Goal: Transaction & Acquisition: Purchase product/service

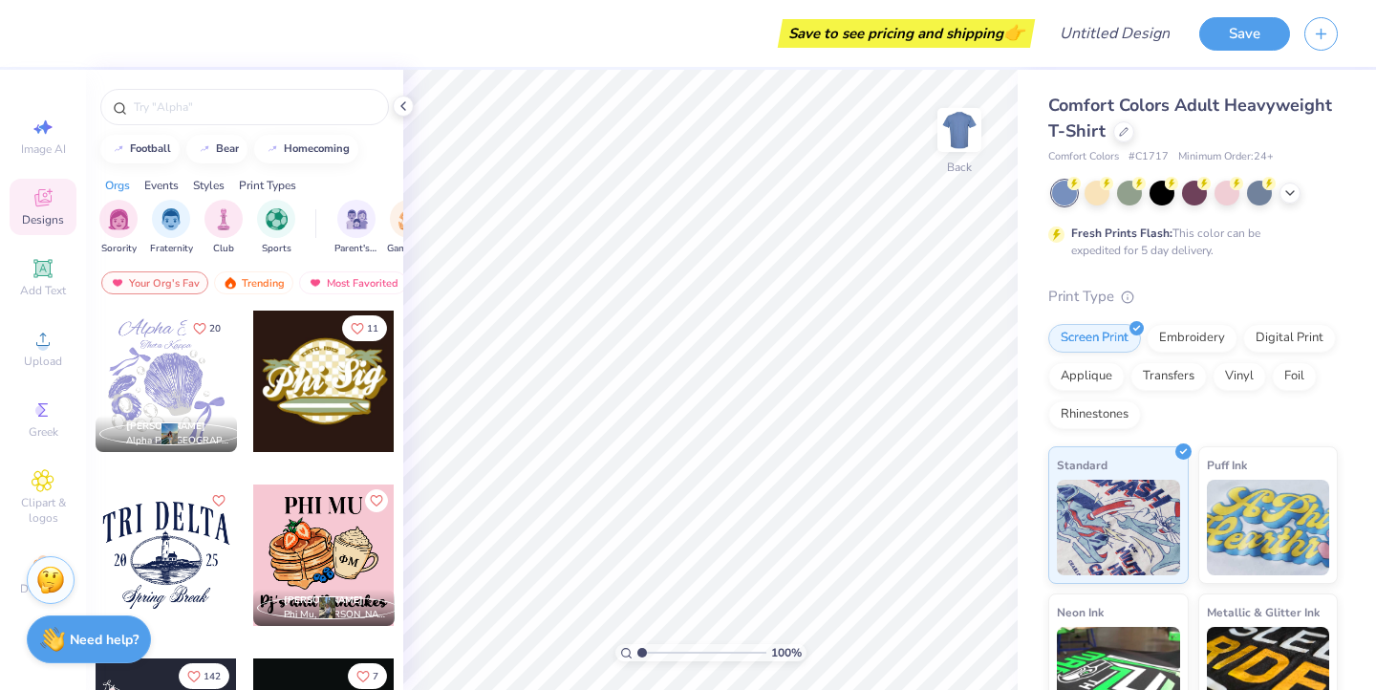
click at [172, 384] on div at bounding box center [166, 381] width 141 height 141
drag, startPoint x: 955, startPoint y: 128, endPoint x: 1297, endPoint y: 221, distance: 354.4
click at [955, 129] on img at bounding box center [959, 130] width 38 height 38
click at [1290, 192] on icon at bounding box center [1289, 190] width 15 height 15
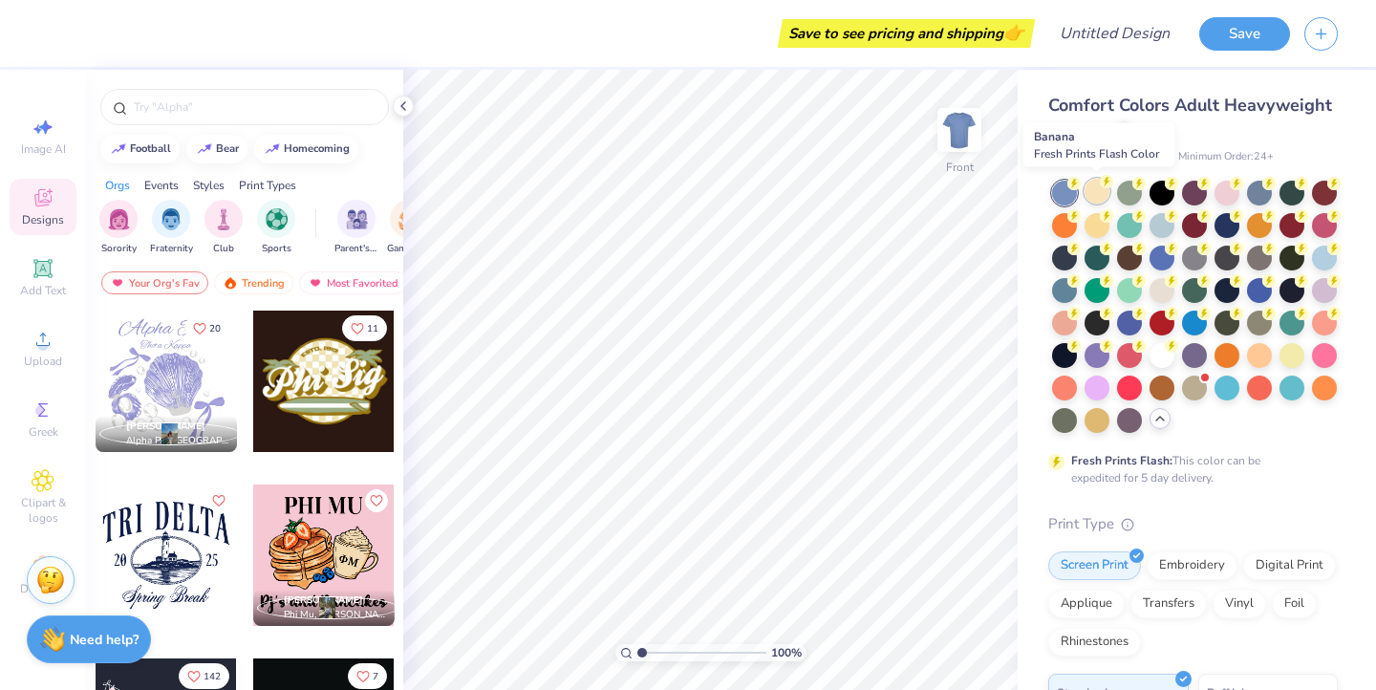
click at [1104, 199] on div at bounding box center [1096, 191] width 25 height 25
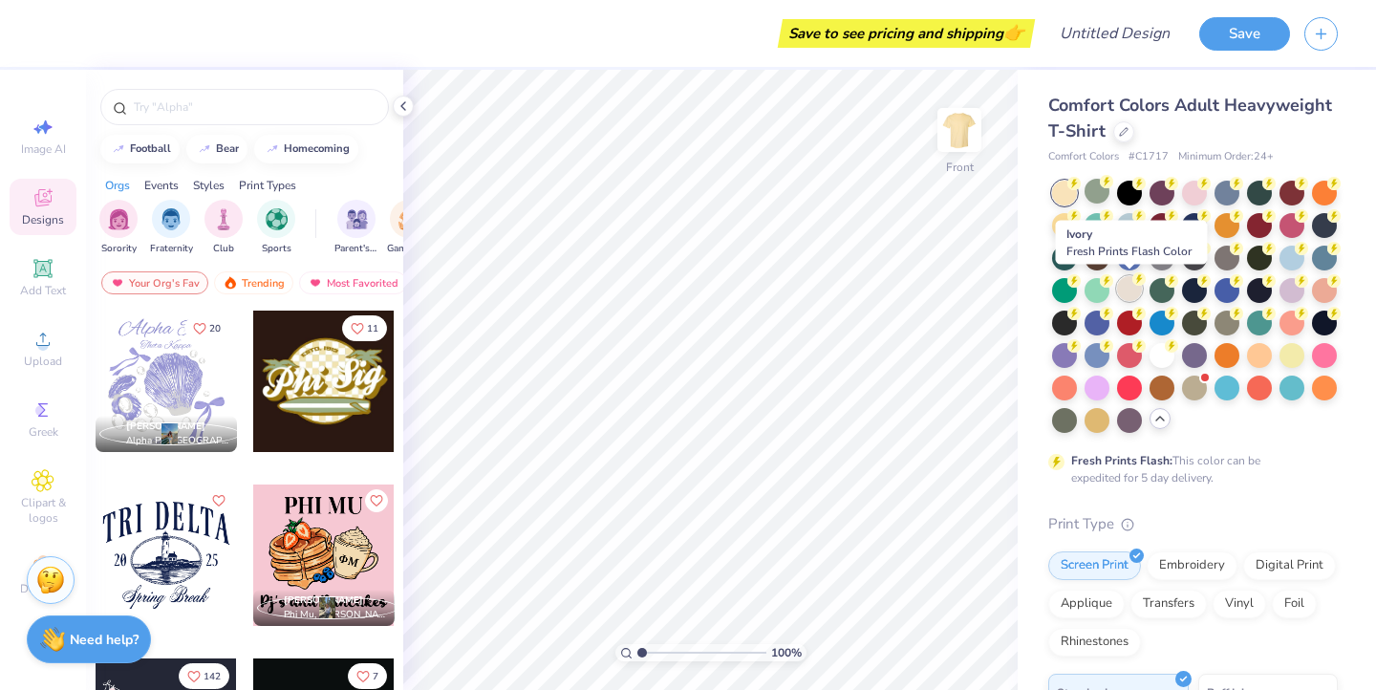
click at [1128, 298] on div at bounding box center [1129, 288] width 25 height 25
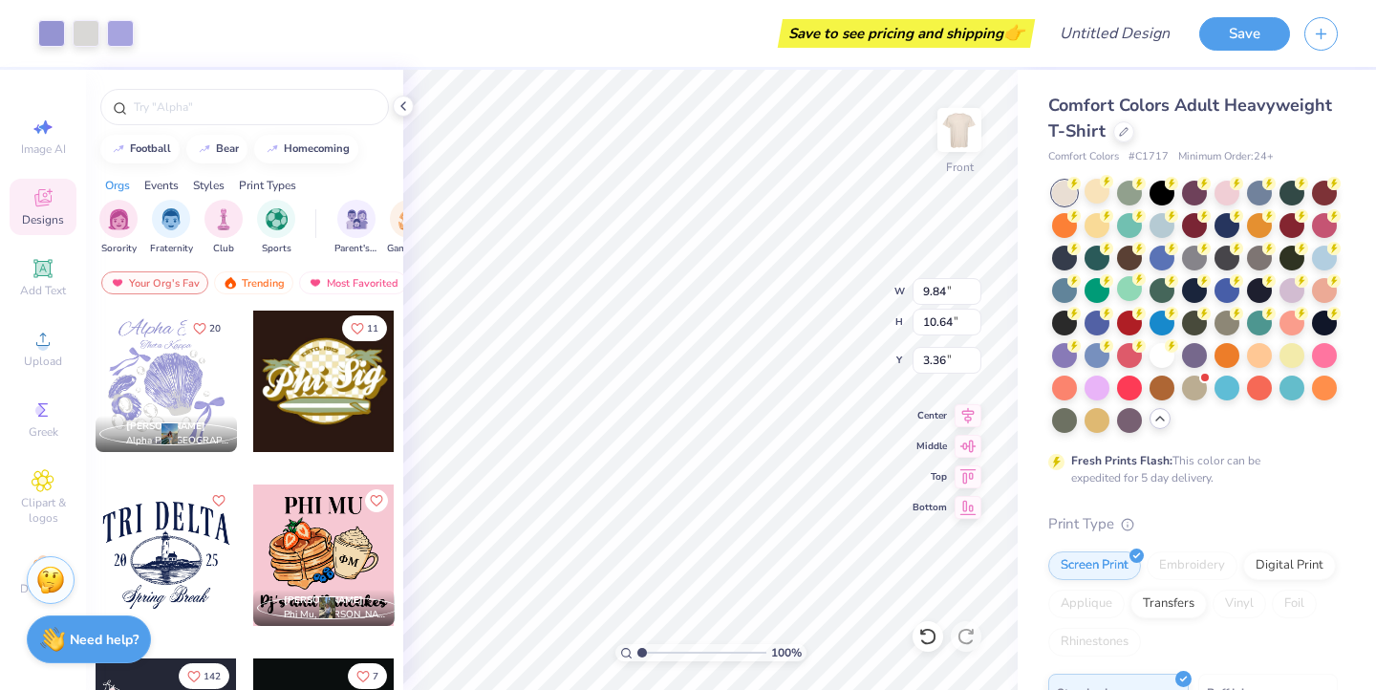
type input "9.84"
type input "10.64"
type input "3.36"
type input "12.70"
type input "13.73"
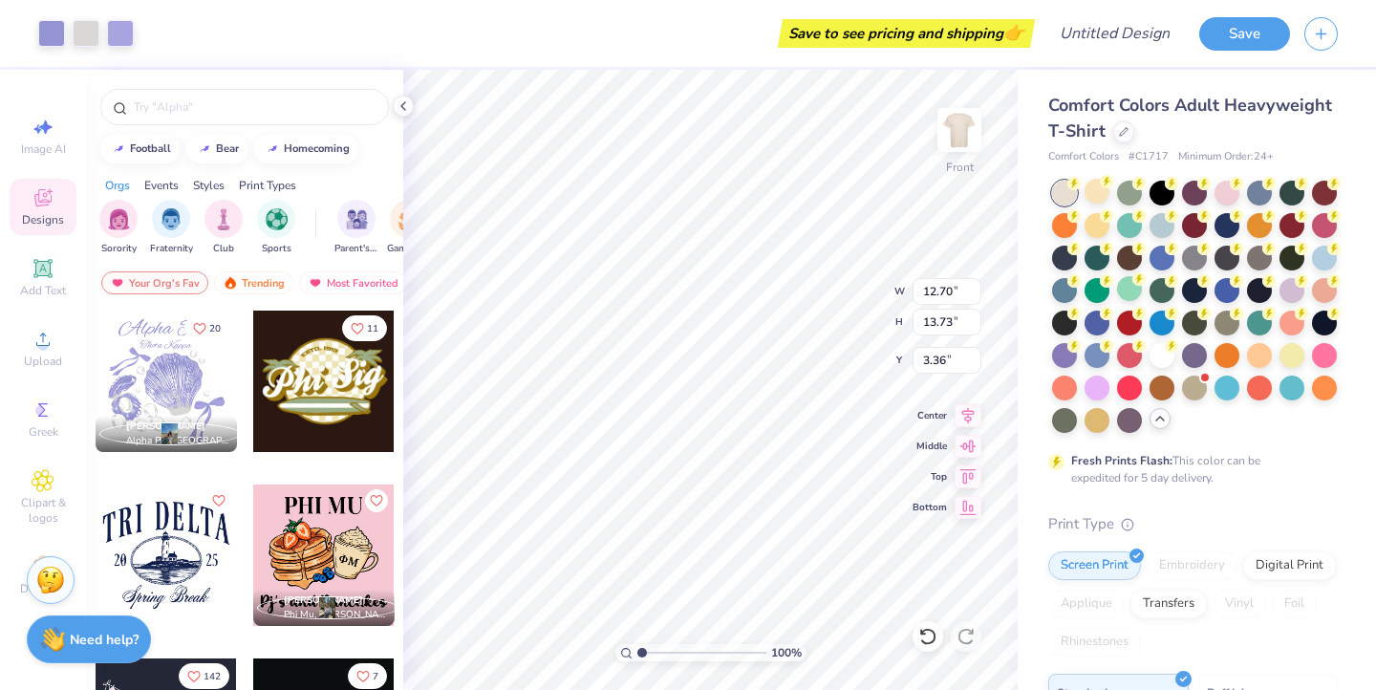
type input "3.91"
type input "4.01"
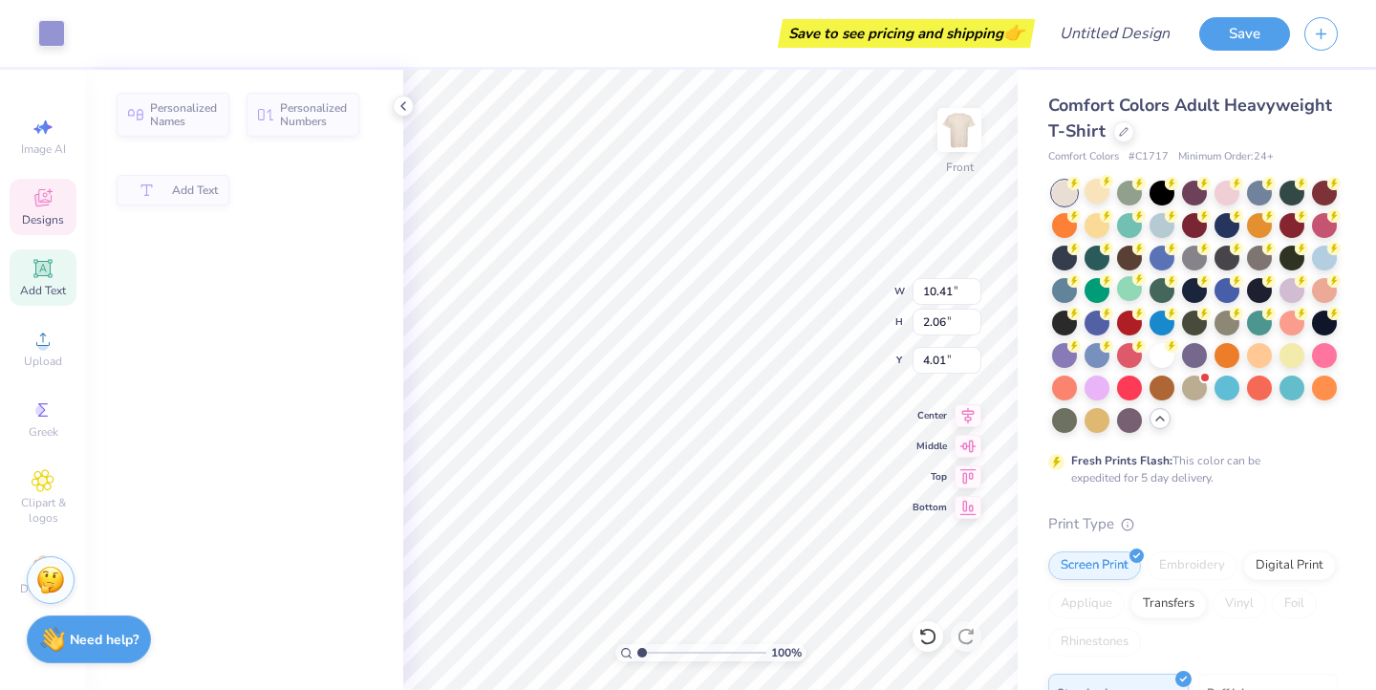
type input "10.41"
type input "2.06"
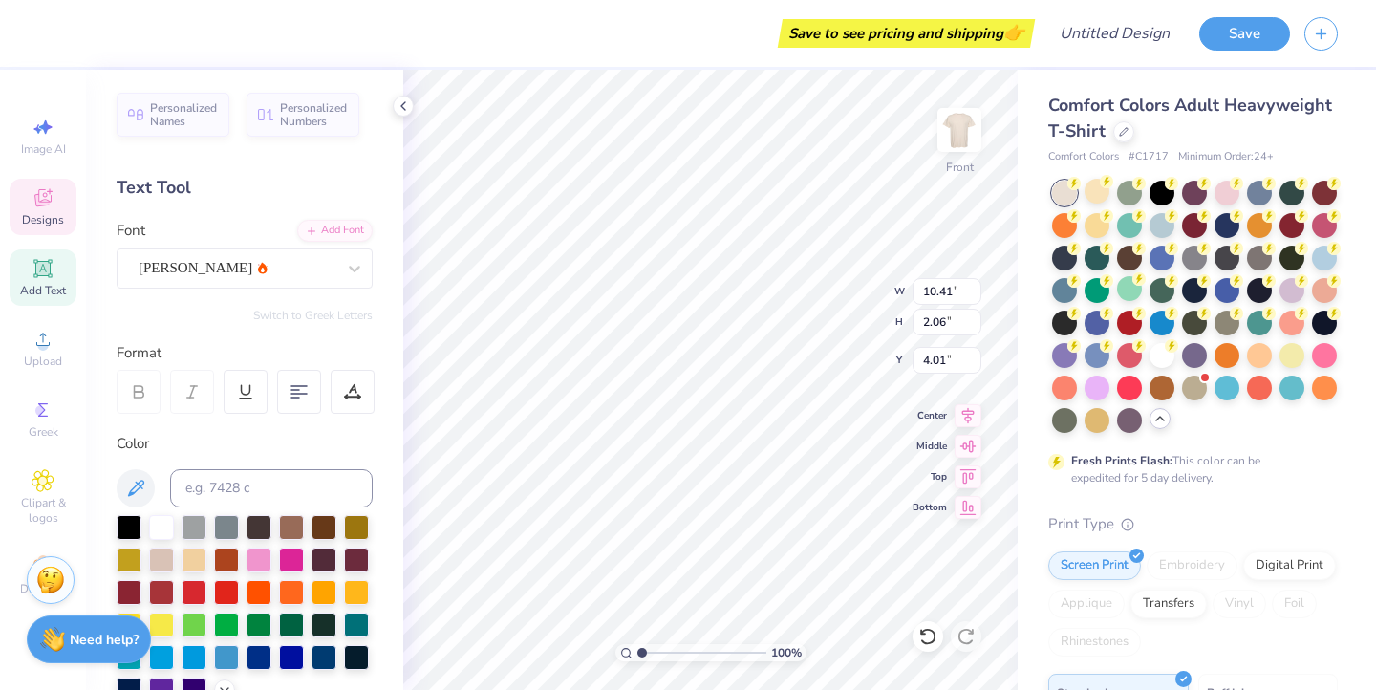
scroll to position [0, 1]
type textarea "Phi Sig"
type input "5.56"
type input "1.09"
type input "6.33"
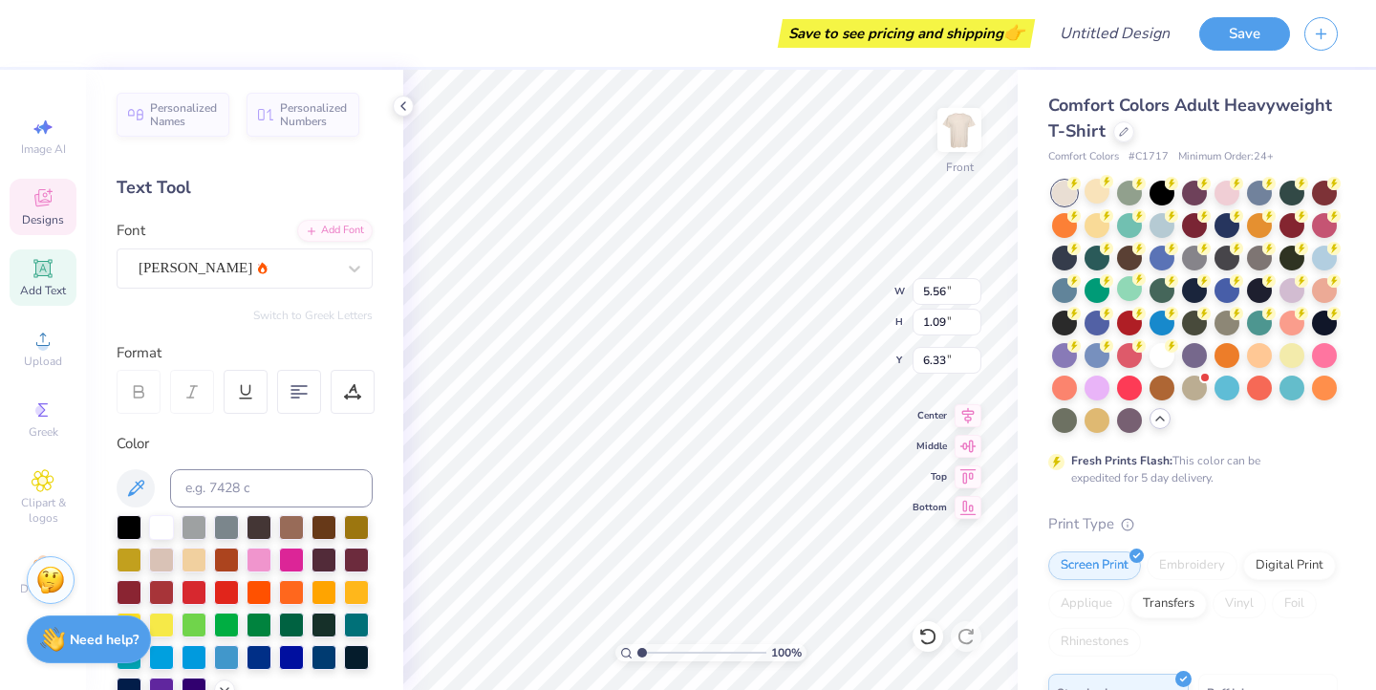
scroll to position [0, 0]
type textarea "T"
type textarea "Iota Xi"
type input "3.37"
type input "0.64"
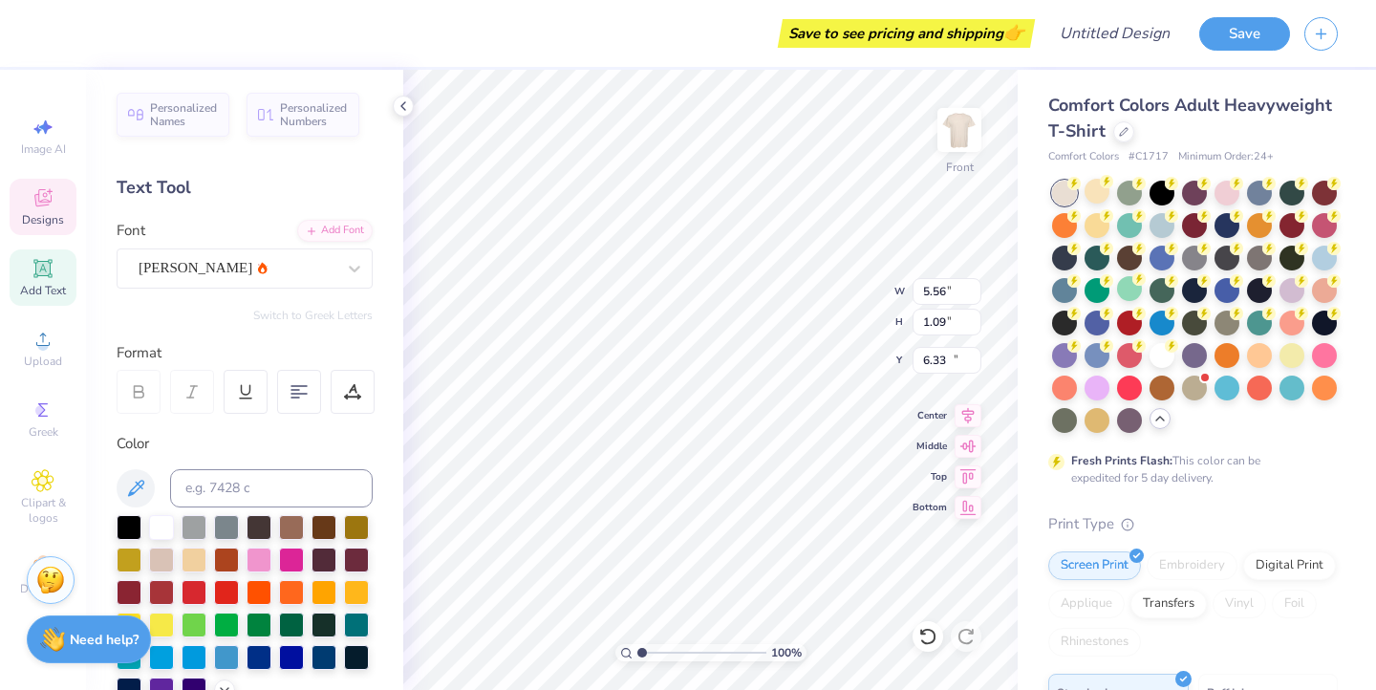
type input "17.08"
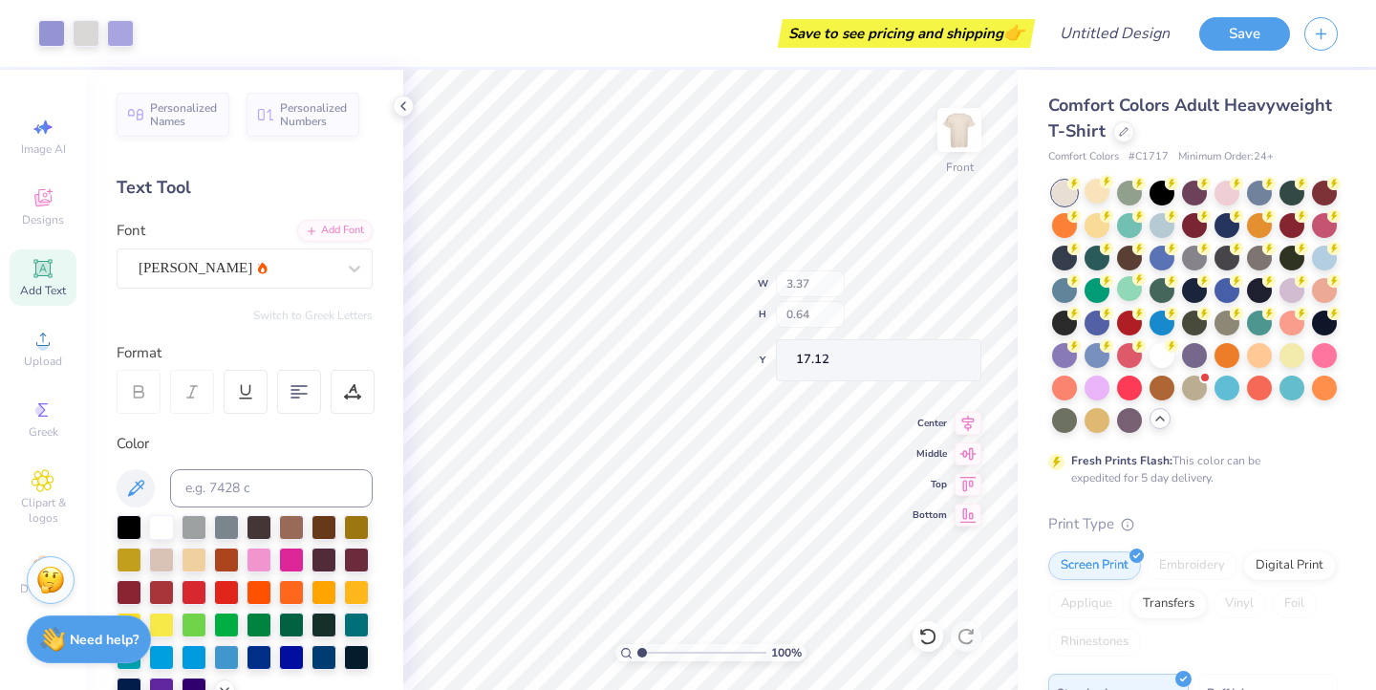
type input "17.42"
type textarea "Est. 1913"
click at [970, 118] on img at bounding box center [959, 130] width 76 height 76
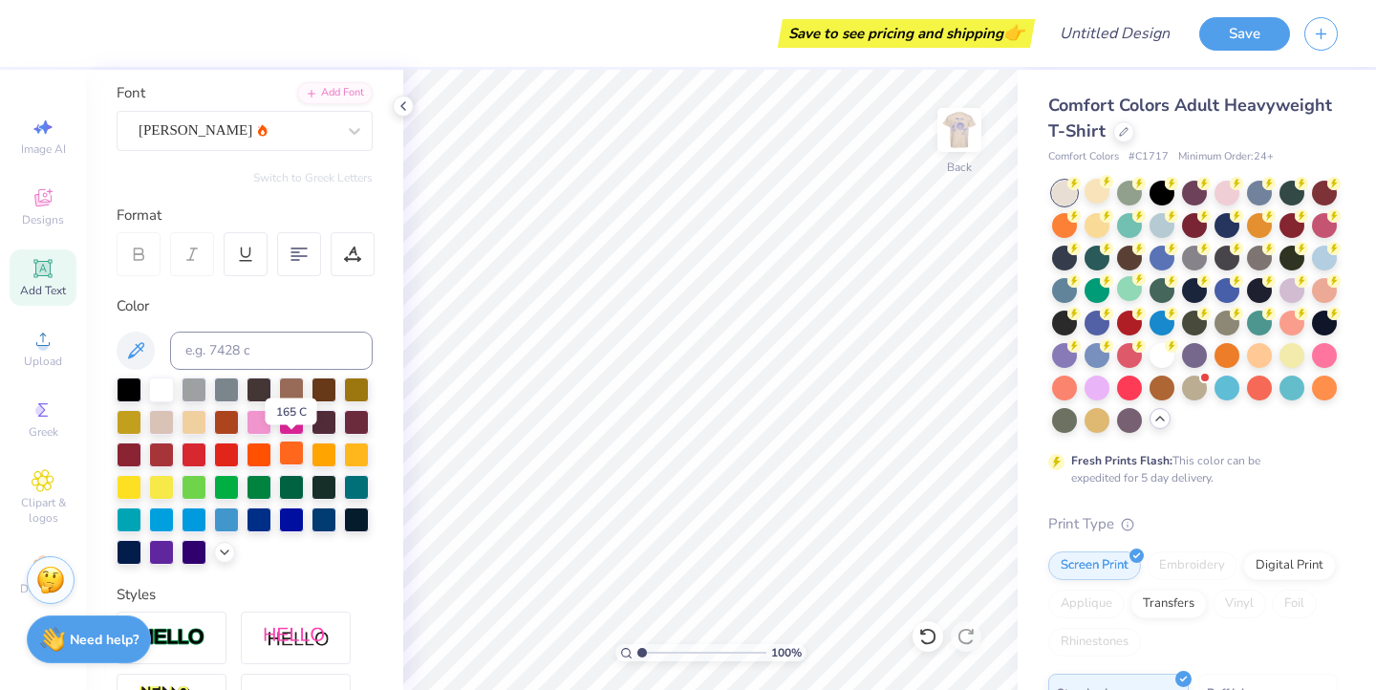
scroll to position [141, 0]
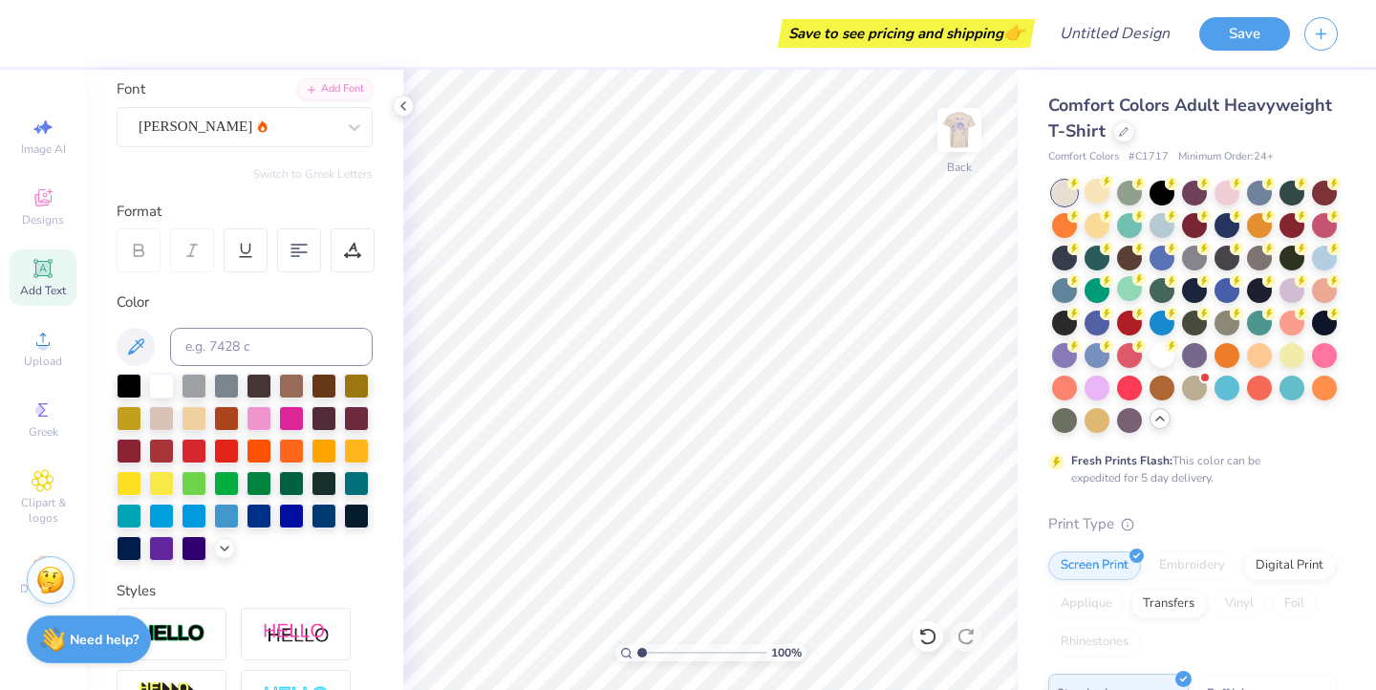
click at [50, 276] on icon at bounding box center [42, 268] width 18 height 18
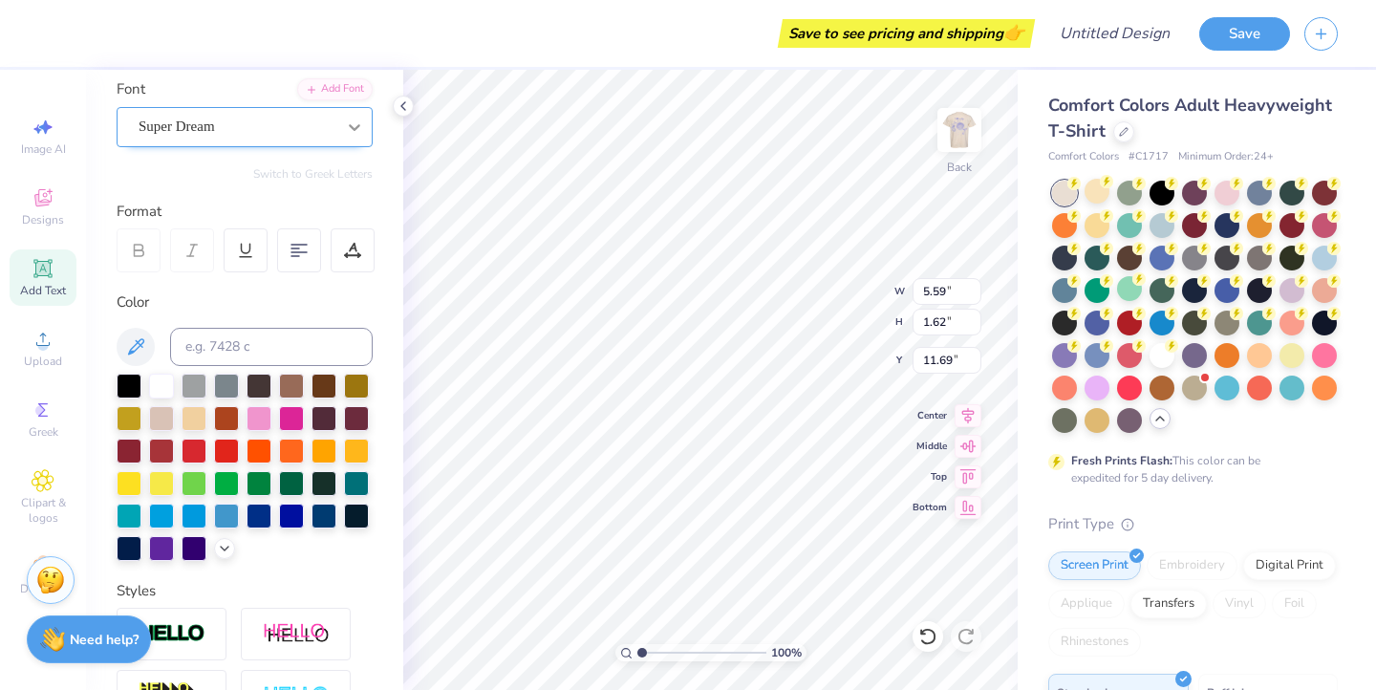
type textarea "Phi Sig"
click at [350, 128] on icon at bounding box center [354, 127] width 19 height 19
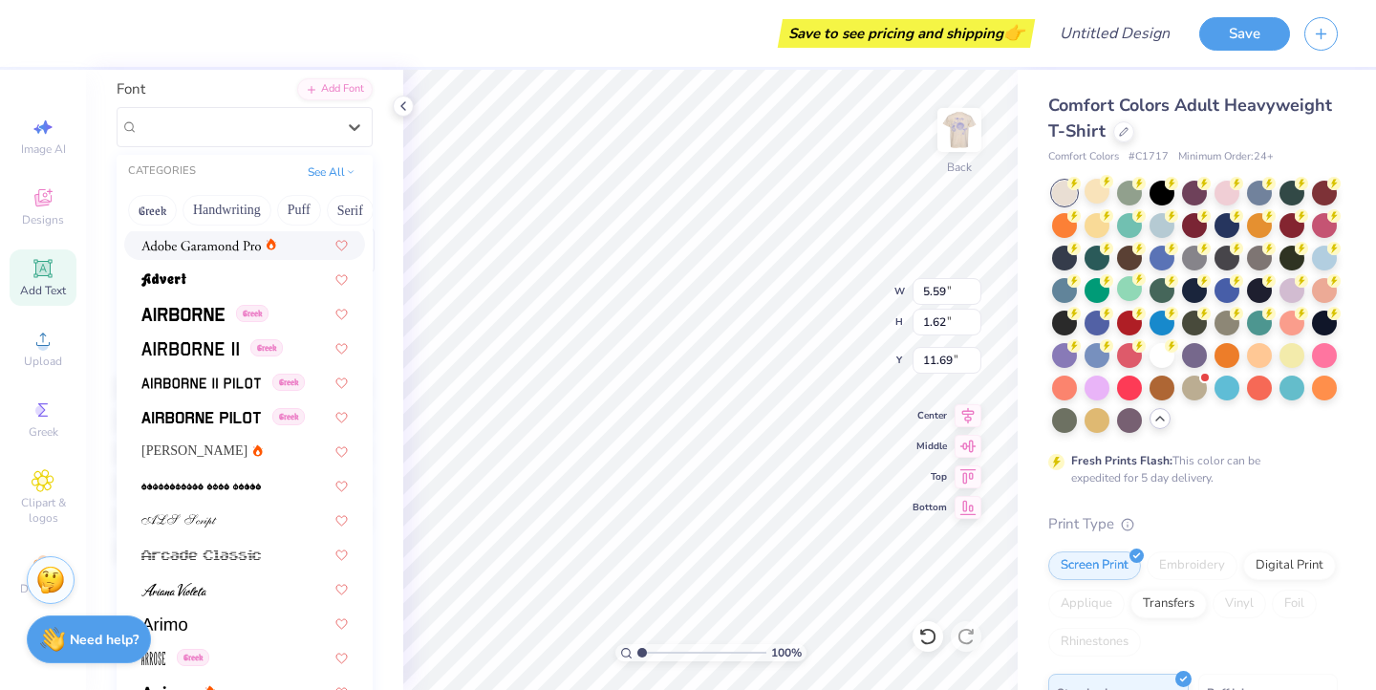
scroll to position [292, 0]
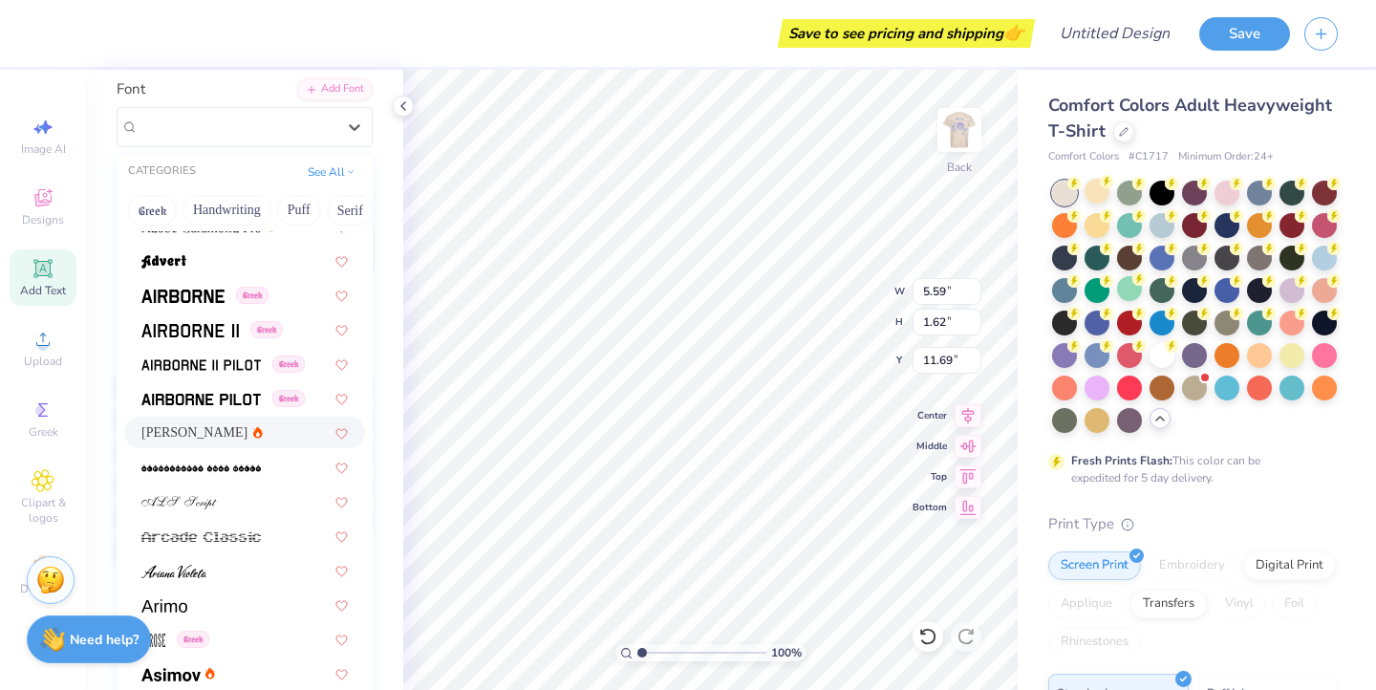
click at [253, 428] on icon at bounding box center [258, 432] width 10 height 12
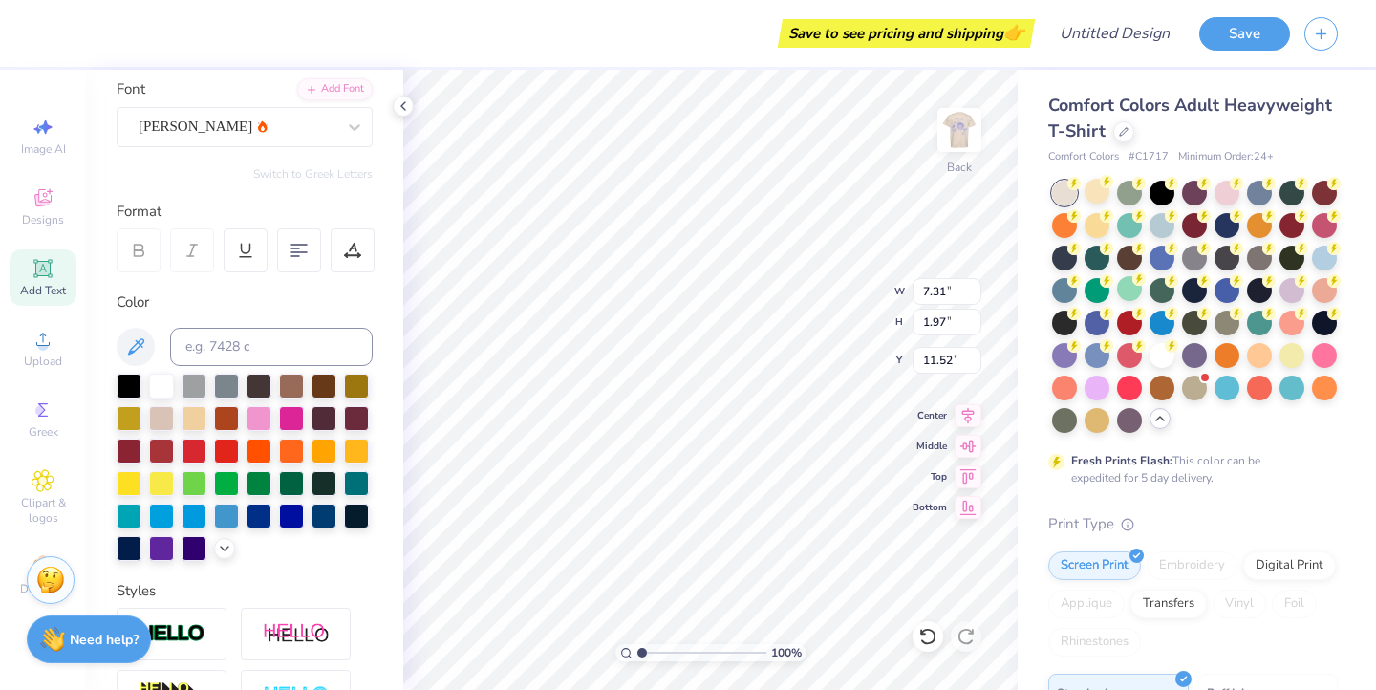
type input "2.81"
type input "0.75"
type input "3.50"
type input "3.37"
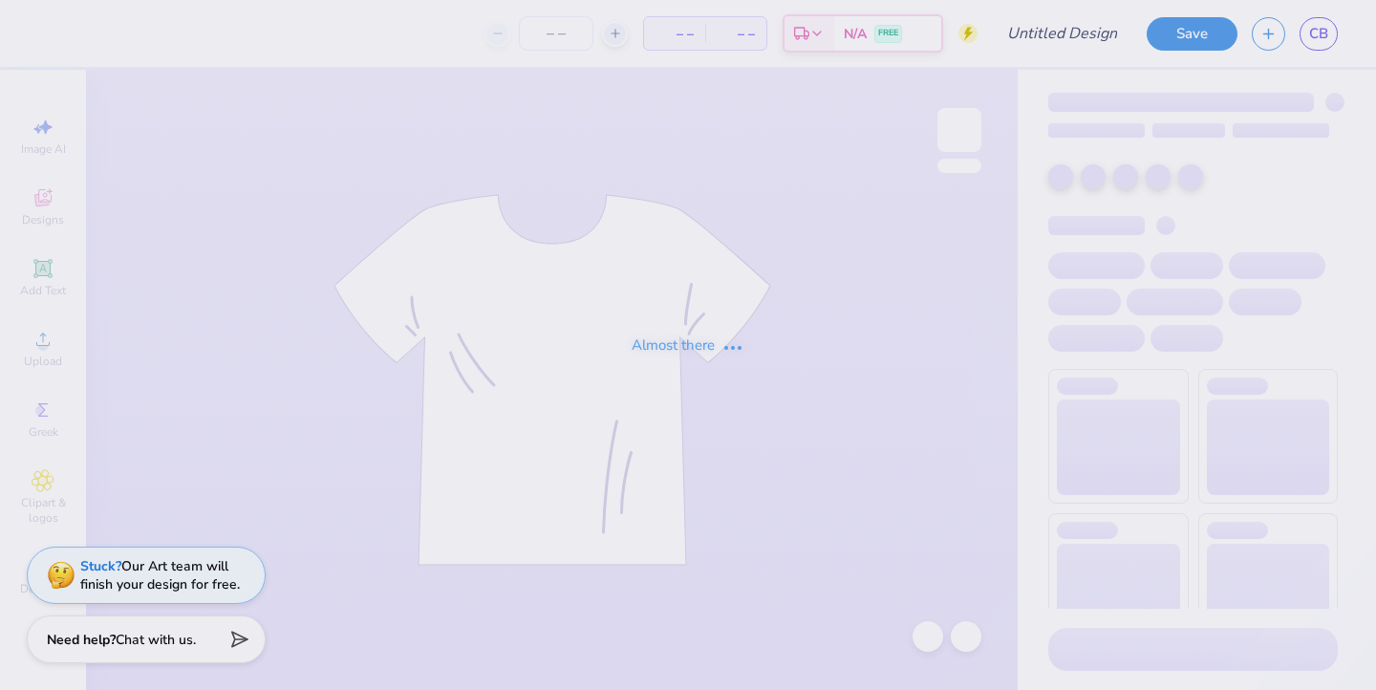
type input "recruitment"
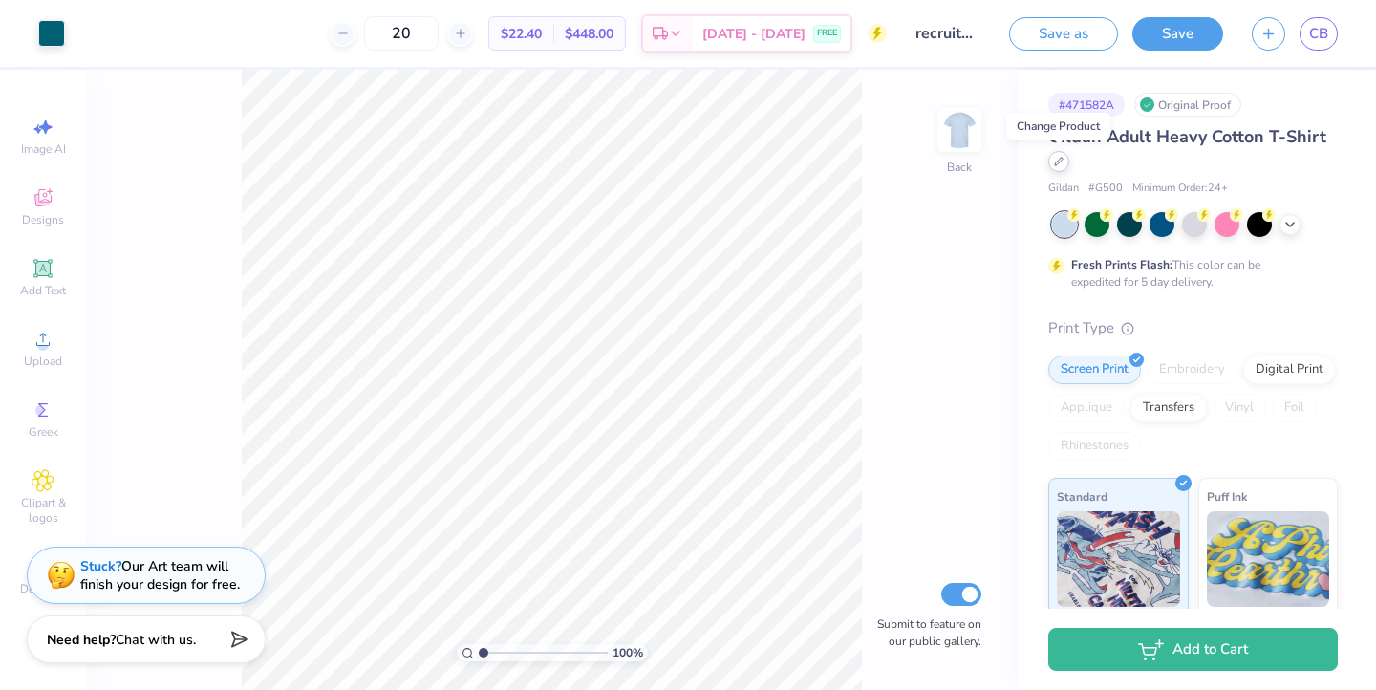
click at [1060, 164] on icon at bounding box center [1059, 162] width 10 height 10
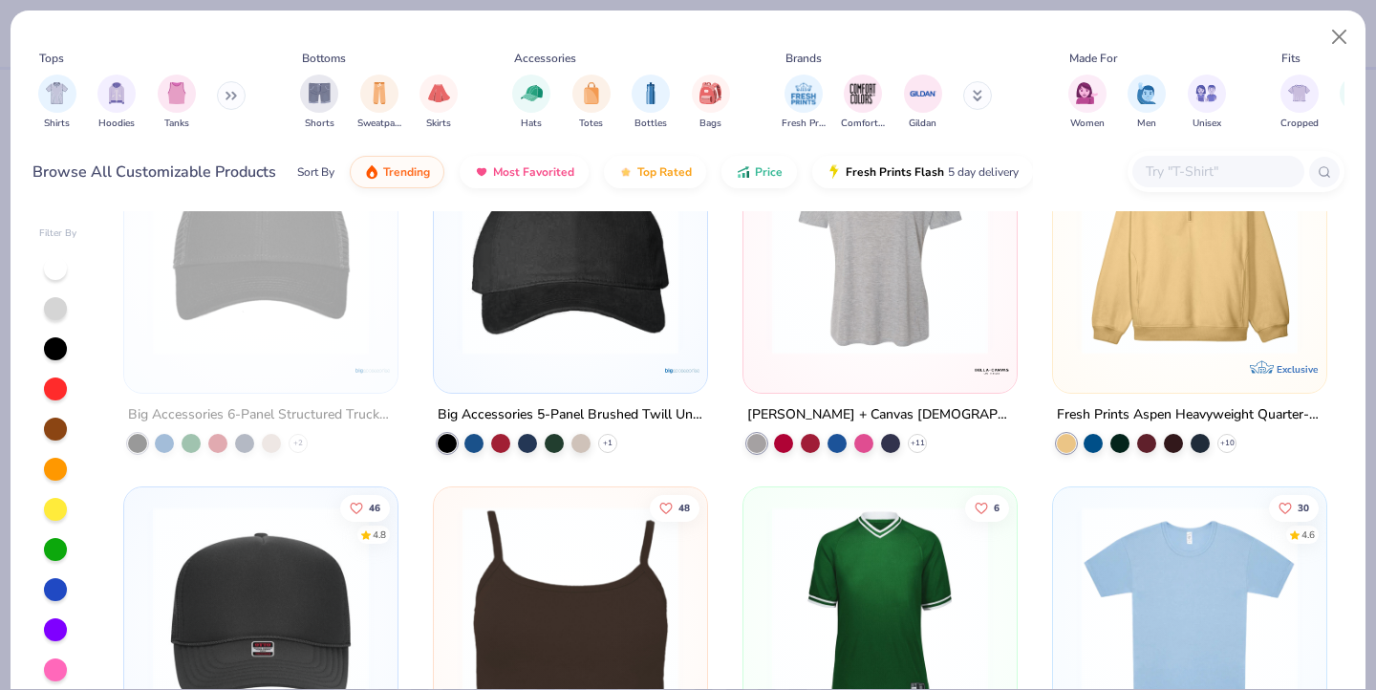
scroll to position [6427, 0]
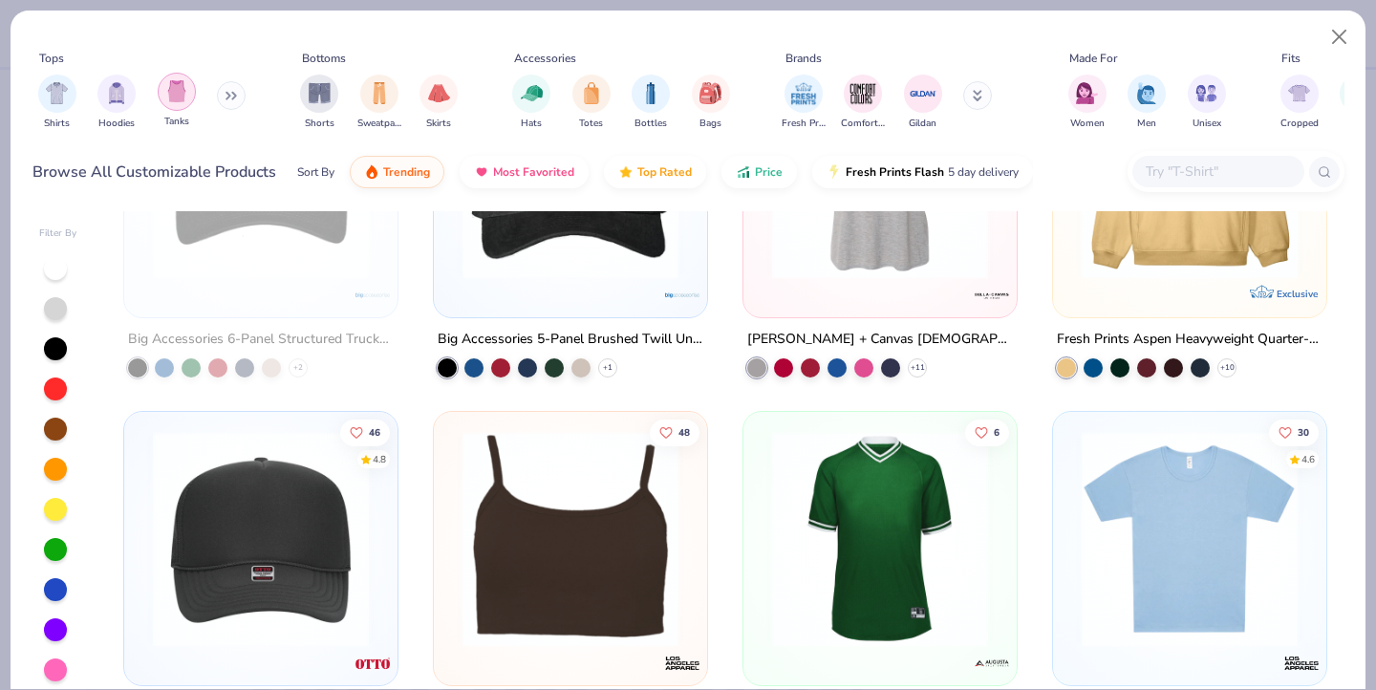
click at [181, 102] on div "filter for Tanks" at bounding box center [177, 92] width 38 height 38
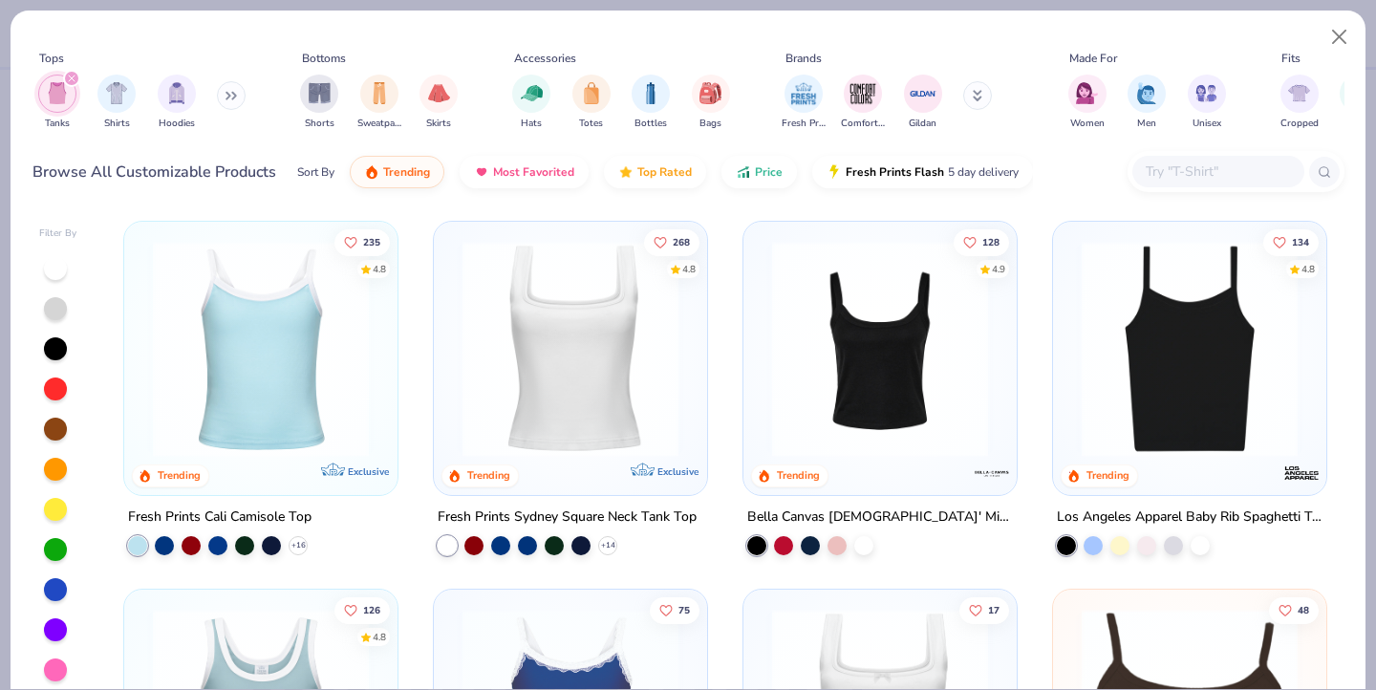
click at [74, 78] on icon "filter for Tanks" at bounding box center [72, 79] width 8 height 8
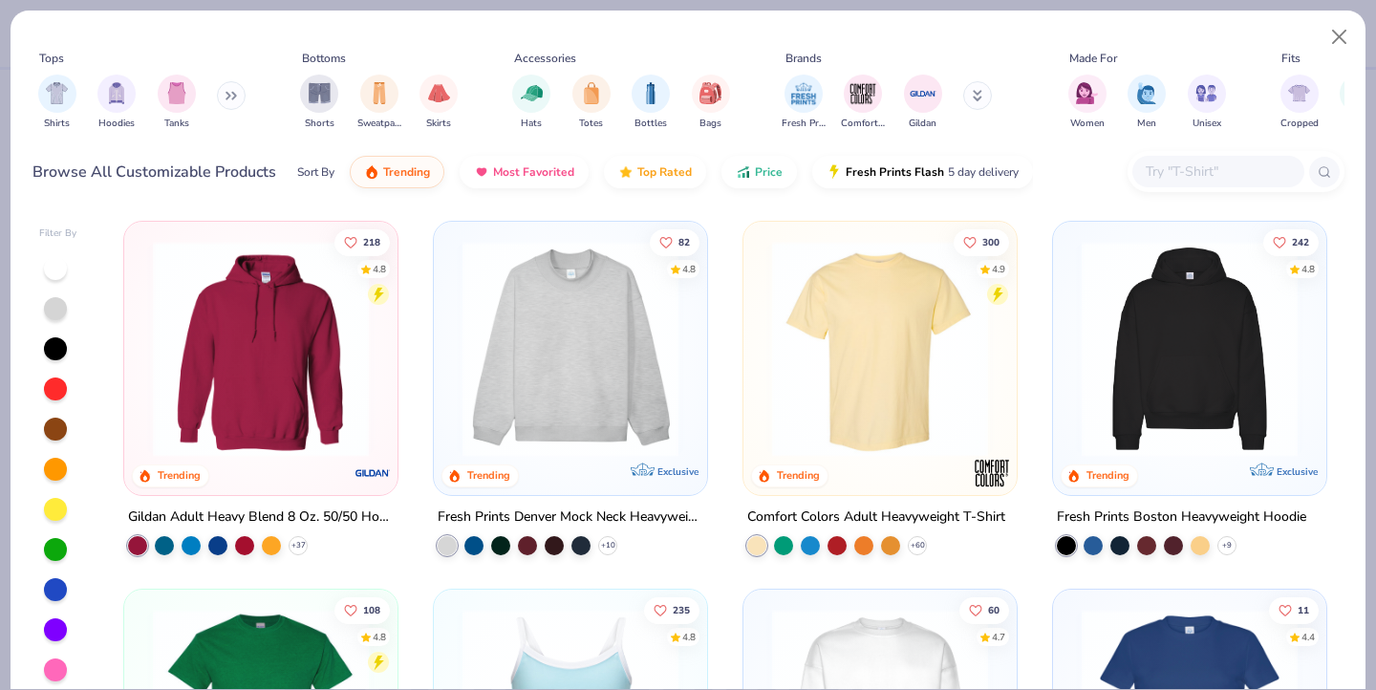
click at [224, 99] on button at bounding box center [231, 95] width 29 height 29
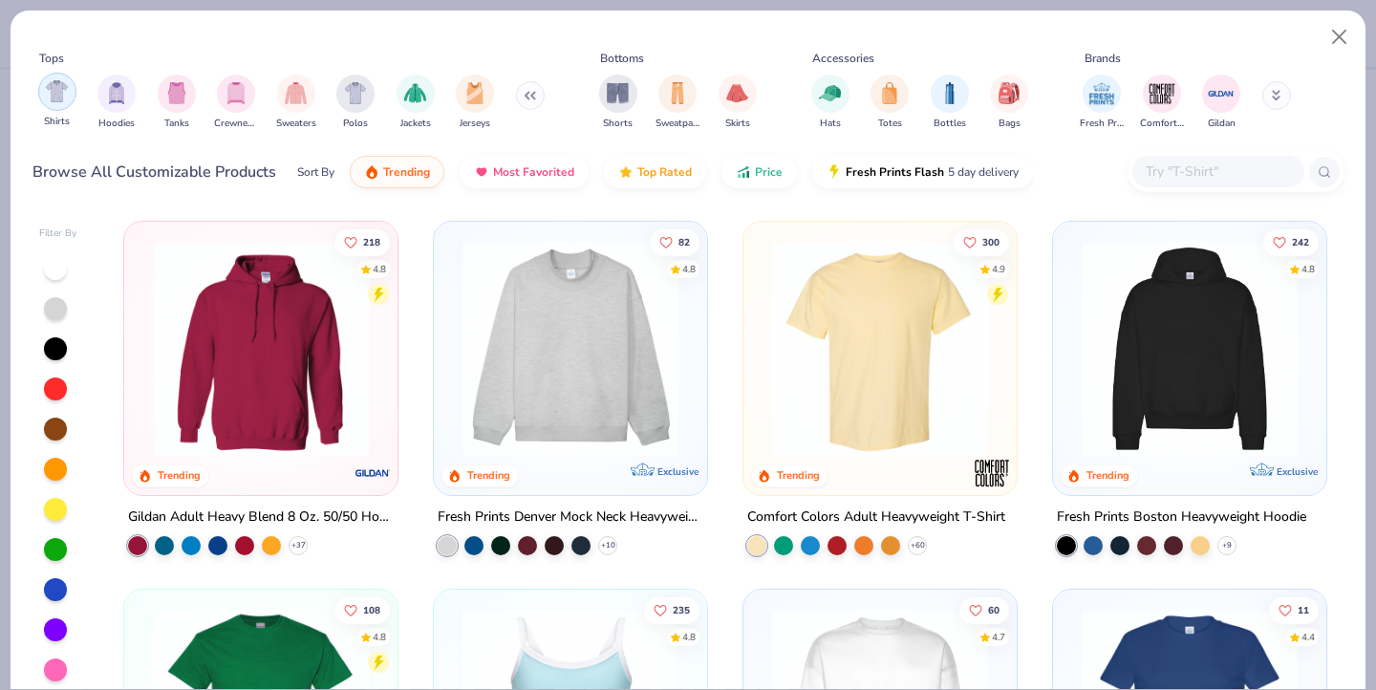
click at [55, 102] on div "filter for Shirts" at bounding box center [57, 92] width 38 height 38
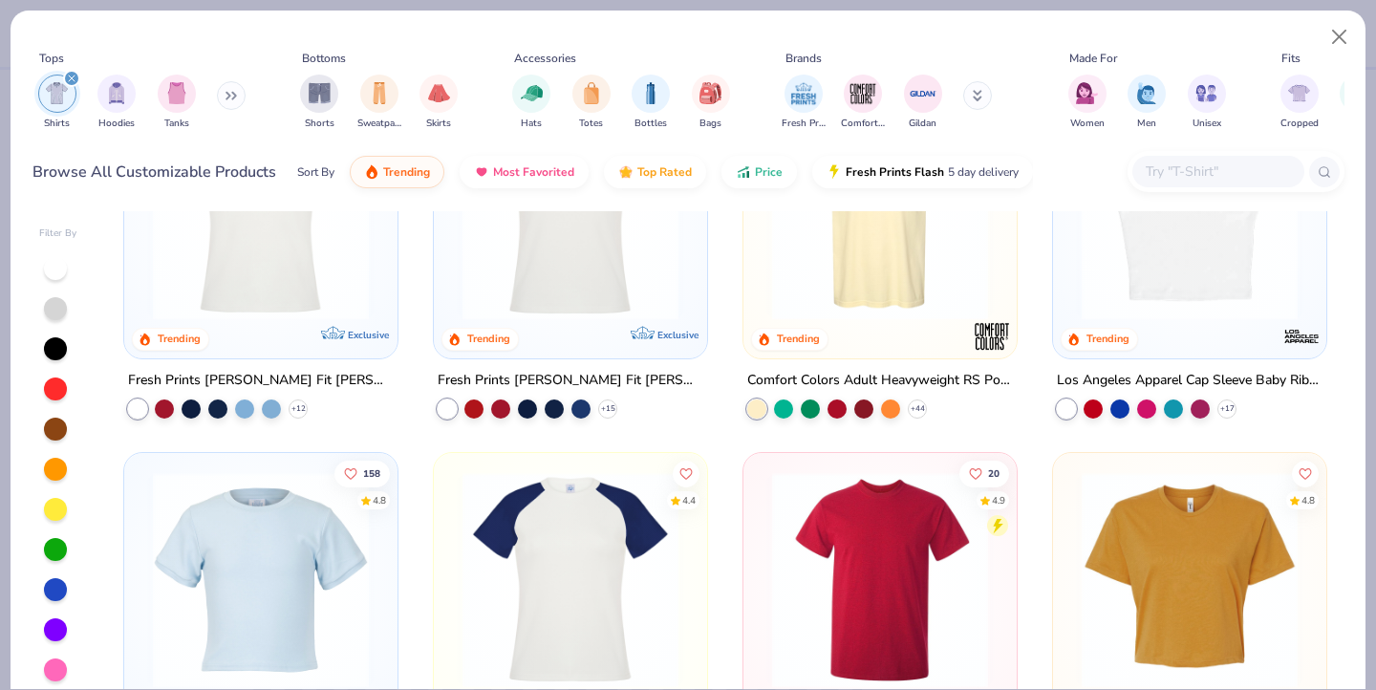
scroll to position [538, 0]
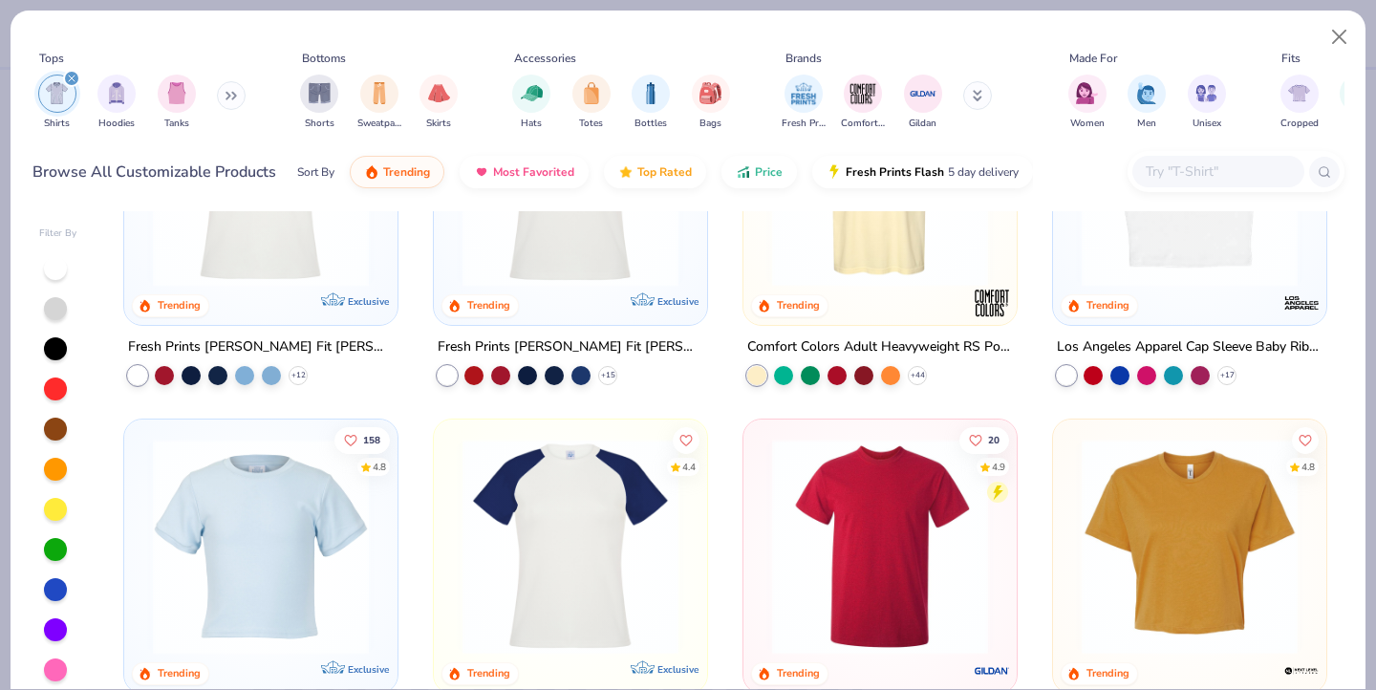
click at [236, 571] on img at bounding box center [260, 546] width 235 height 216
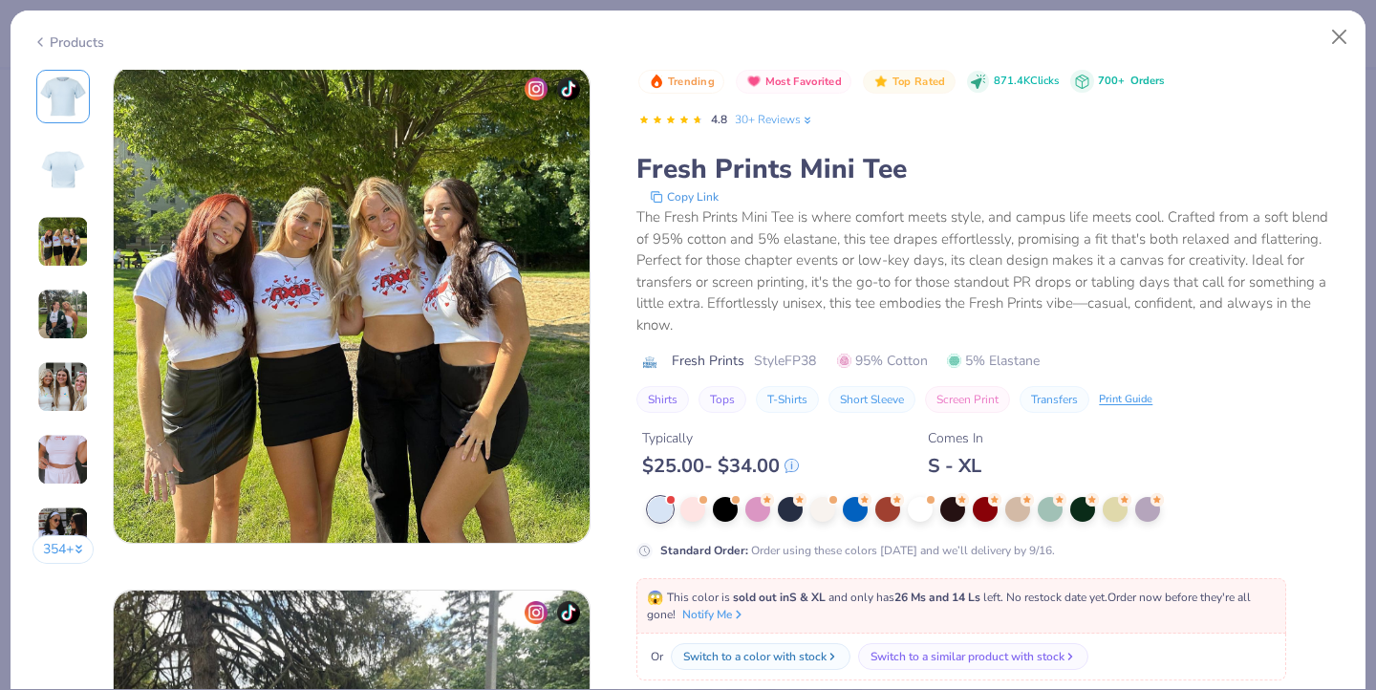
scroll to position [1506, 0]
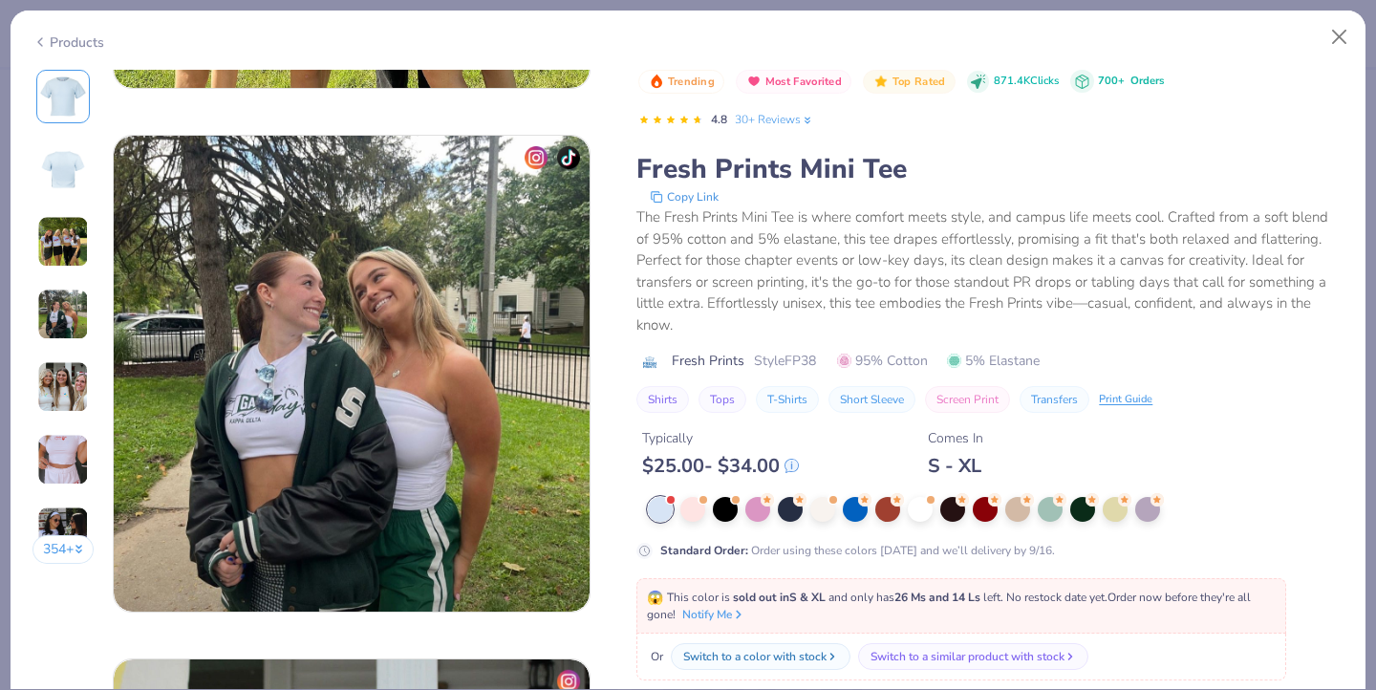
click at [45, 517] on img at bounding box center [63, 532] width 52 height 52
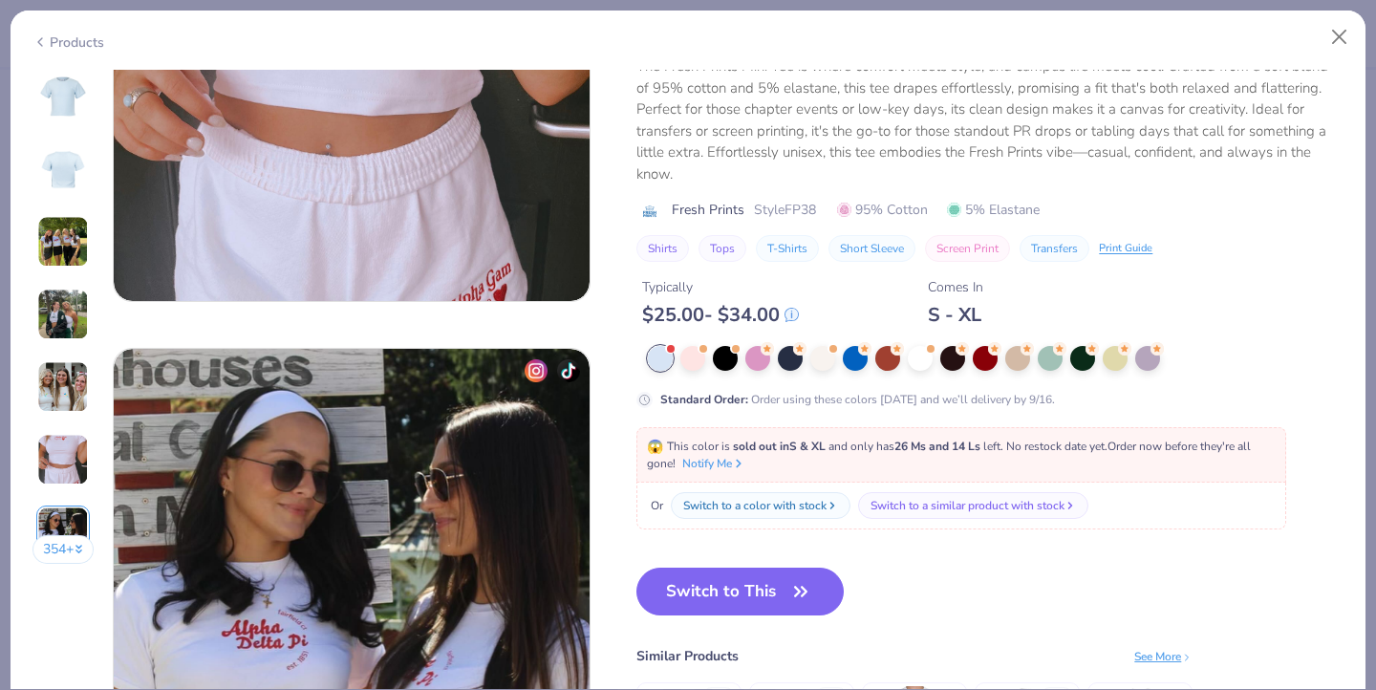
scroll to position [3142, 0]
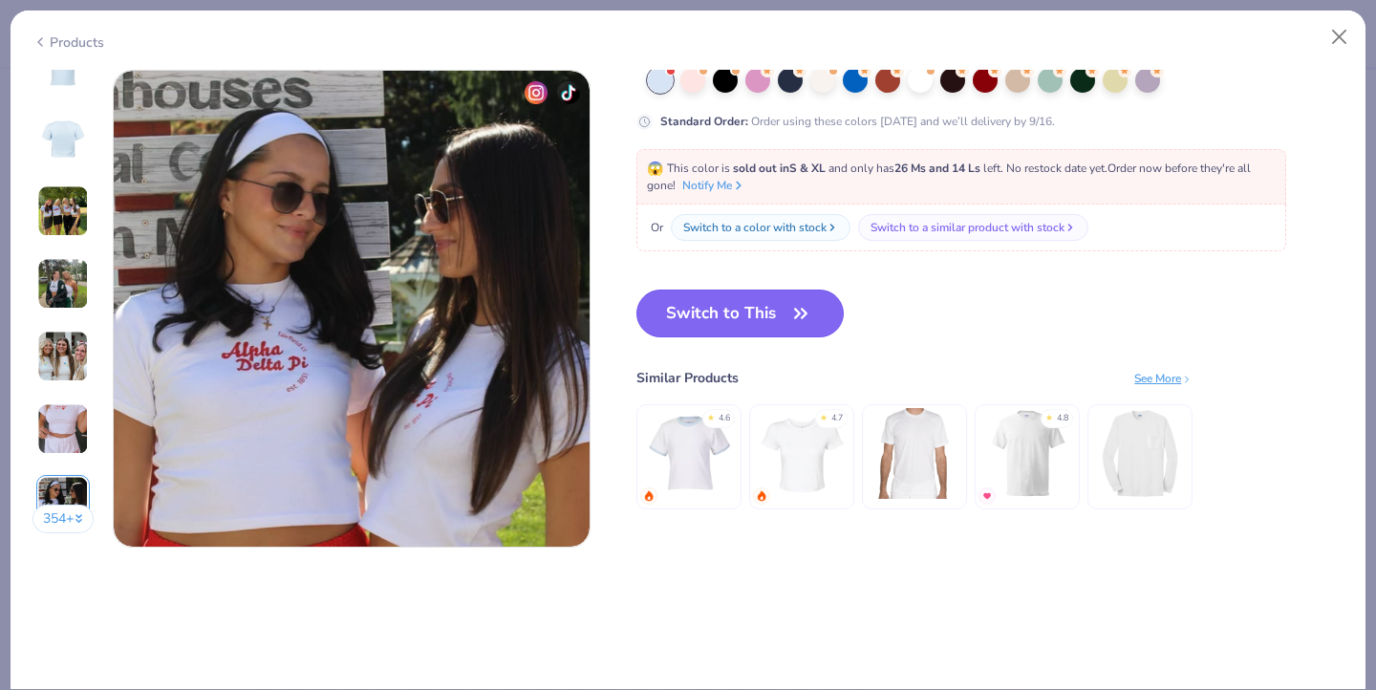
click at [812, 308] on icon "button" at bounding box center [800, 313] width 27 height 27
type input "50"
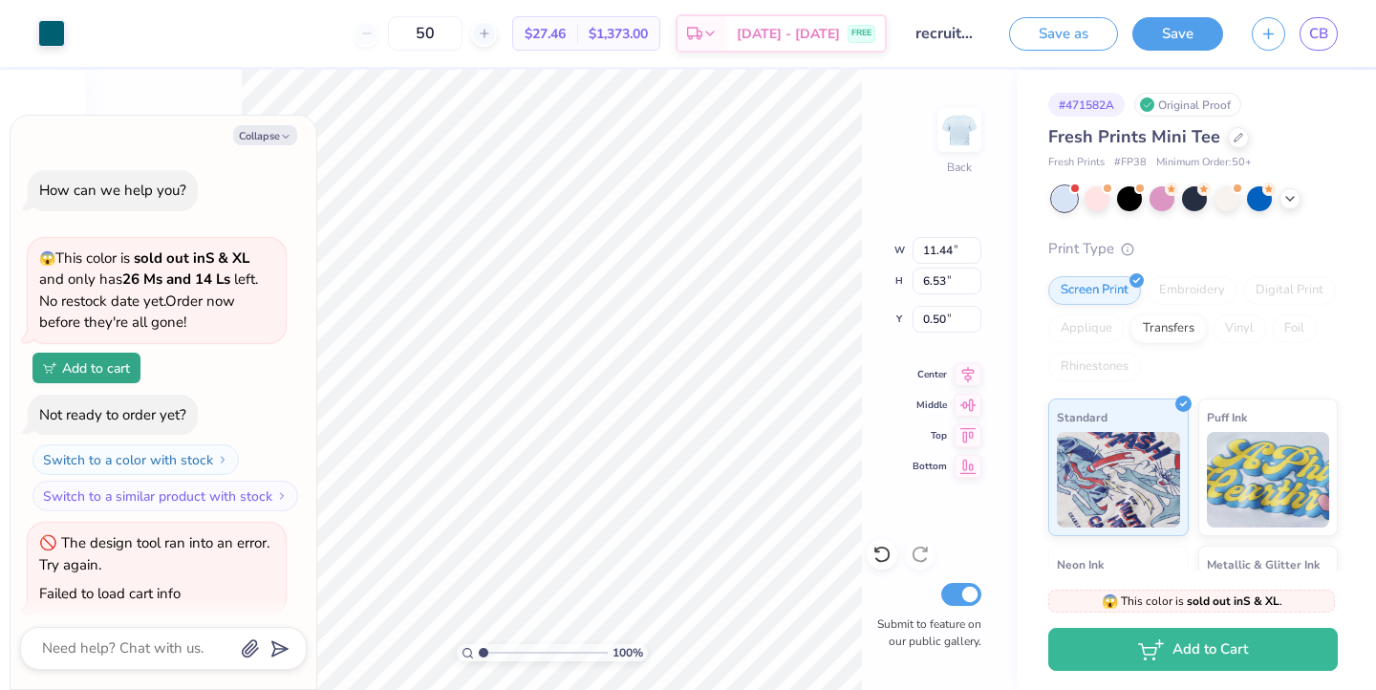
scroll to position [11, 0]
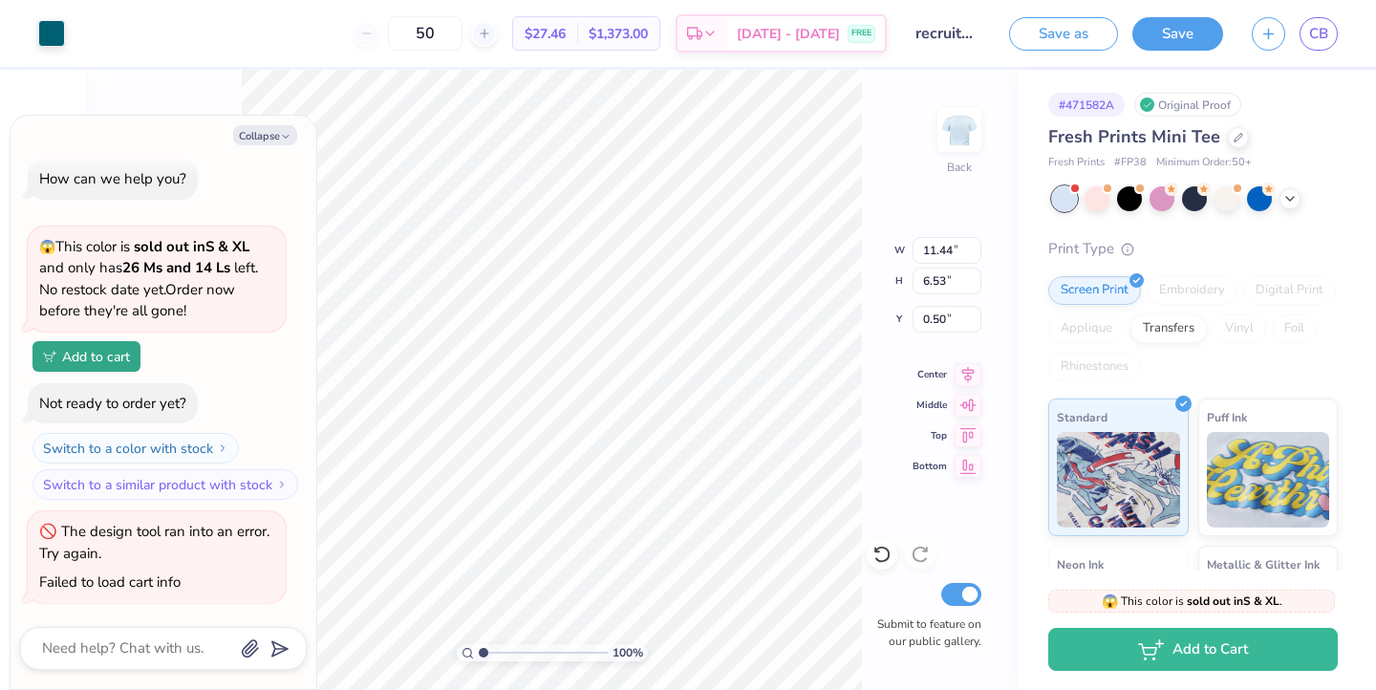
type textarea "x"
type input "8.39"
type input "4.79"
type input "2.24"
type textarea "x"
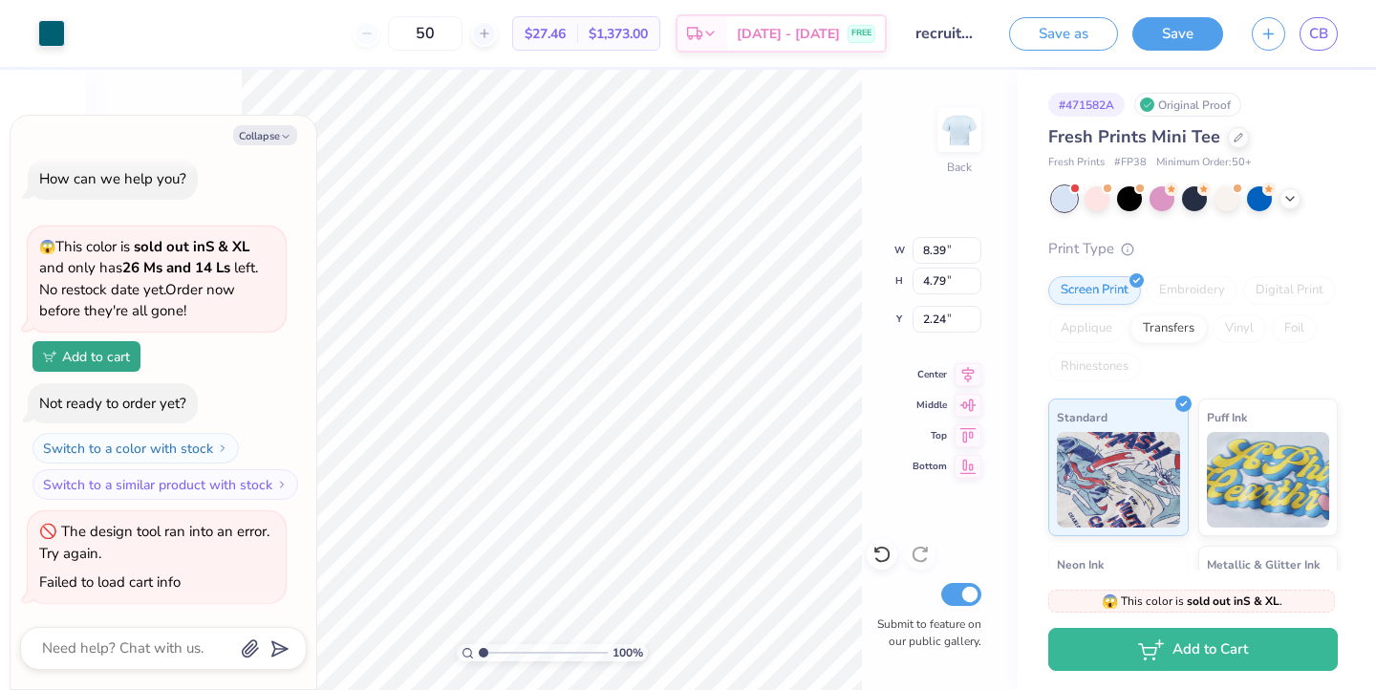
type input "2.23"
type textarea "x"
type input "8.85"
type input "5.05"
type textarea "x"
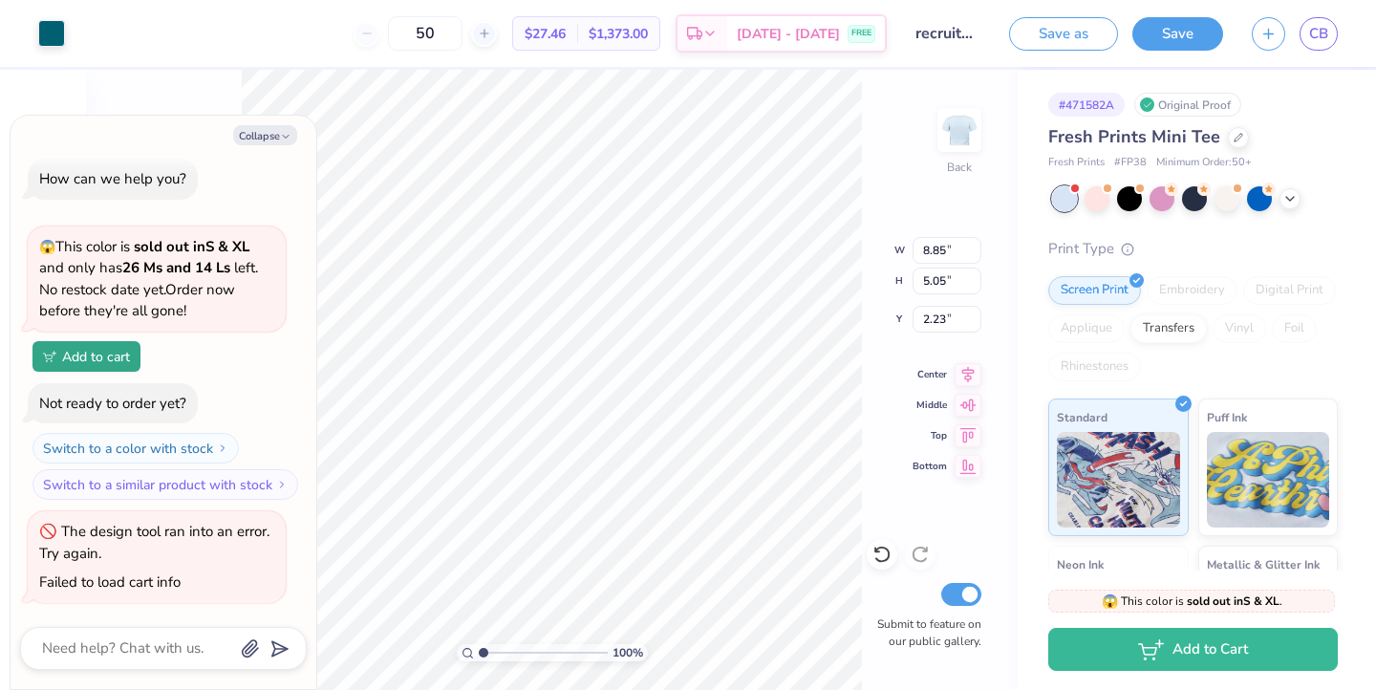
type input "9.47"
type input "5.40"
type textarea "x"
type input "2.24"
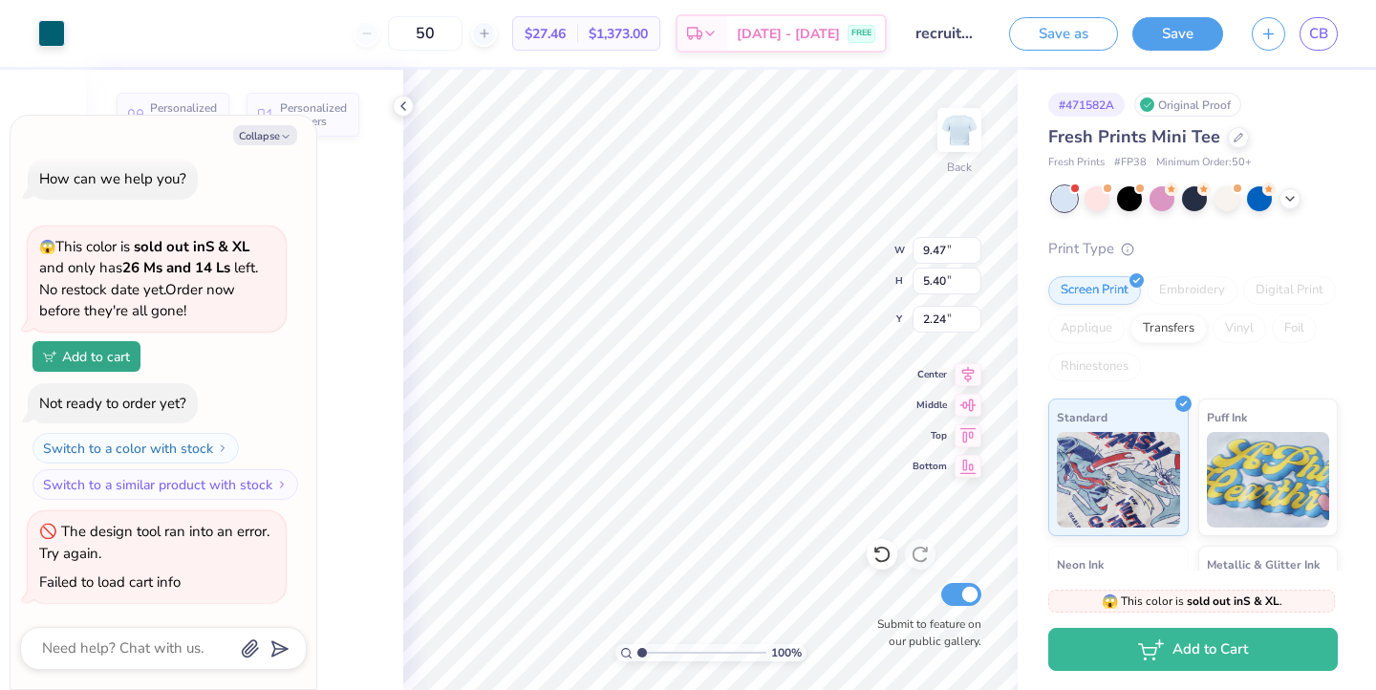
type textarea "x"
type input "9.23"
type input "0.94"
type input "6.70"
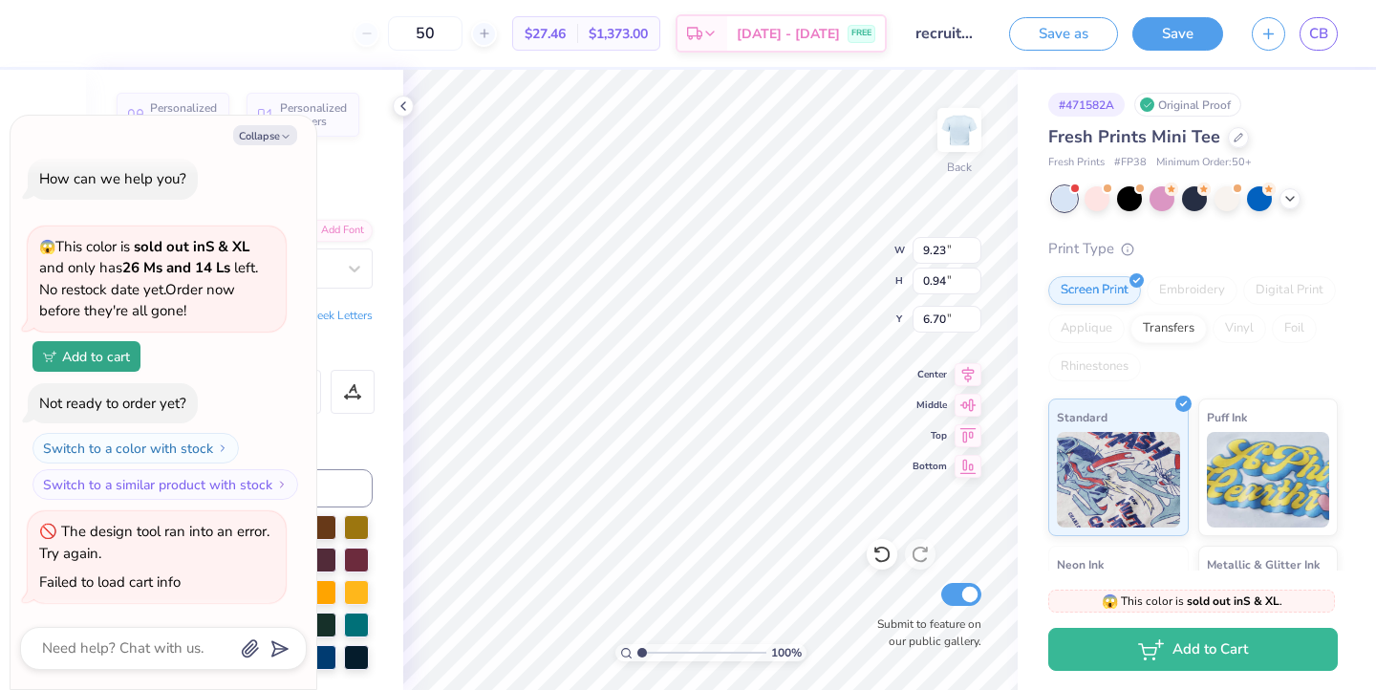
type textarea "x"
type input "10.41"
type input "4.12"
type textarea "x"
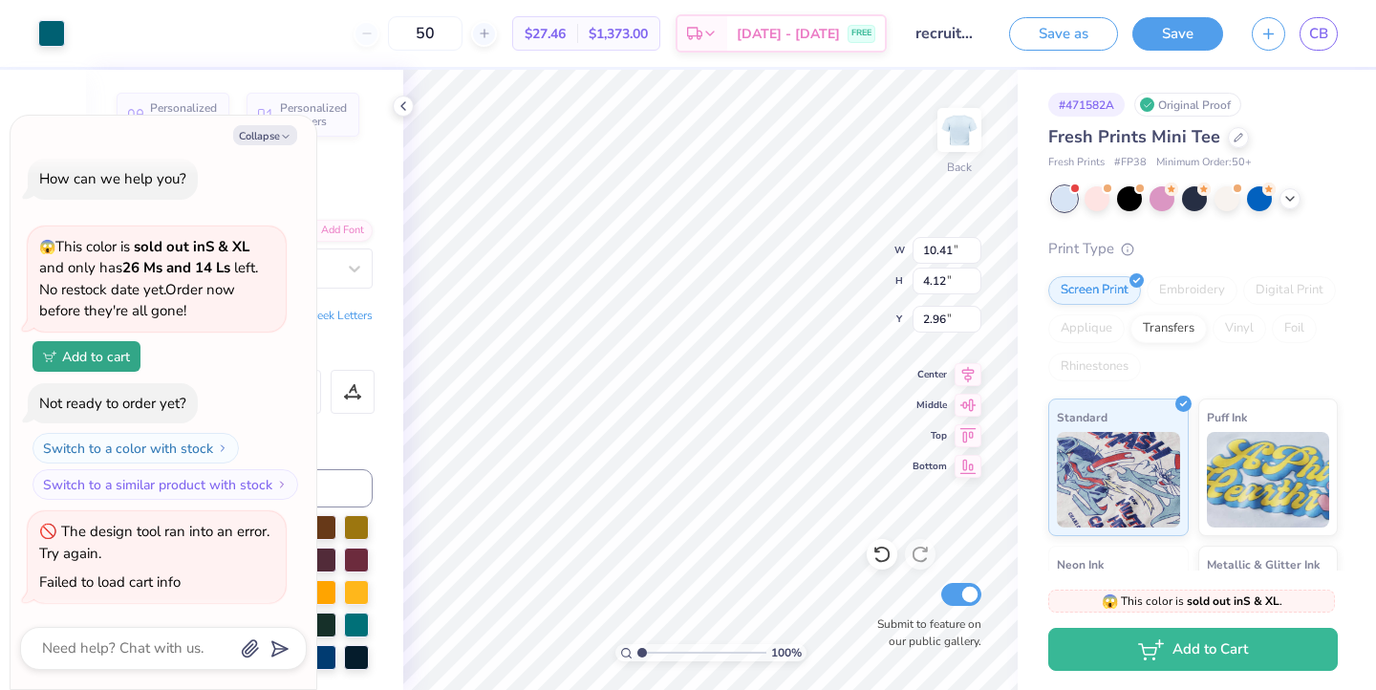
type input "3.28"
click at [286, 142] on button "Collapse" at bounding box center [265, 135] width 64 height 20
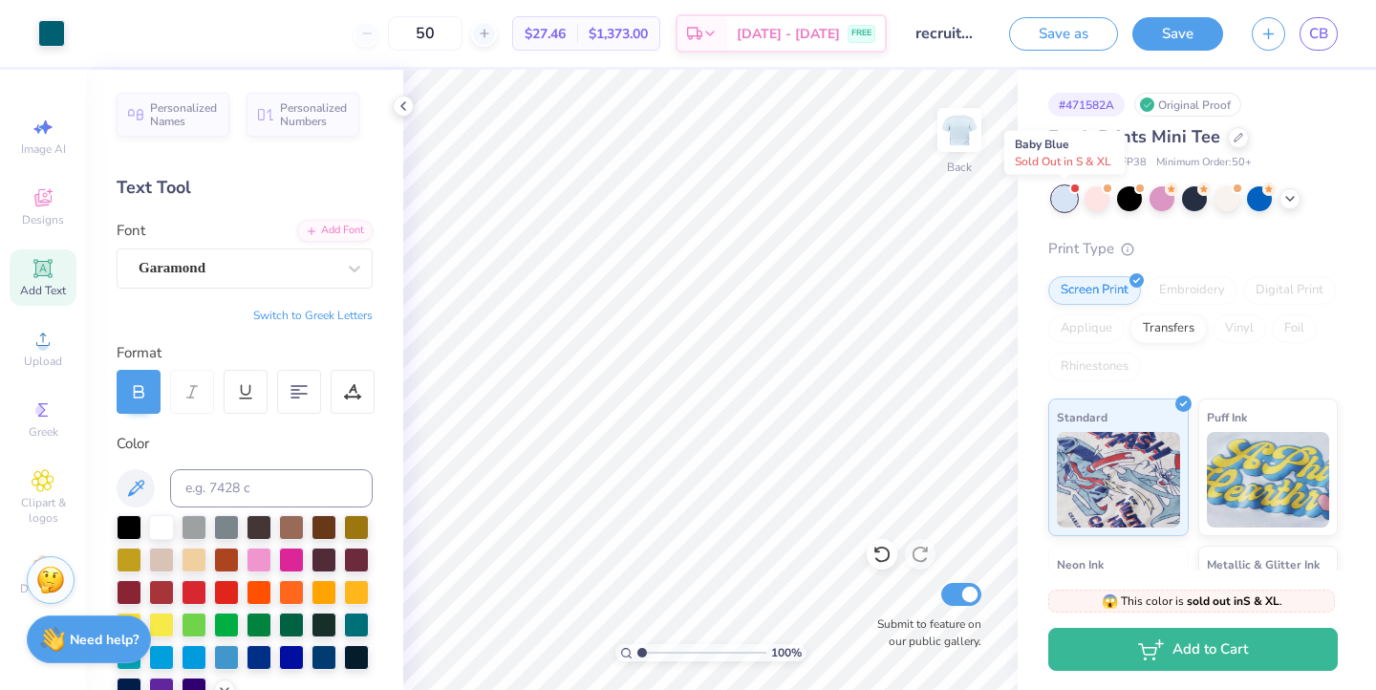
click at [1074, 188] on div at bounding box center [1075, 188] width 8 height 8
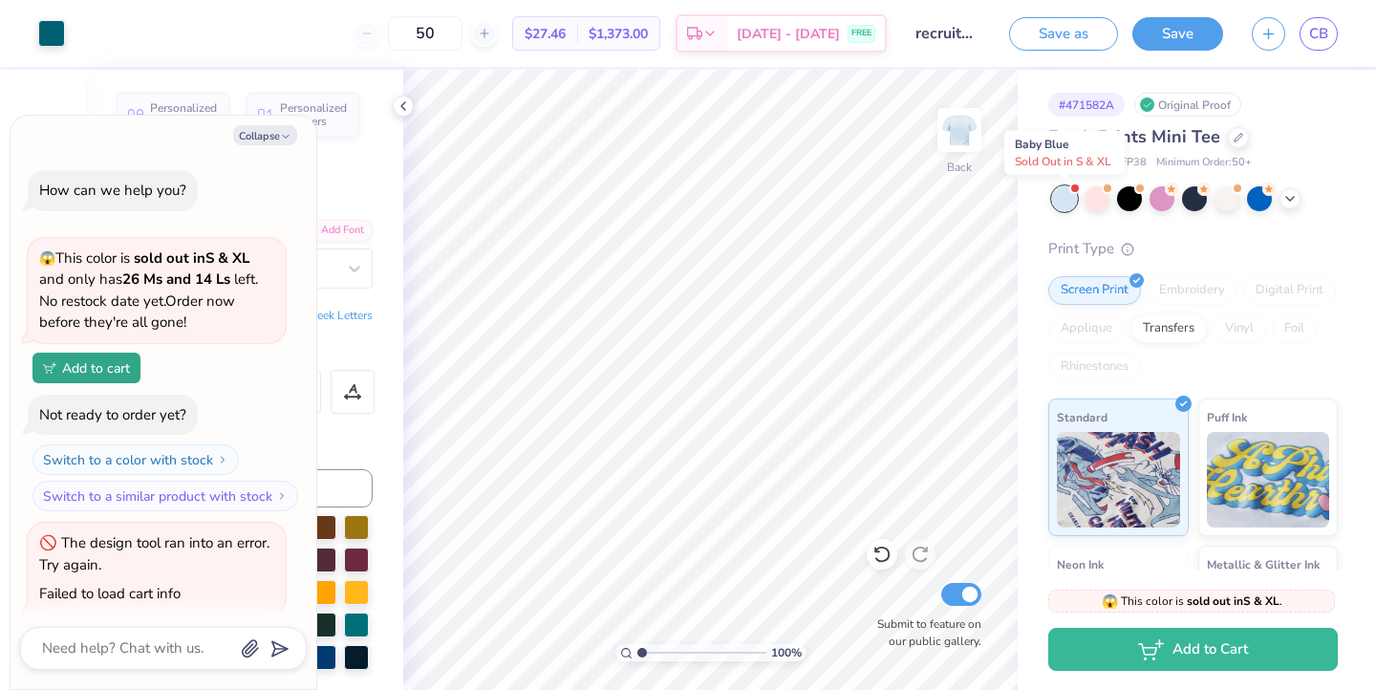
scroll to position [312, 0]
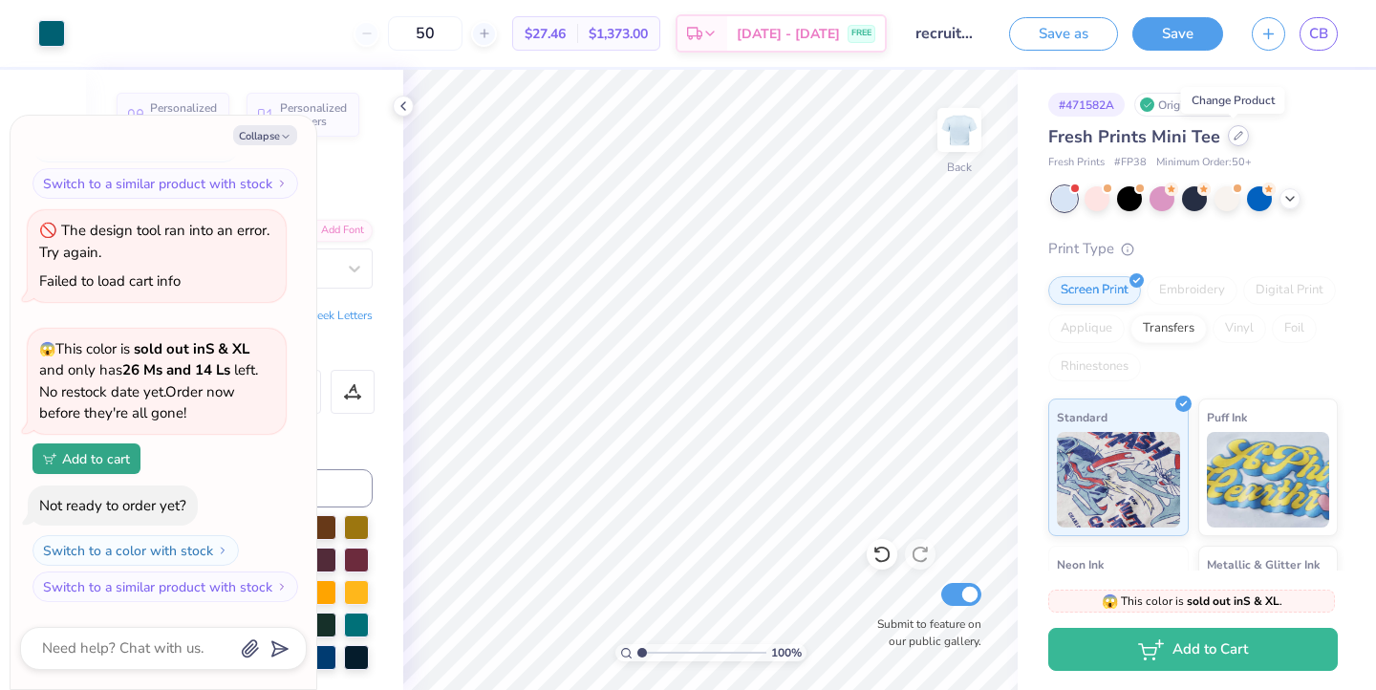
click at [1228, 141] on div at bounding box center [1238, 135] width 21 height 21
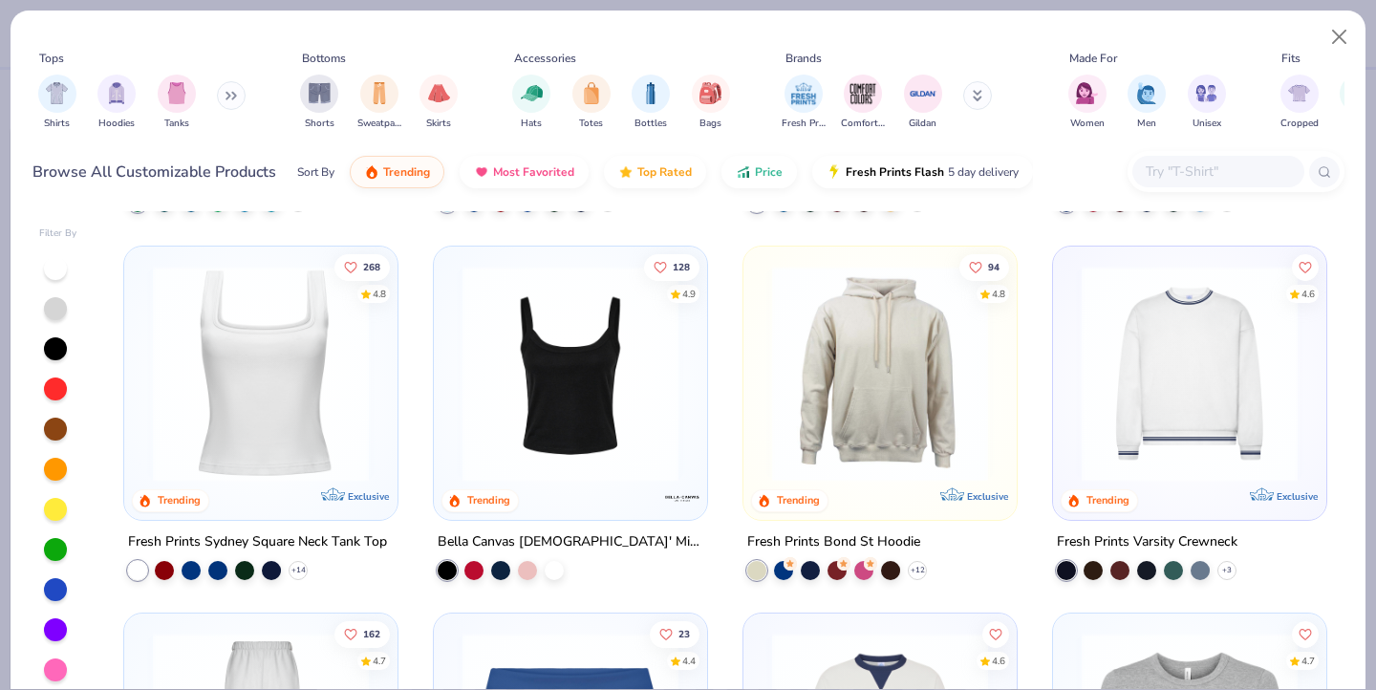
scroll to position [1094, 0]
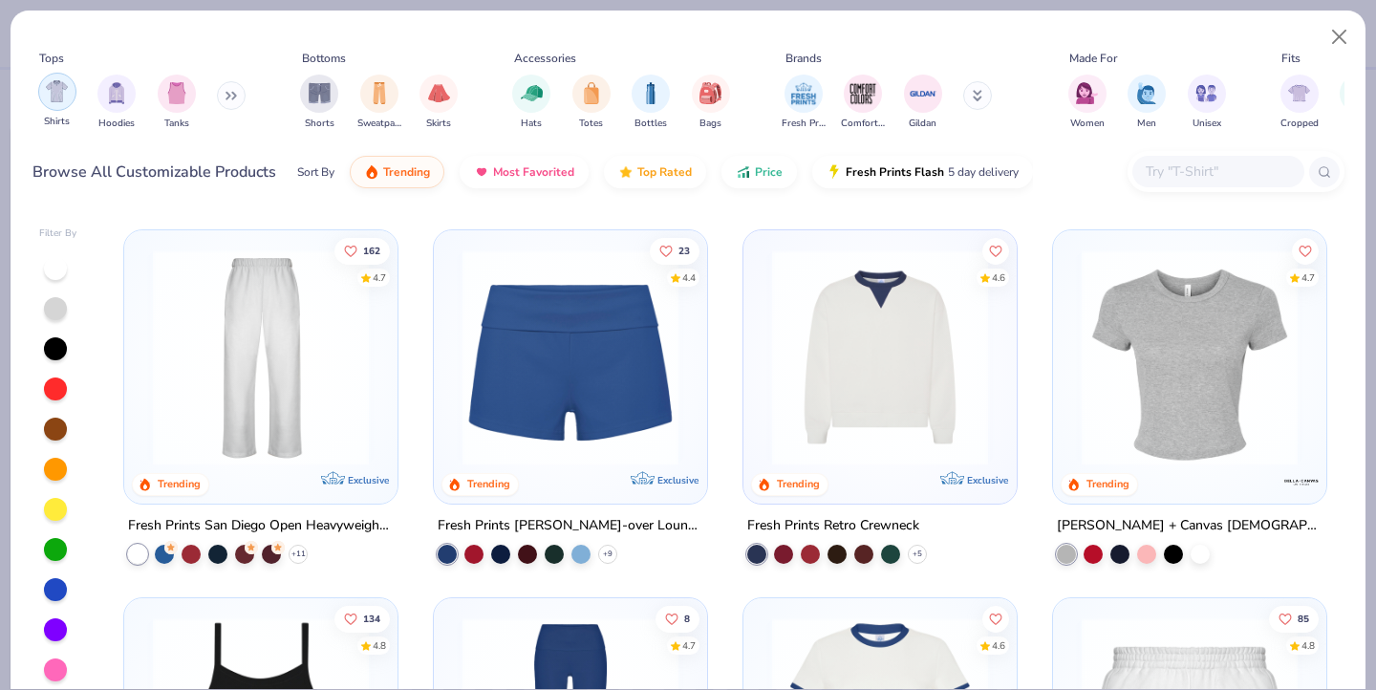
click at [52, 89] on img "filter for Shirts" at bounding box center [57, 91] width 22 height 22
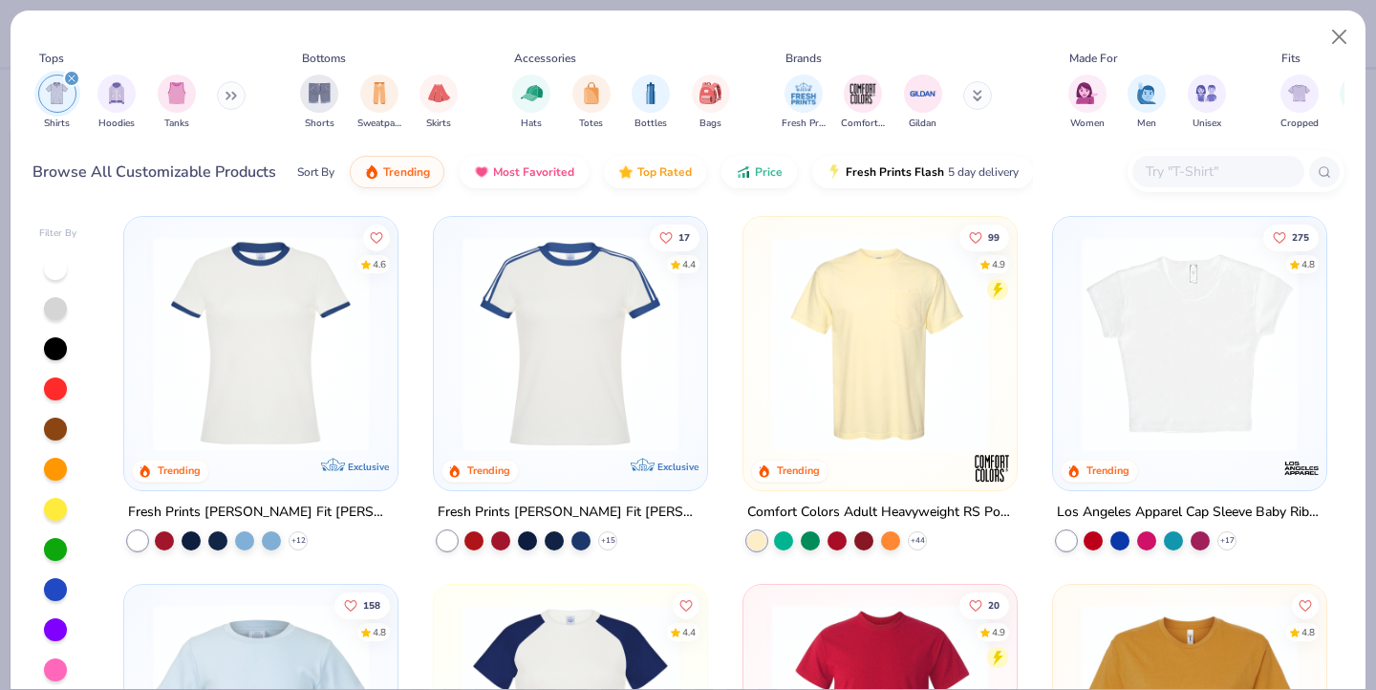
scroll to position [386, 0]
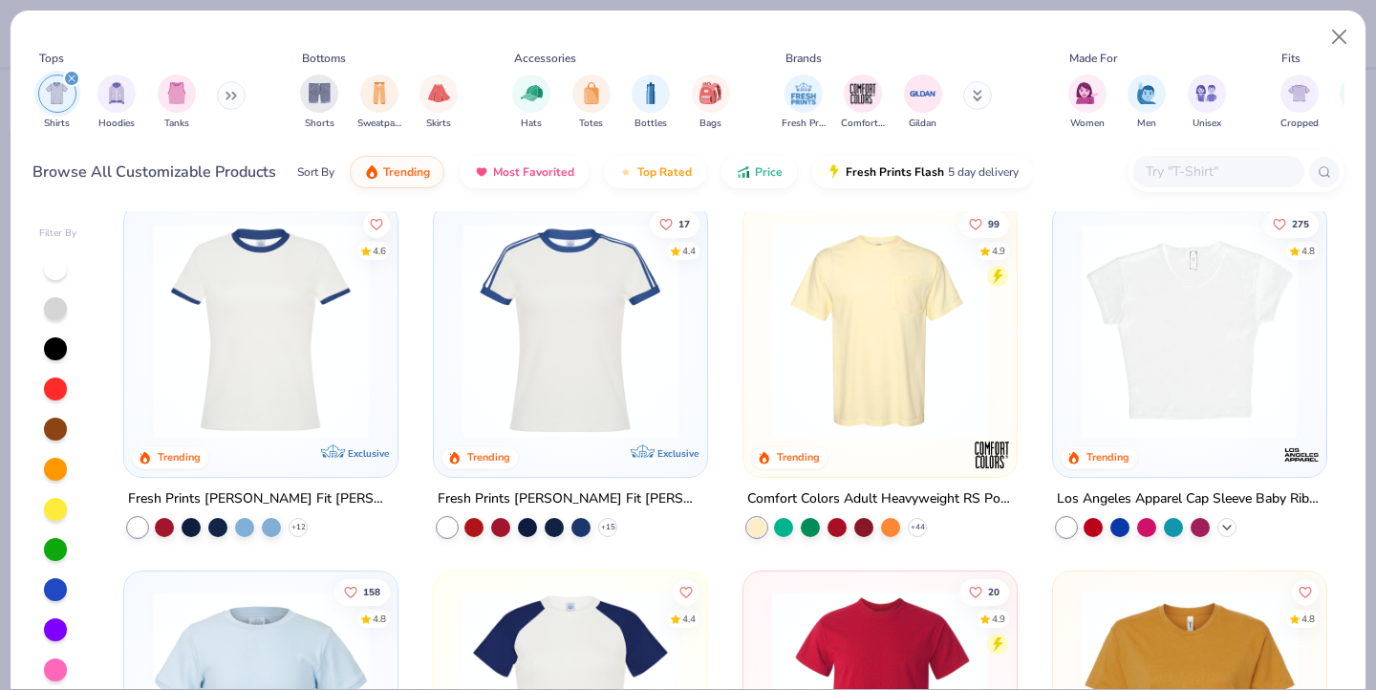
click at [1228, 528] on icon at bounding box center [1226, 526] width 15 height 15
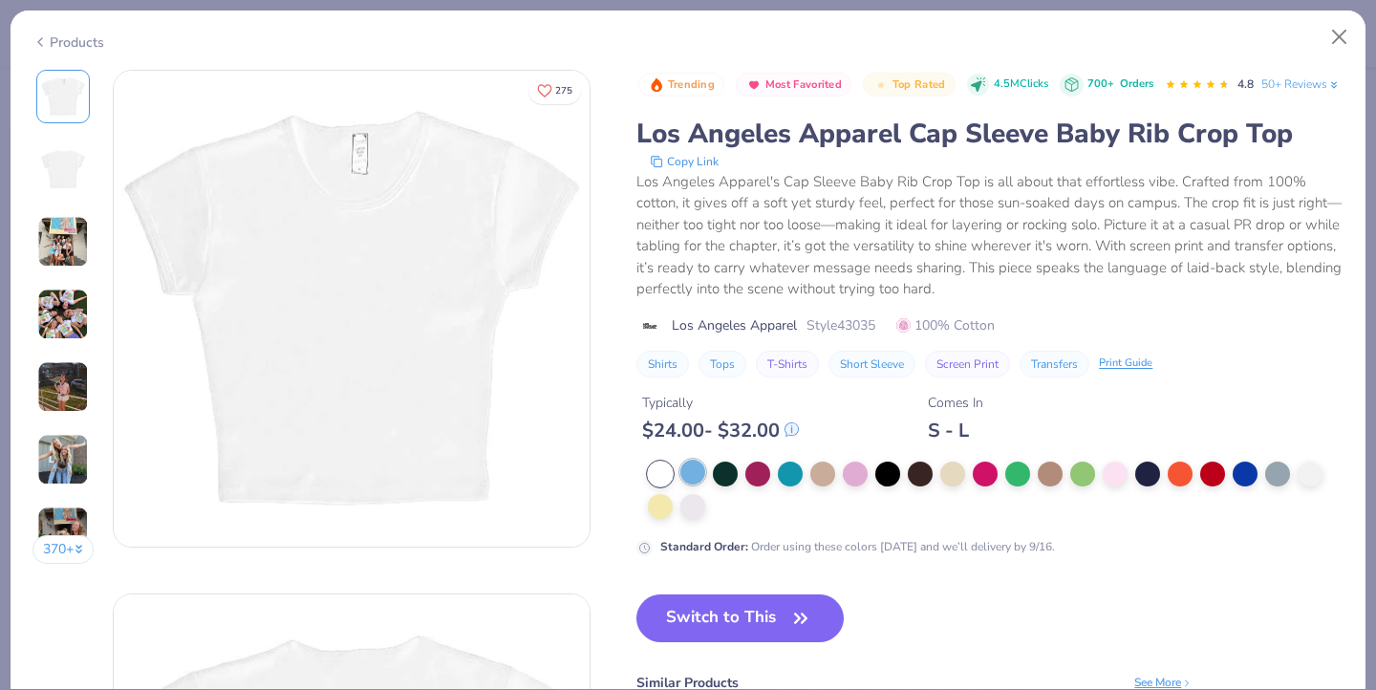
click at [693, 484] on div at bounding box center [692, 472] width 25 height 25
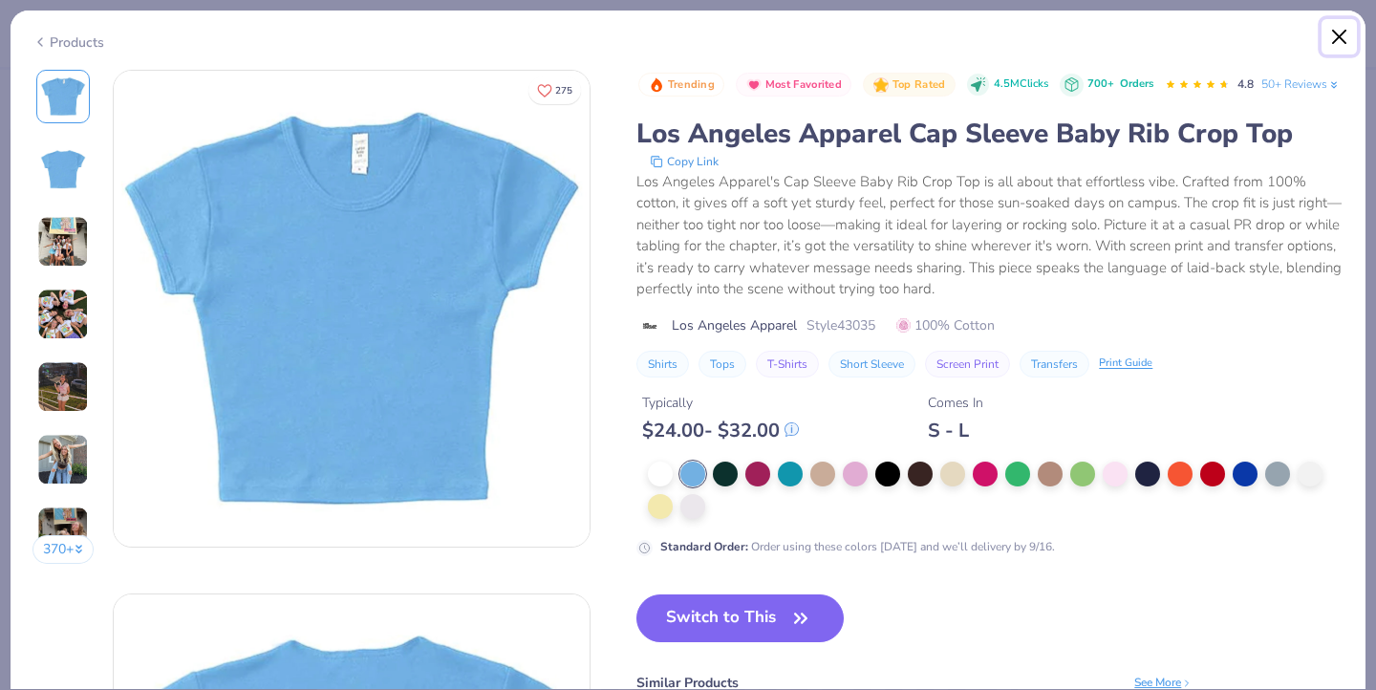
click at [1341, 37] on button "Close" at bounding box center [1339, 37] width 36 height 36
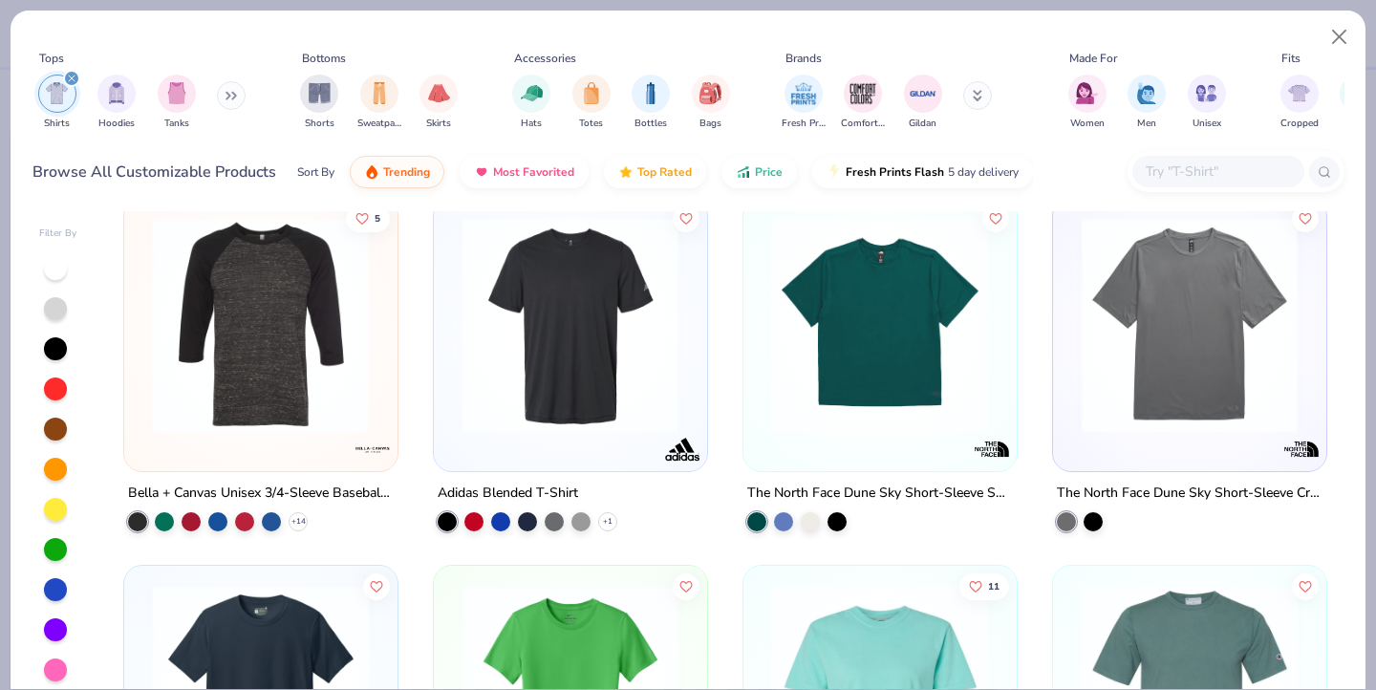
scroll to position [11, 0]
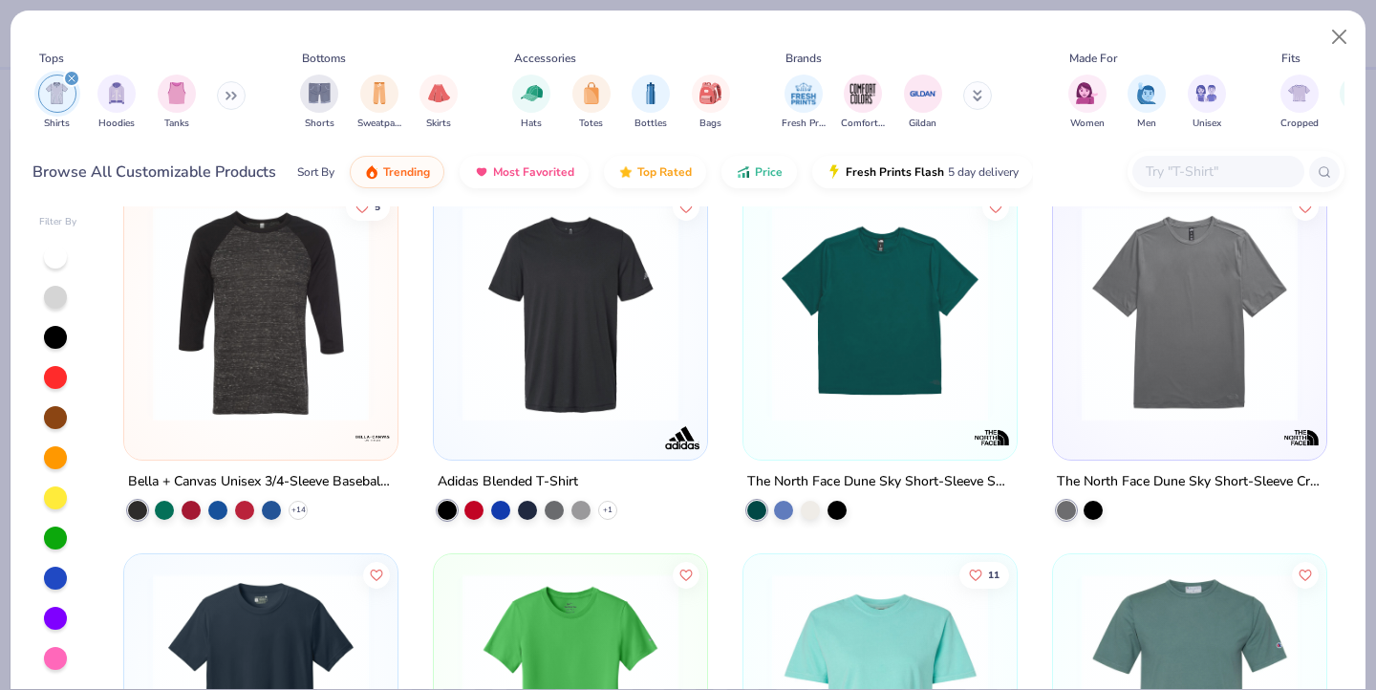
click at [54, 583] on div at bounding box center [55, 578] width 23 height 23
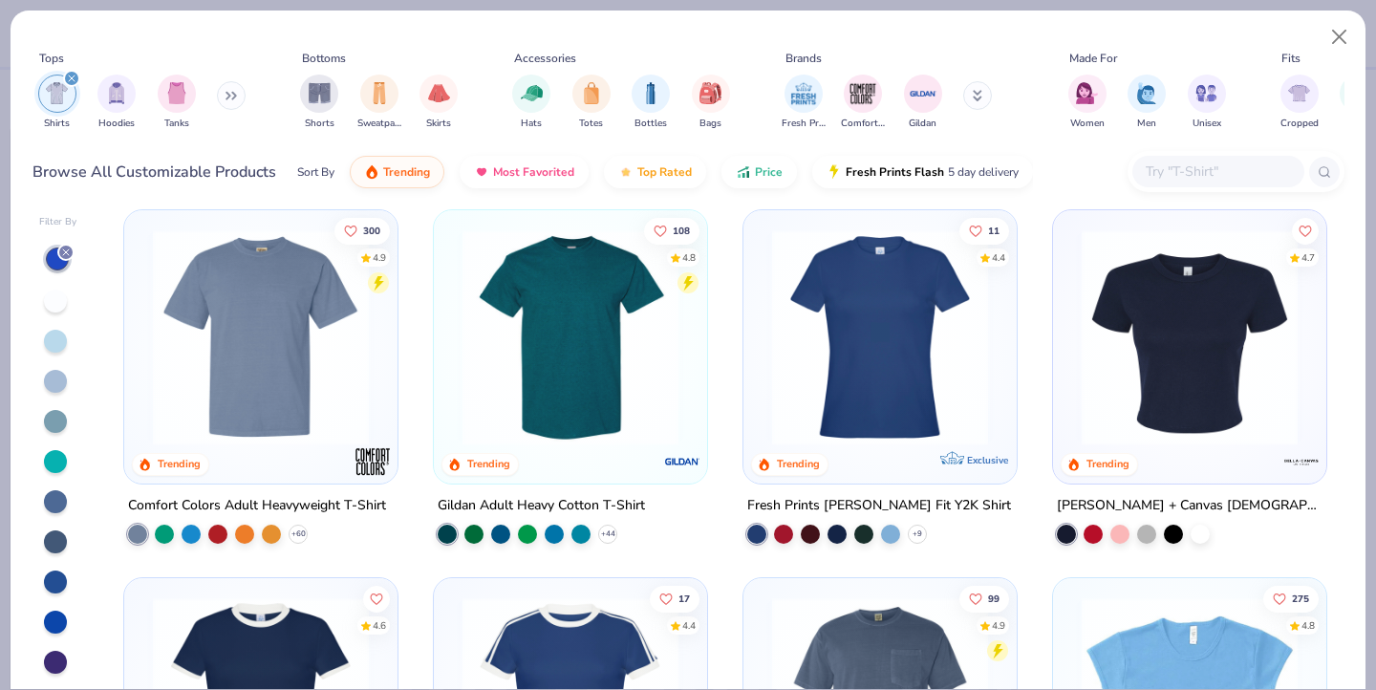
click at [55, 340] on div at bounding box center [55, 341] width 23 height 23
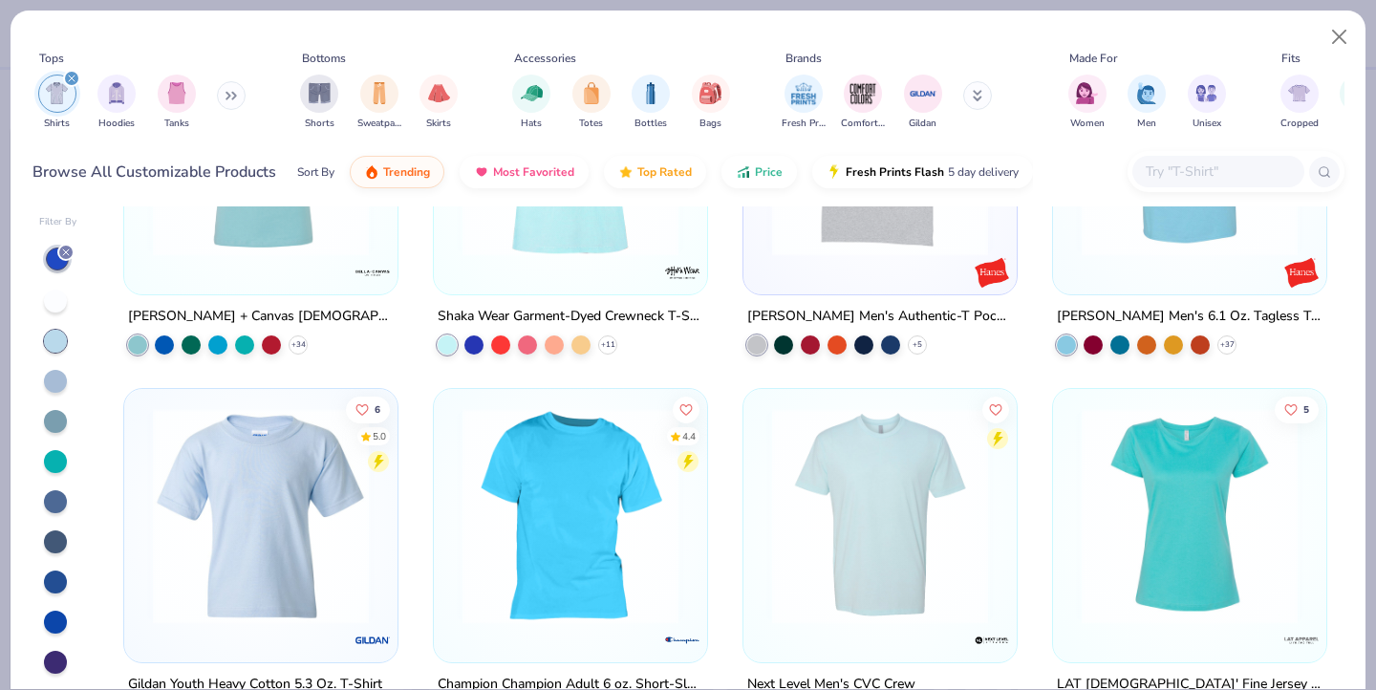
scroll to position [1616, 0]
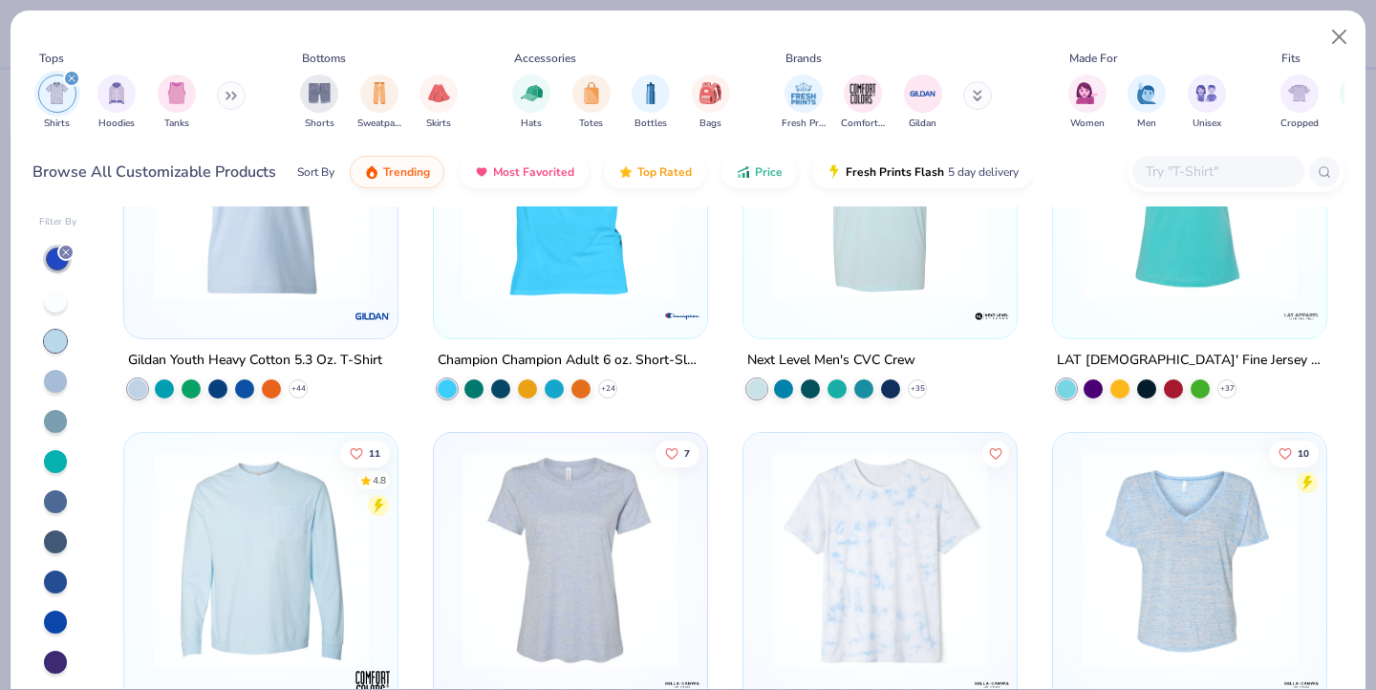
click at [74, 82] on icon "filter for Shirts" at bounding box center [72, 79] width 8 height 8
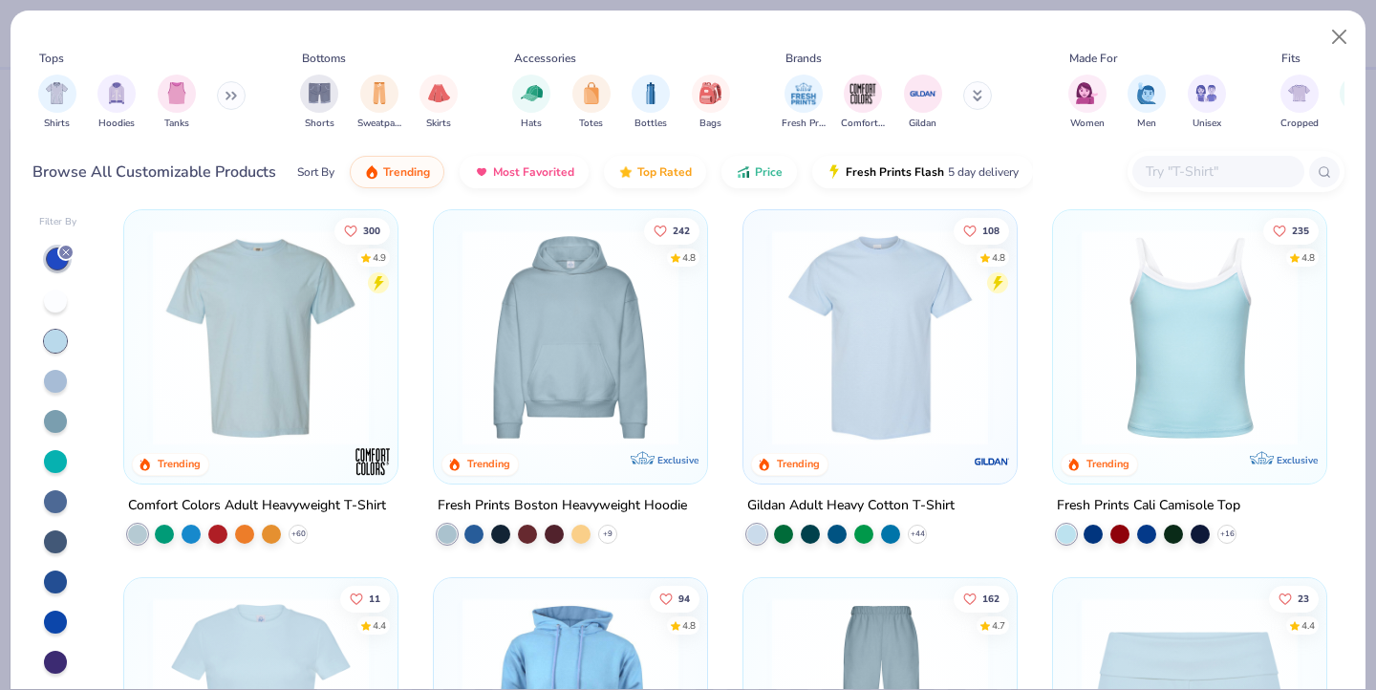
click at [930, 369] on img at bounding box center [879, 337] width 235 height 216
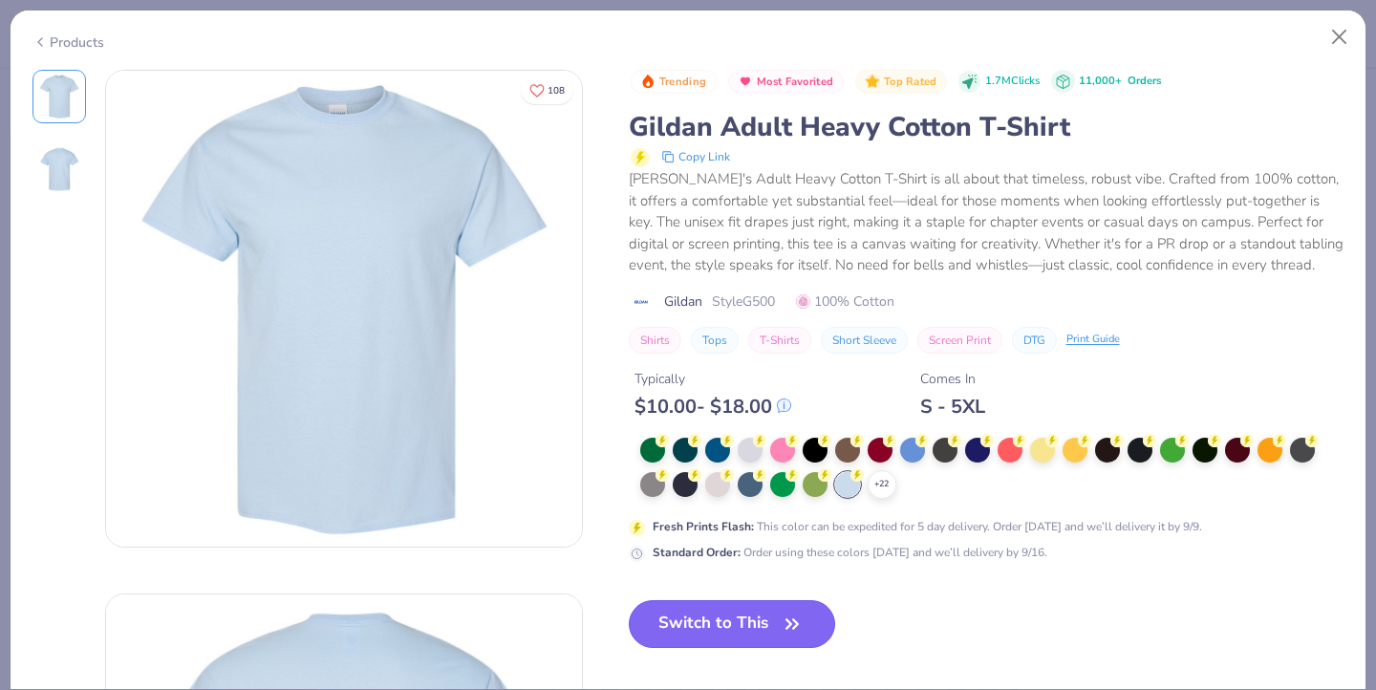
click at [770, 622] on button "Switch to This" at bounding box center [732, 624] width 207 height 48
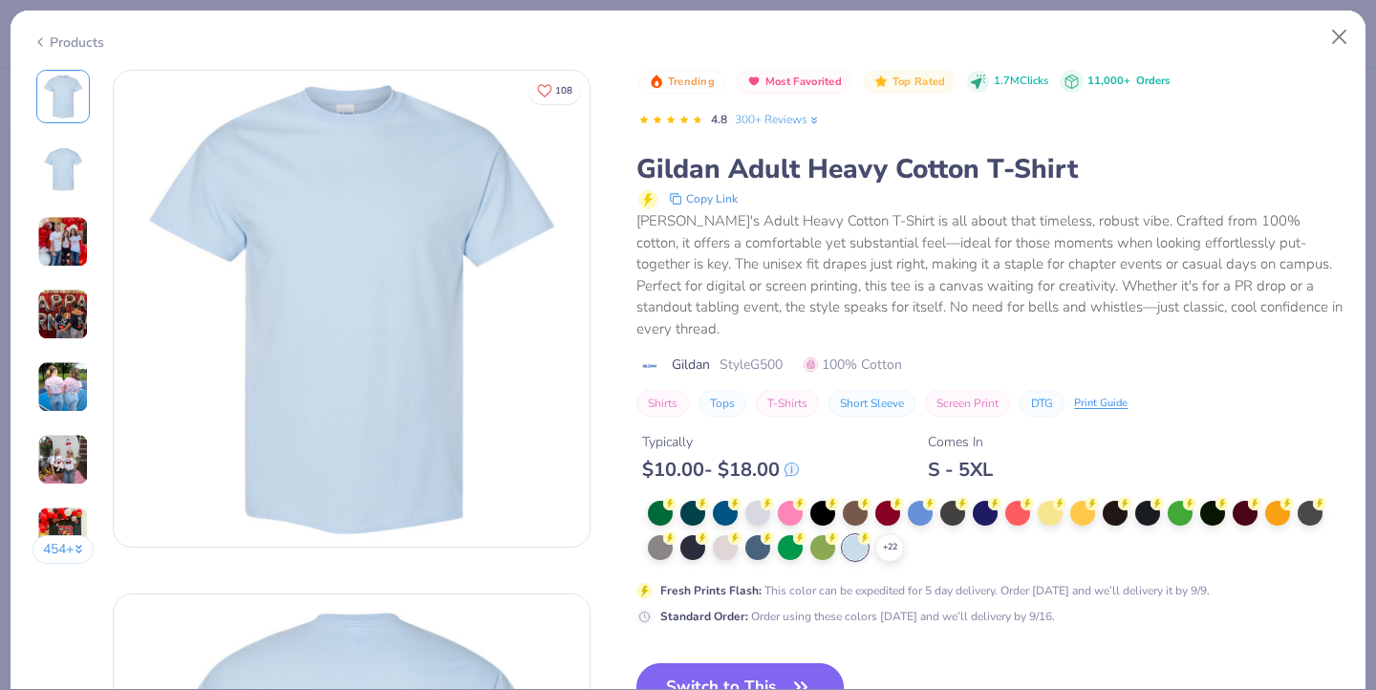
click at [764, 676] on button "Switch to This" at bounding box center [739, 687] width 207 height 48
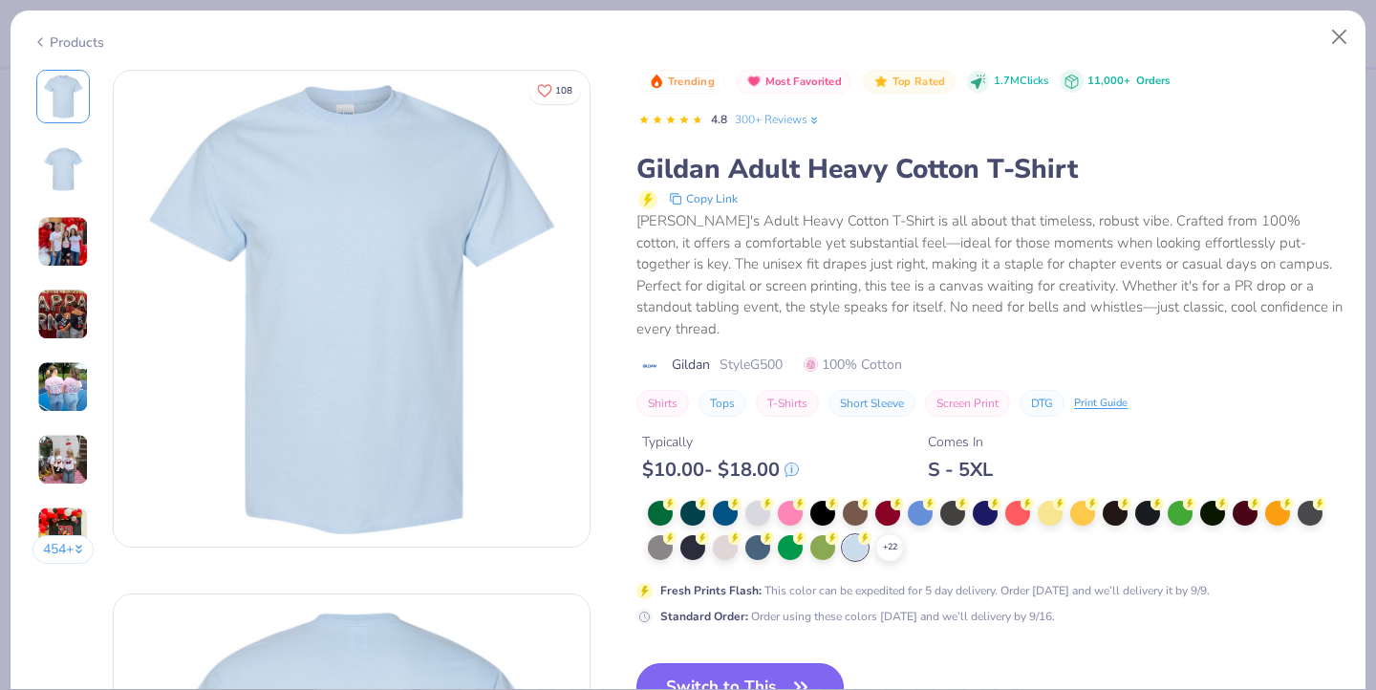
click at [776, 663] on button "Switch to This" at bounding box center [739, 687] width 207 height 48
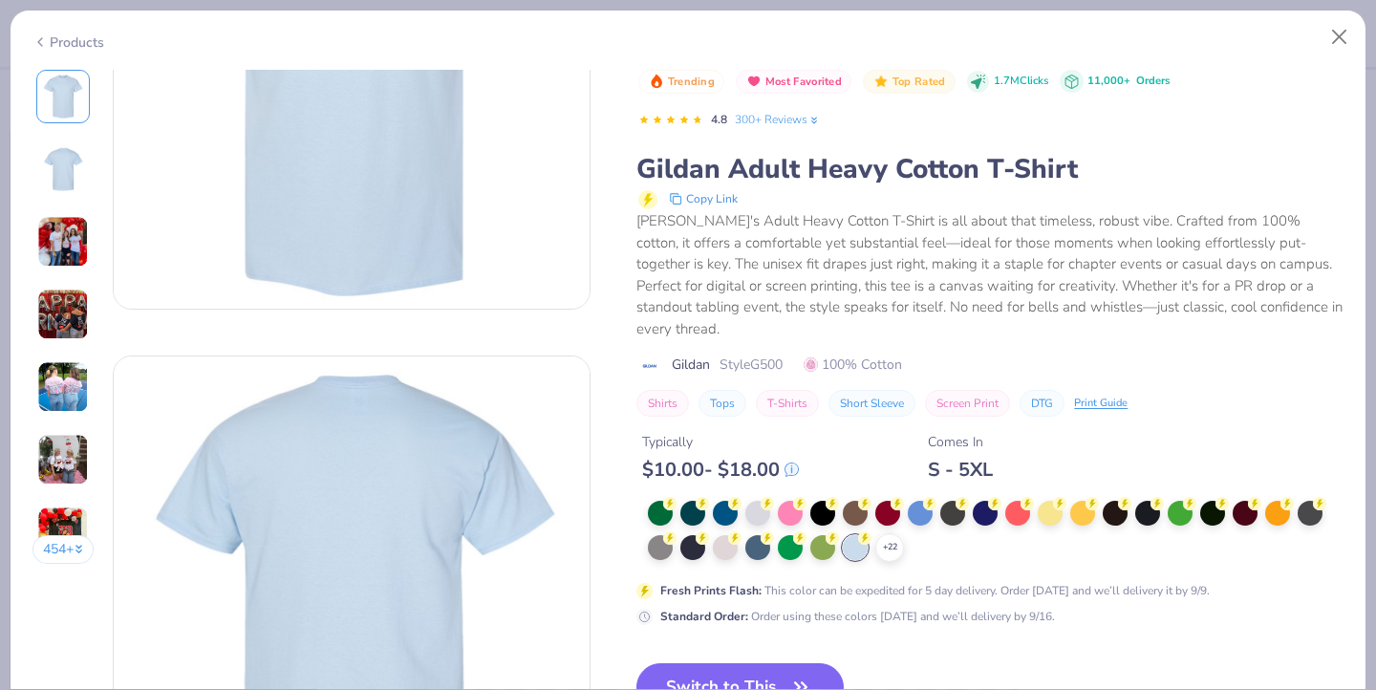
scroll to position [461, 0]
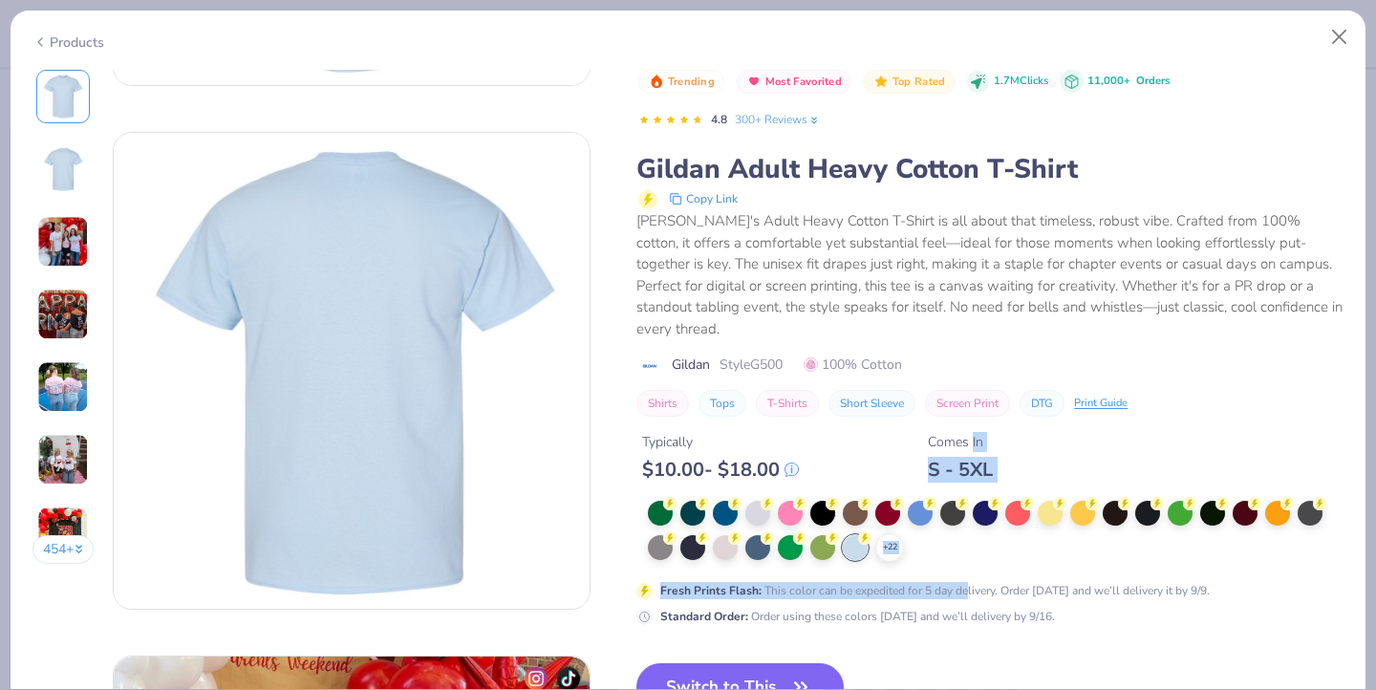
drag, startPoint x: 967, startPoint y: 568, endPoint x: 973, endPoint y: 392, distance: 175.9
click at [976, 397] on div "Trending Most Favorited Top Rated 1.7M Clicks 11,000+ Orders 4.8 300+ Reviews G…" at bounding box center [989, 348] width 707 height 556
click at [78, 546] on icon at bounding box center [80, 550] width 10 height 10
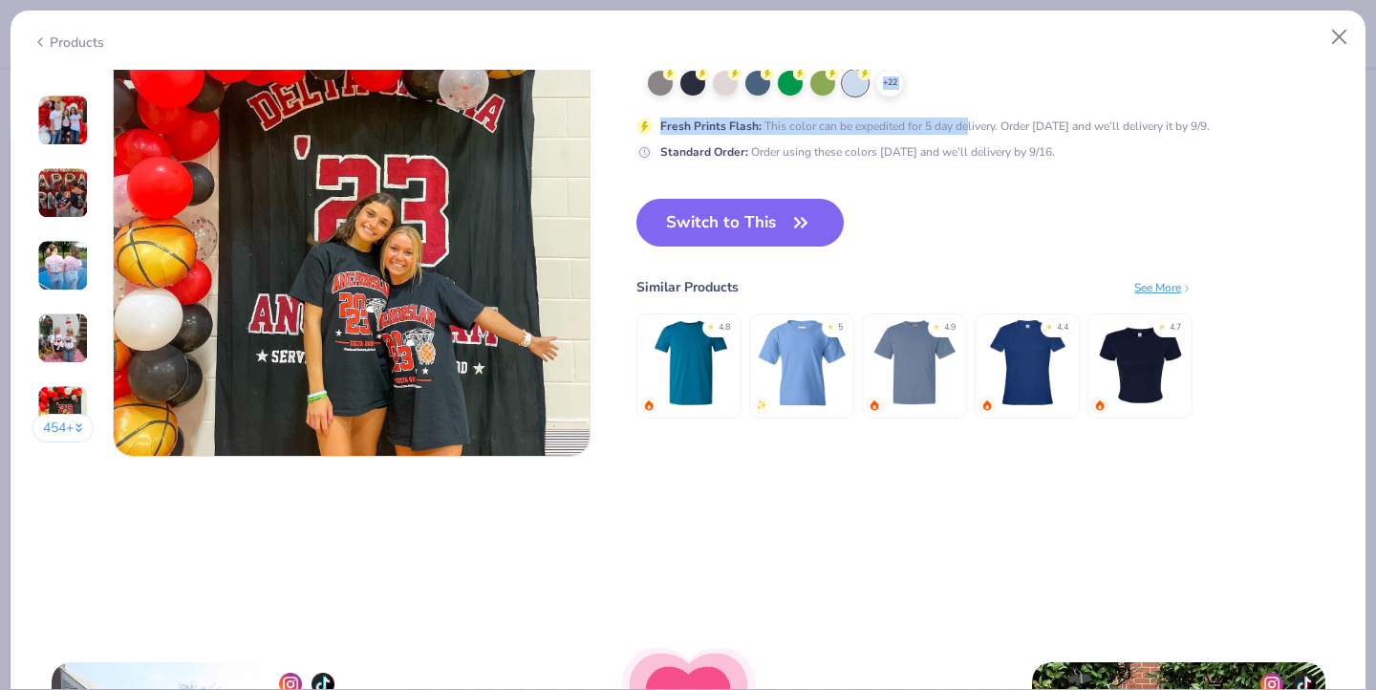
scroll to position [3200, 0]
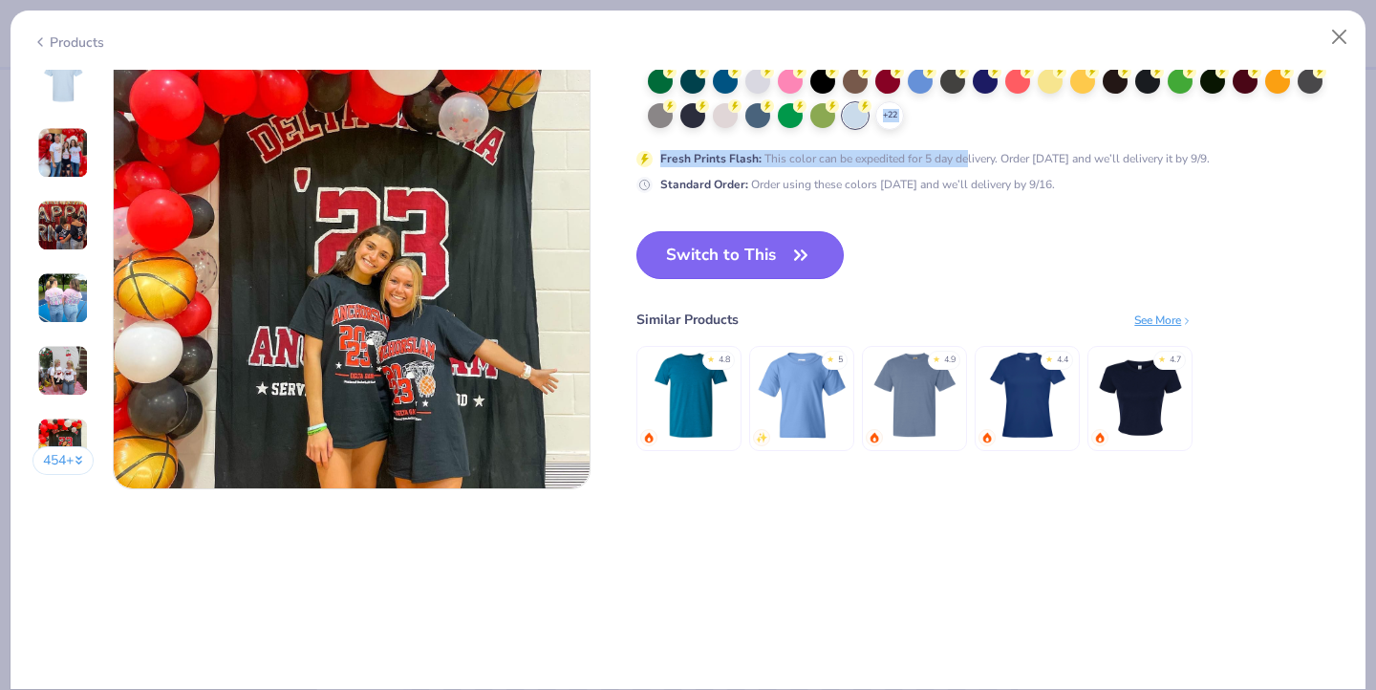
click at [792, 252] on icon "button" at bounding box center [800, 255] width 27 height 27
click at [1339, 38] on button "Close" at bounding box center [1339, 37] width 36 height 36
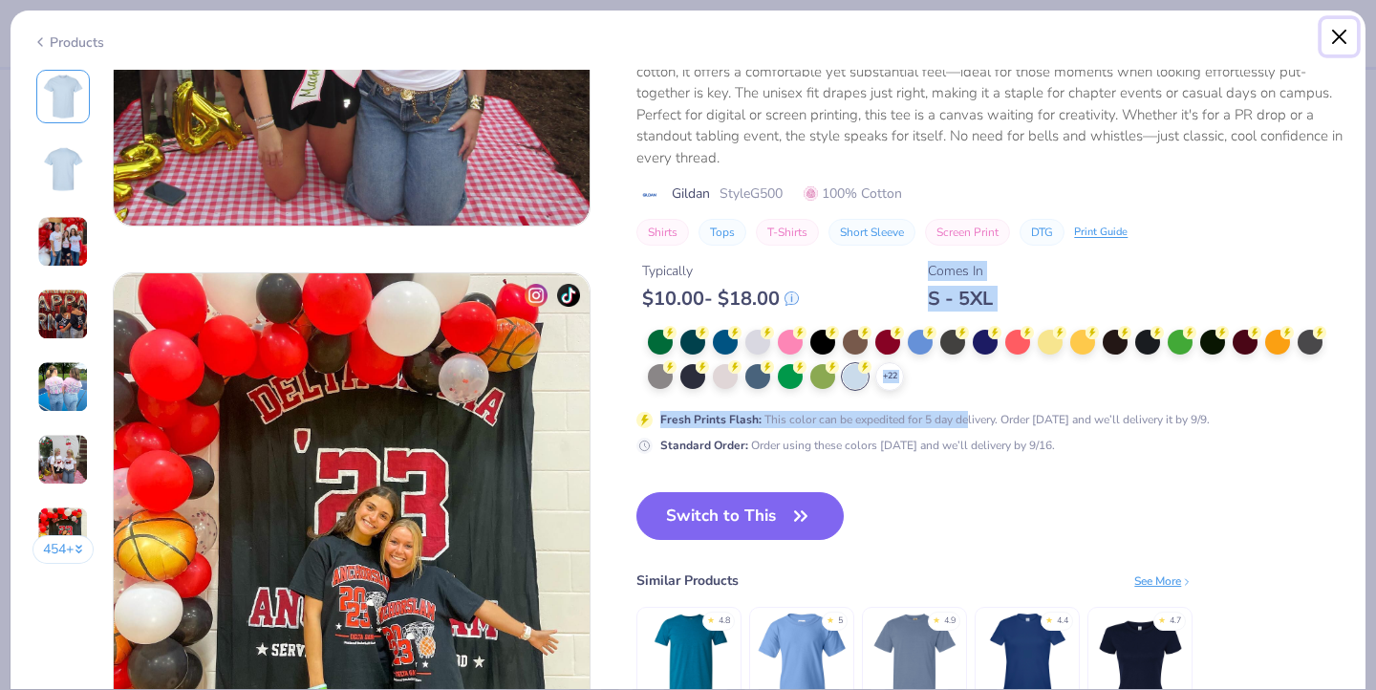
scroll to position [2160, 0]
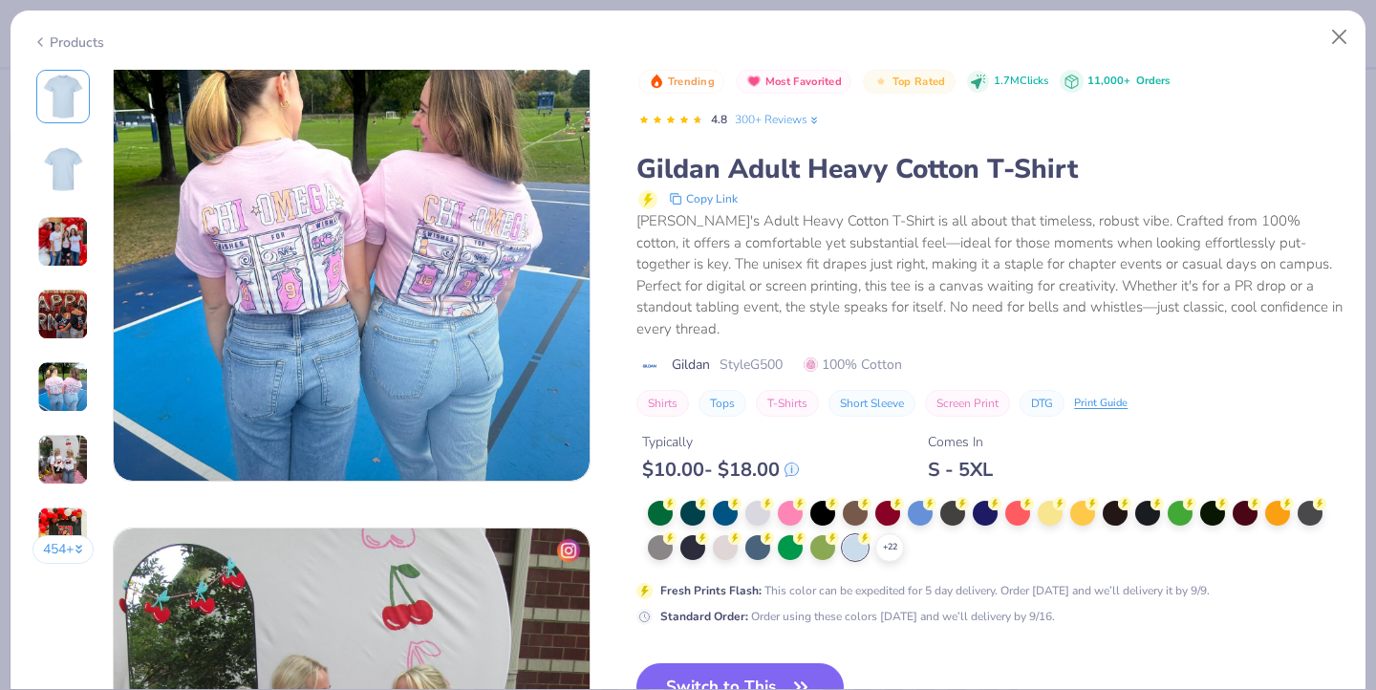
click at [48, 48] on div "Products" at bounding box center [688, 36] width 1355 height 50
click at [41, 40] on polyline at bounding box center [40, 42] width 4 height 8
type textarea "x"
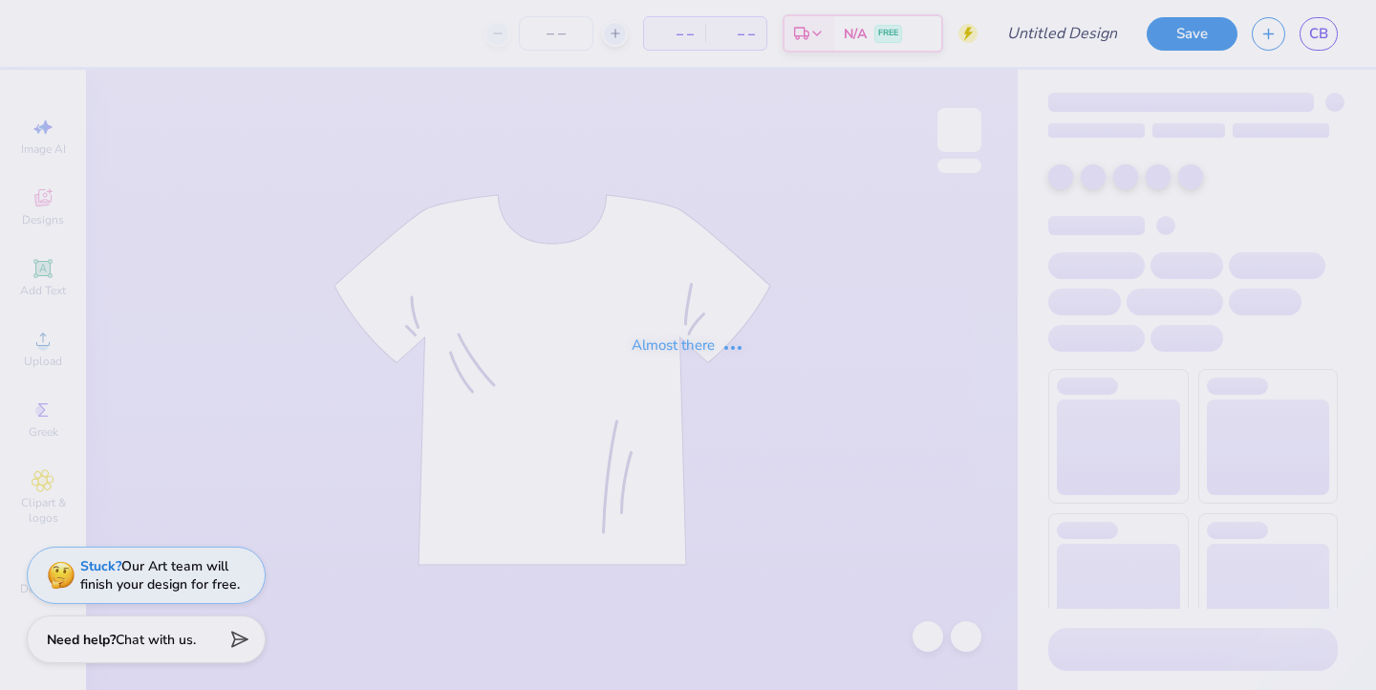
type input "recruitment"
type input "20"
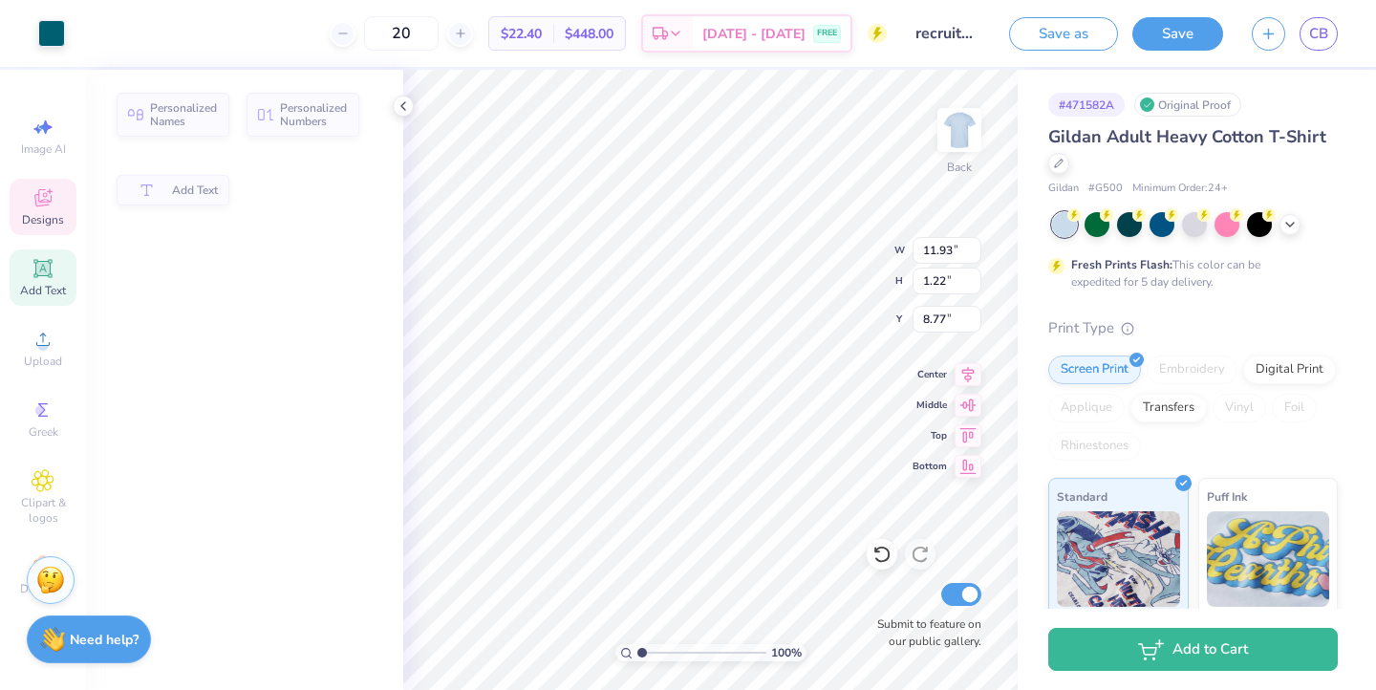
type input "11.93"
type input "1.22"
type input "8.77"
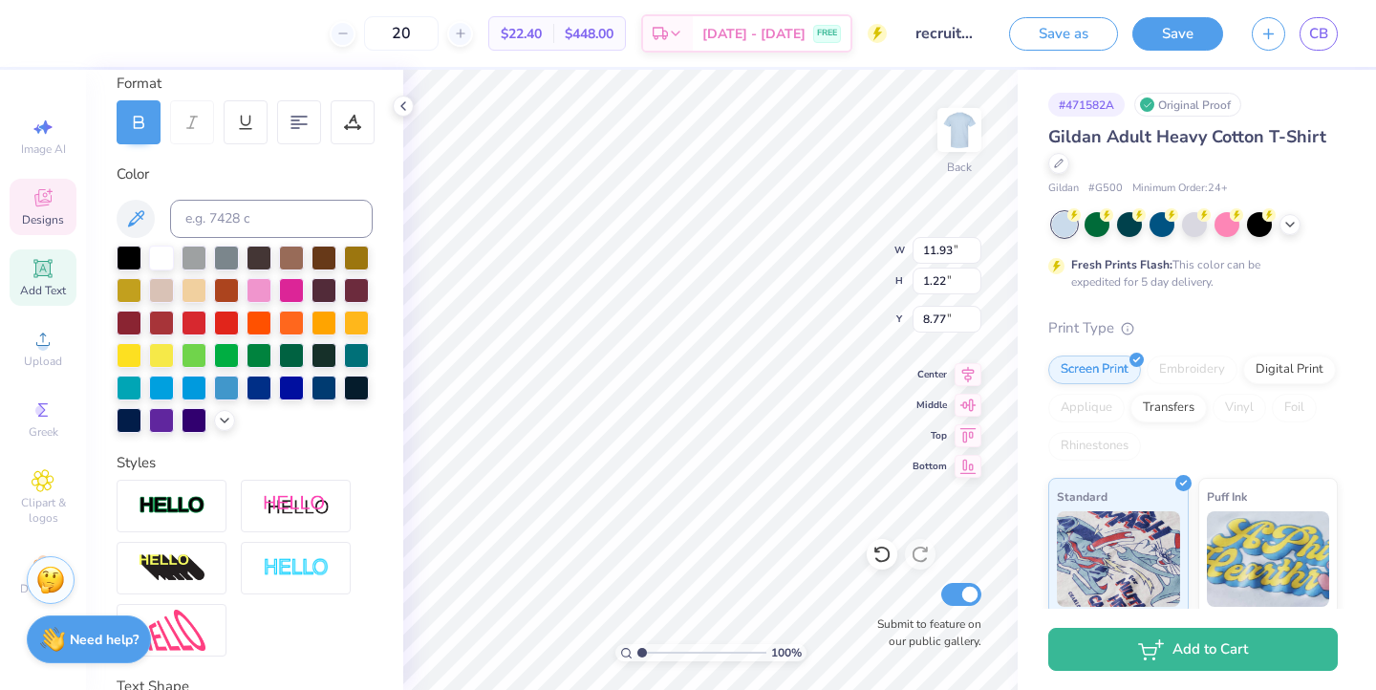
scroll to position [420, 0]
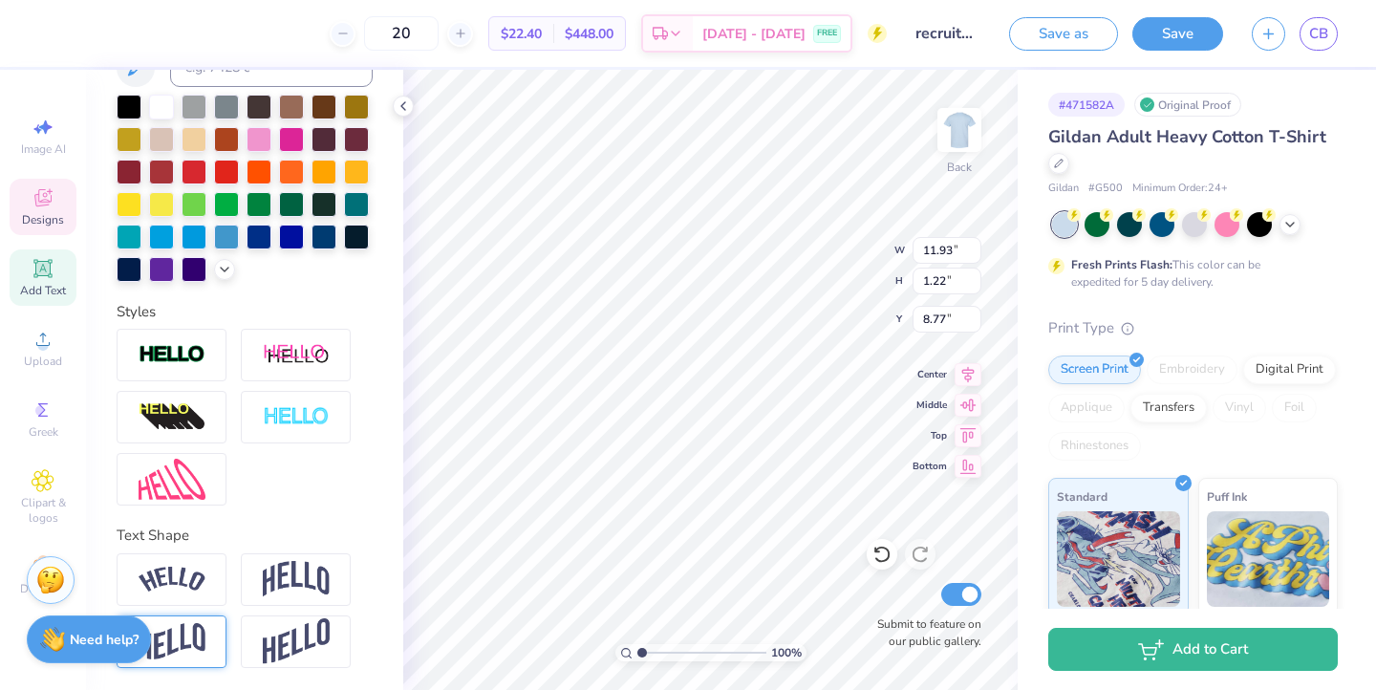
click at [218, 648] on div at bounding box center [172, 641] width 110 height 53
click at [193, 639] on img at bounding box center [172, 641] width 67 height 37
click at [225, 618] on line at bounding box center [224, 618] width 6 height 6
type input "1.22"
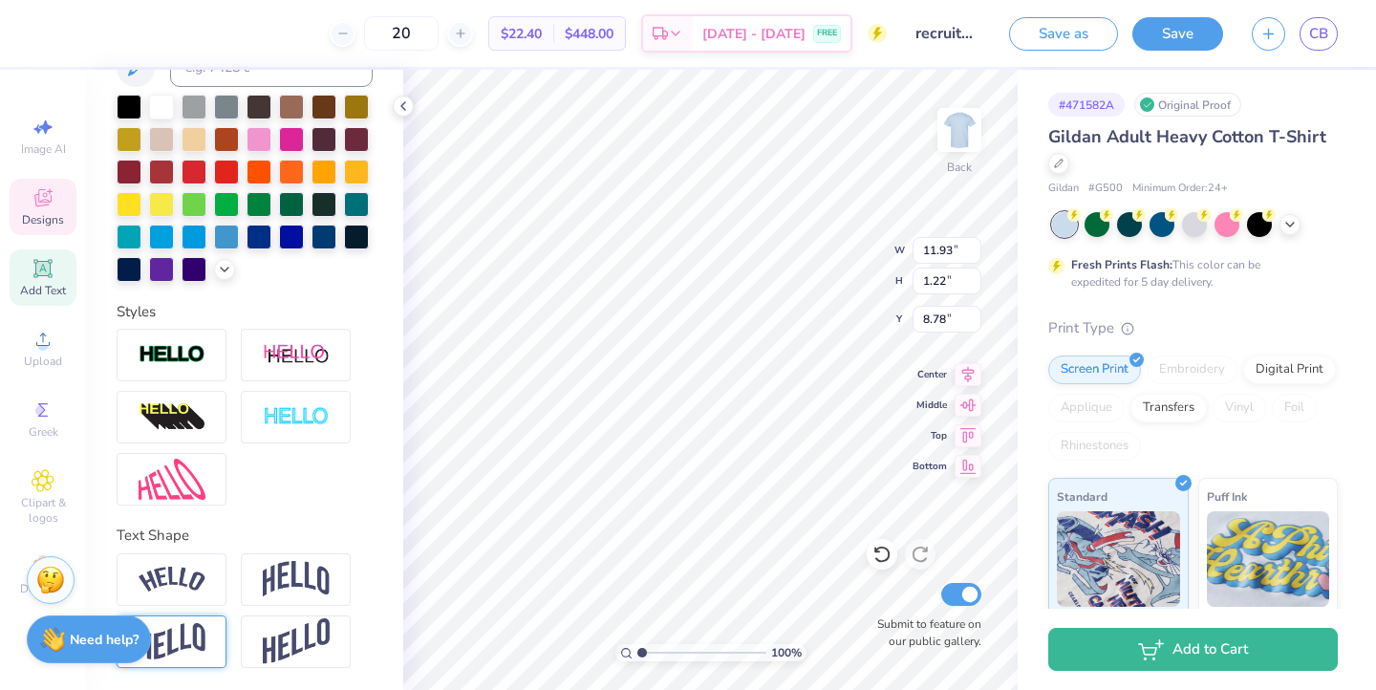
type input "8.78"
type input "12.24"
type input "4.84"
type input "7.14"
type input "11.88"
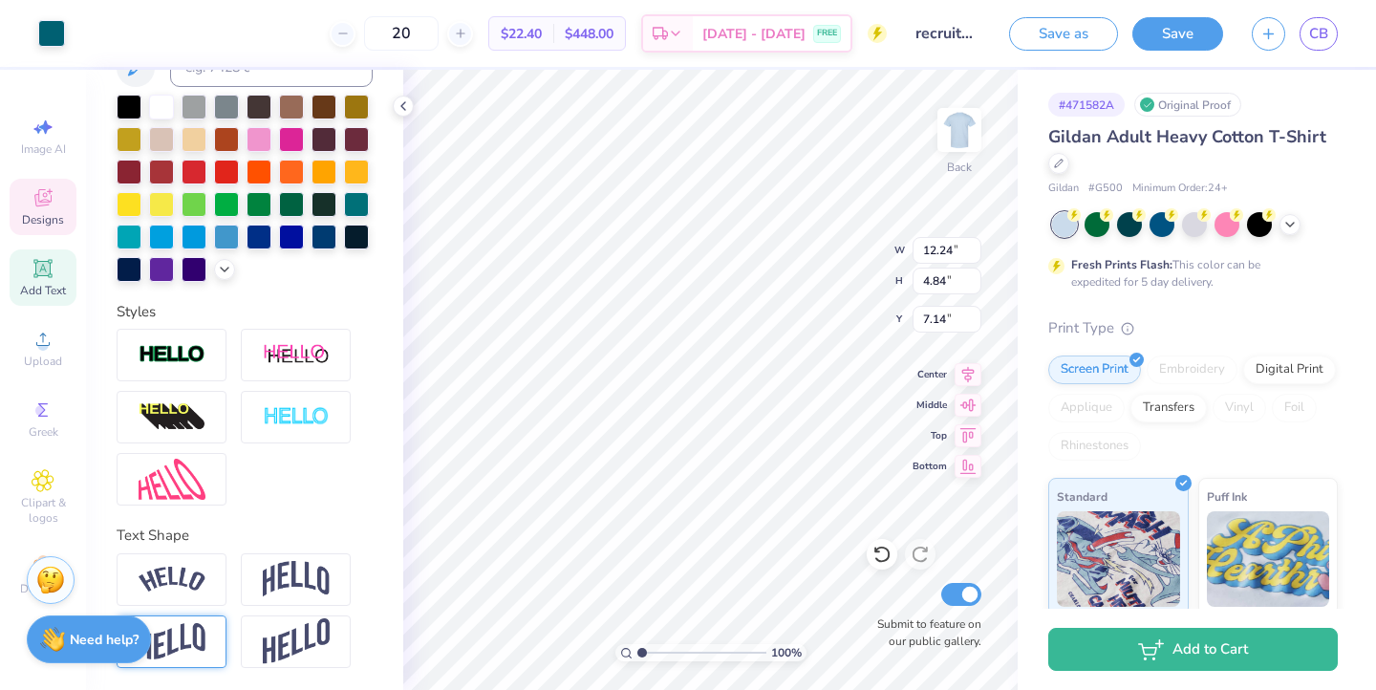
type input "0.93"
type input "3.00"
click at [188, 583] on img at bounding box center [172, 580] width 67 height 26
type input "12.45"
type input "2.46"
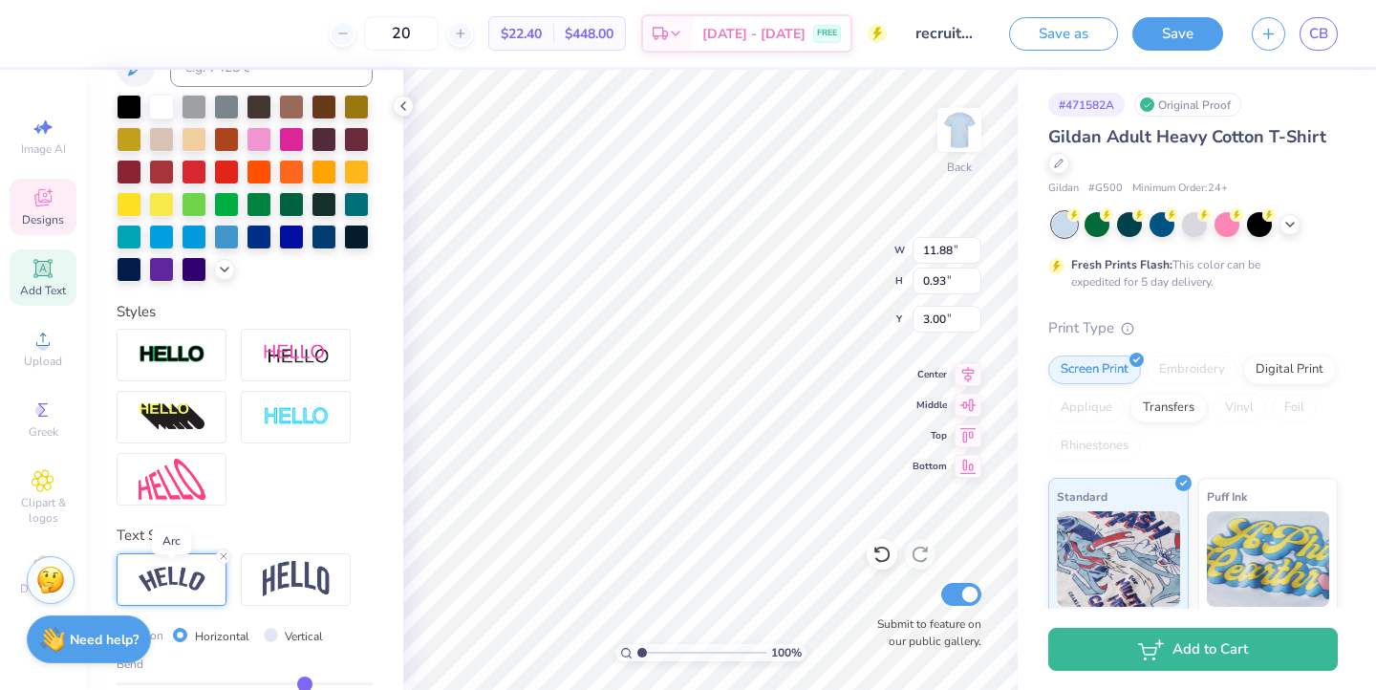
type input "2.24"
type input "11.93"
type input "1.22"
type input "16.97"
type input "12.24"
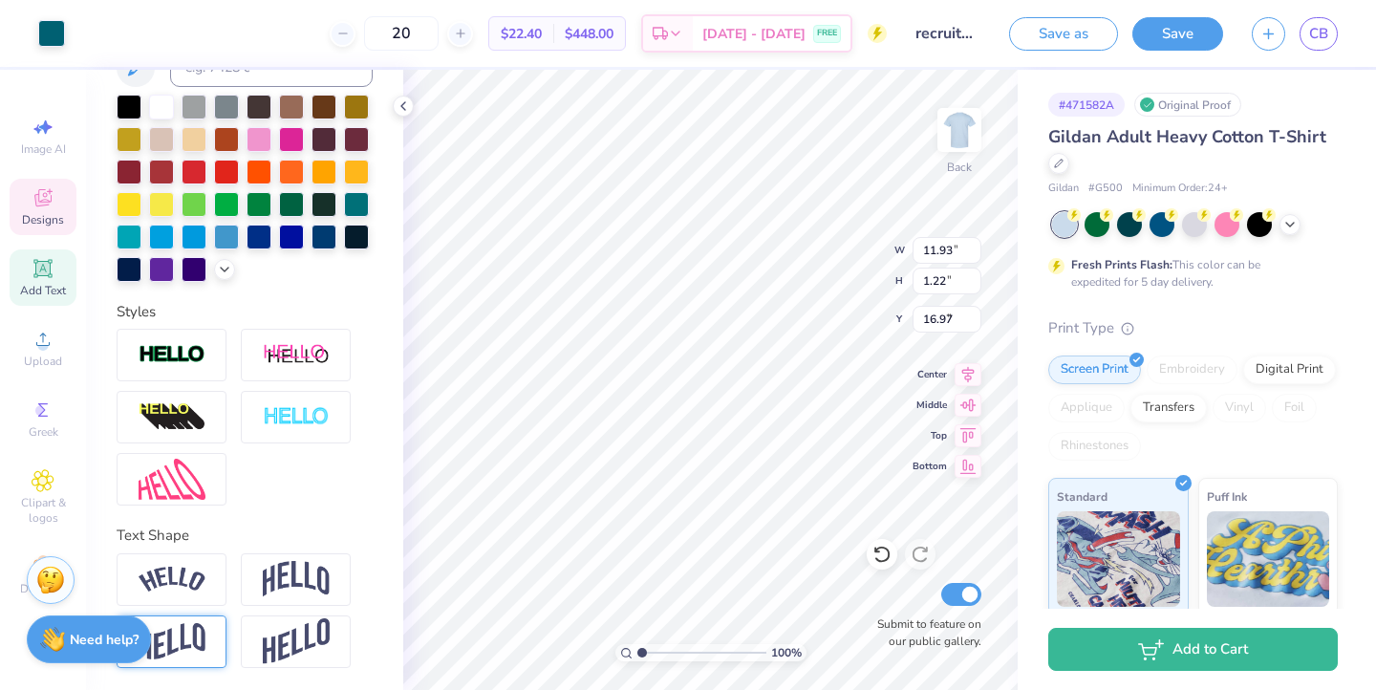
type input "4.84"
type input "7.16"
type textarea "Phi Sig"
click at [278, 575] on img at bounding box center [296, 579] width 67 height 36
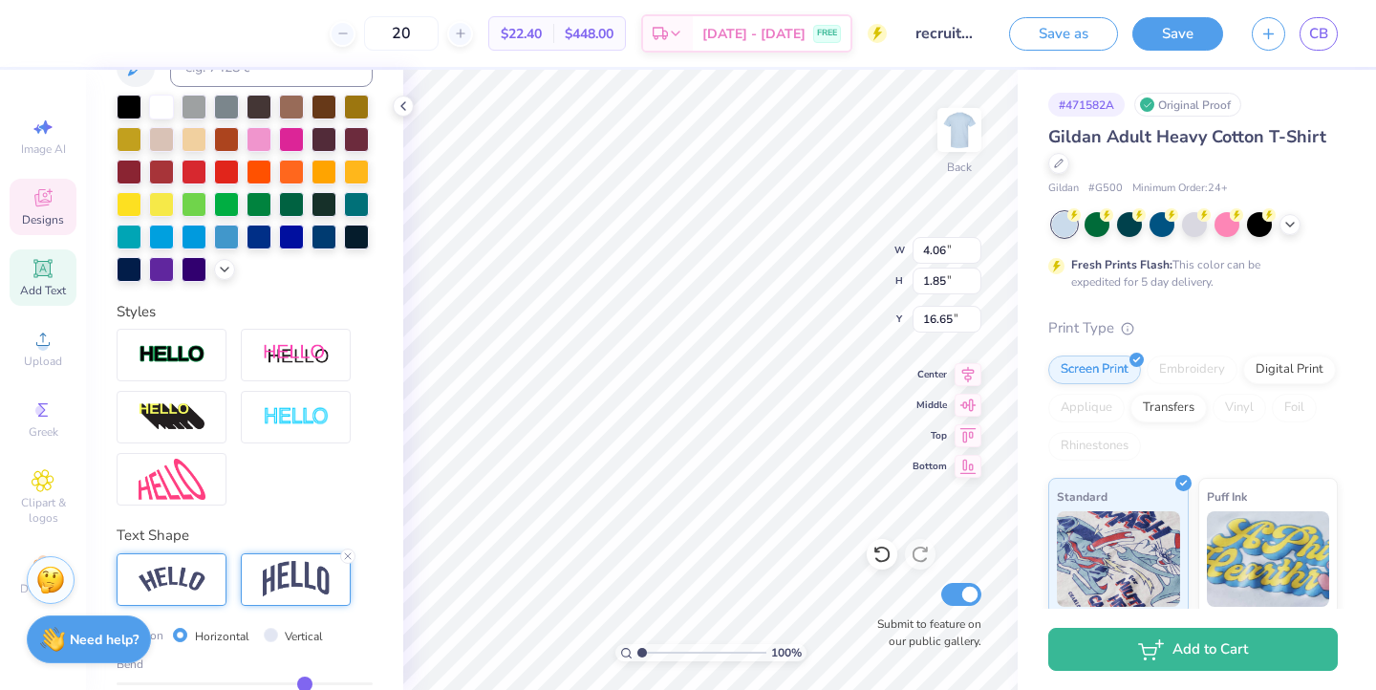
type input "10.86"
click at [178, 581] on img at bounding box center [172, 580] width 67 height 26
type input "5.50"
type input "1.67"
type input "10.95"
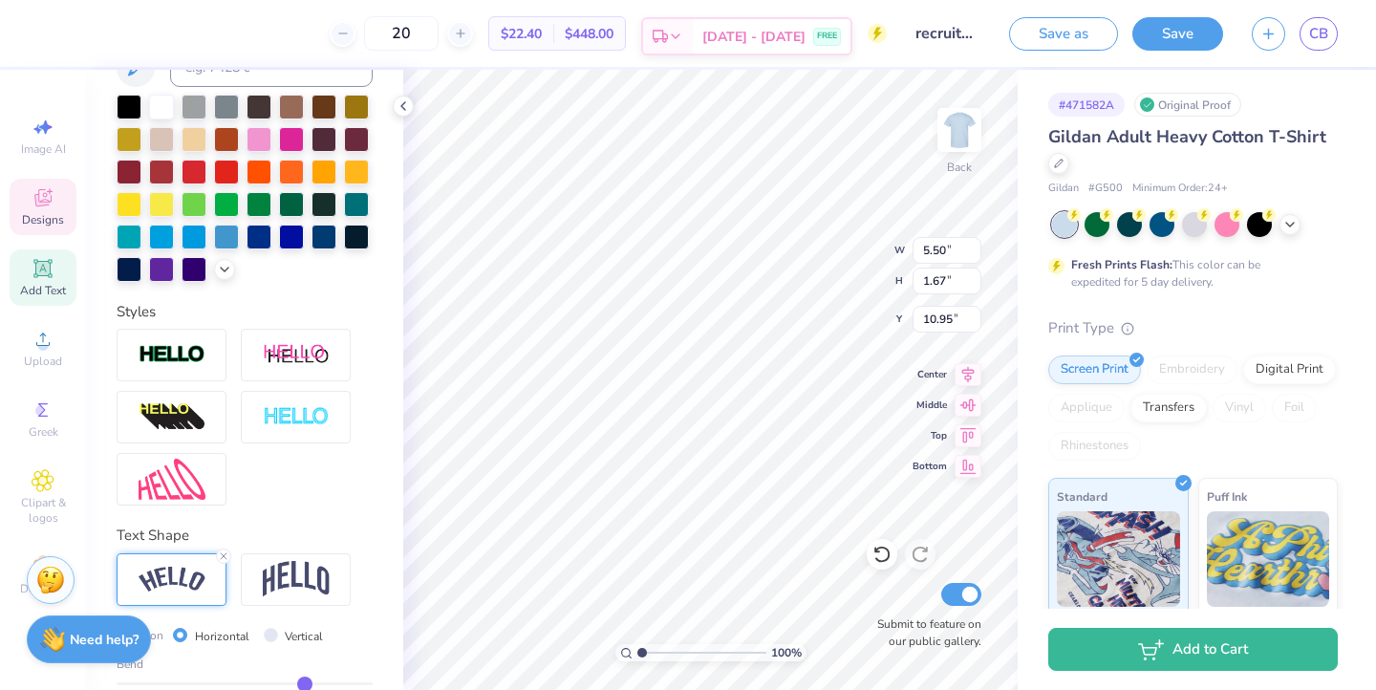
click at [804, 31] on div "Sep 13 - 16 FREE" at bounding box center [772, 36] width 158 height 34
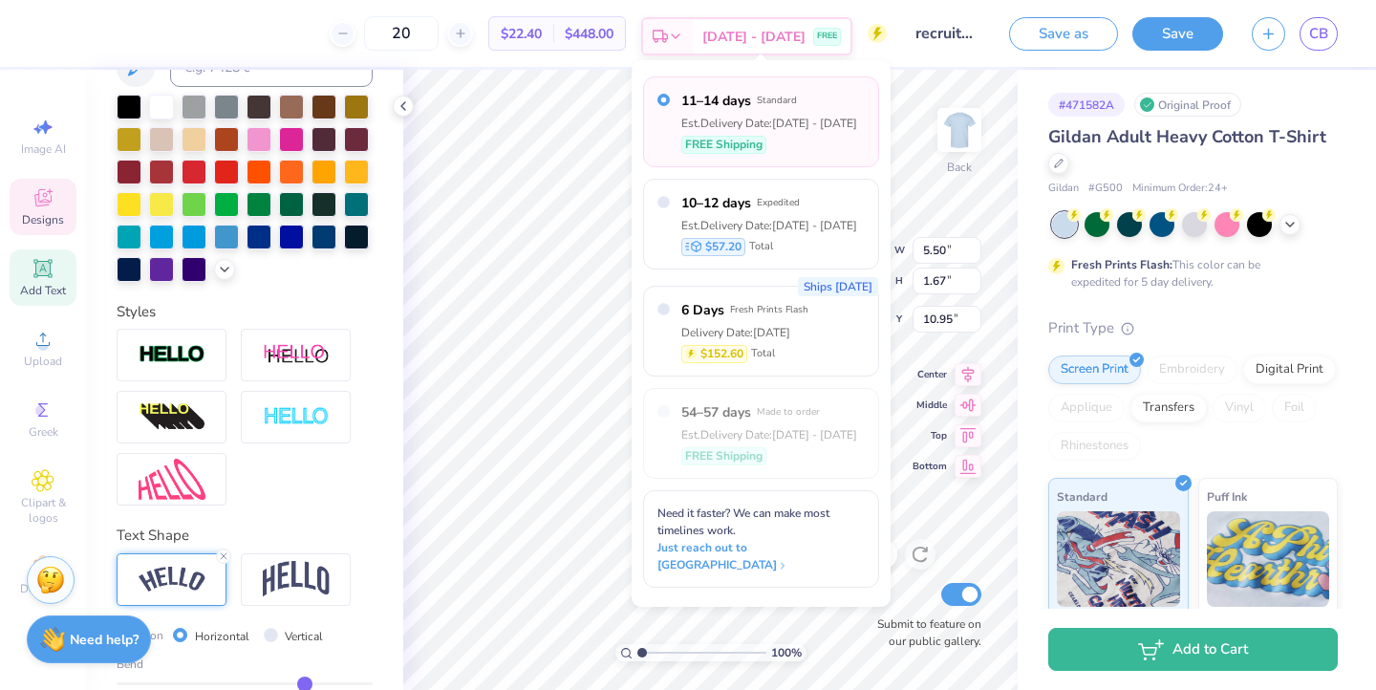
click at [683, 32] on icon at bounding box center [675, 36] width 15 height 15
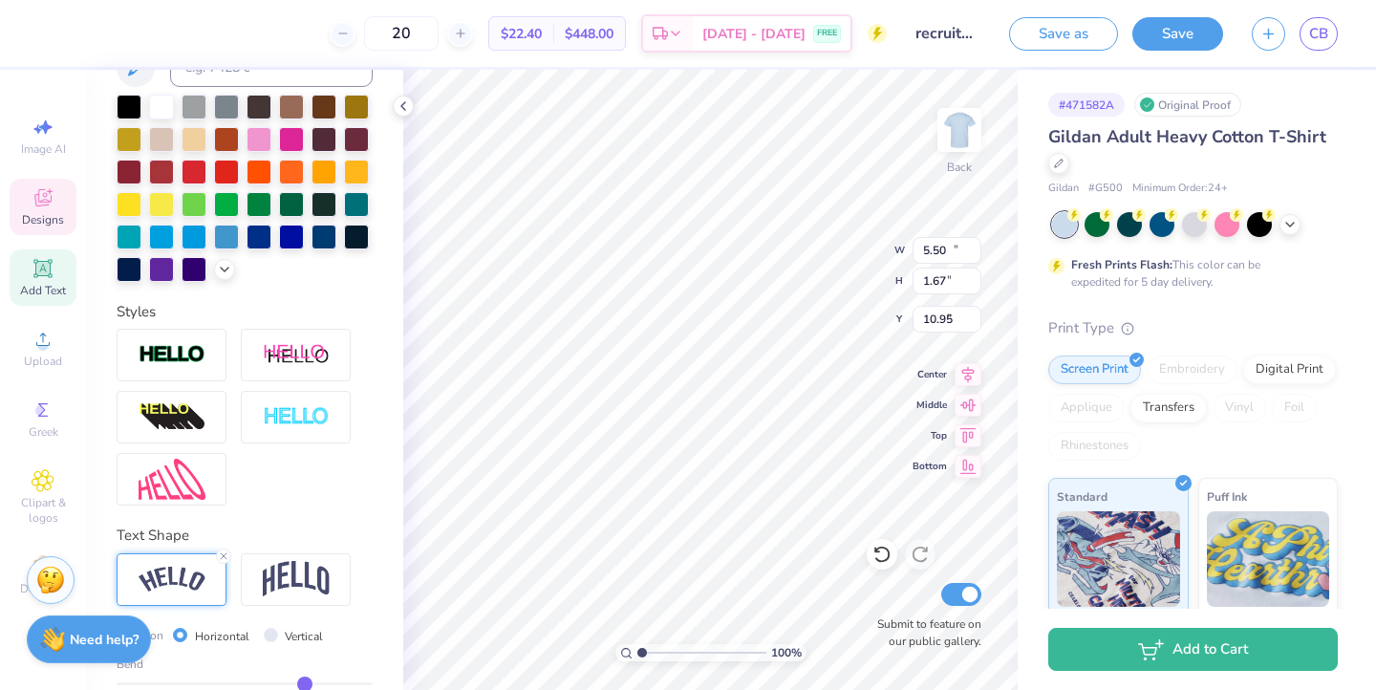
type input "12.45"
type input "2.46"
type input "3.31"
type input "4.72"
type input "5.50"
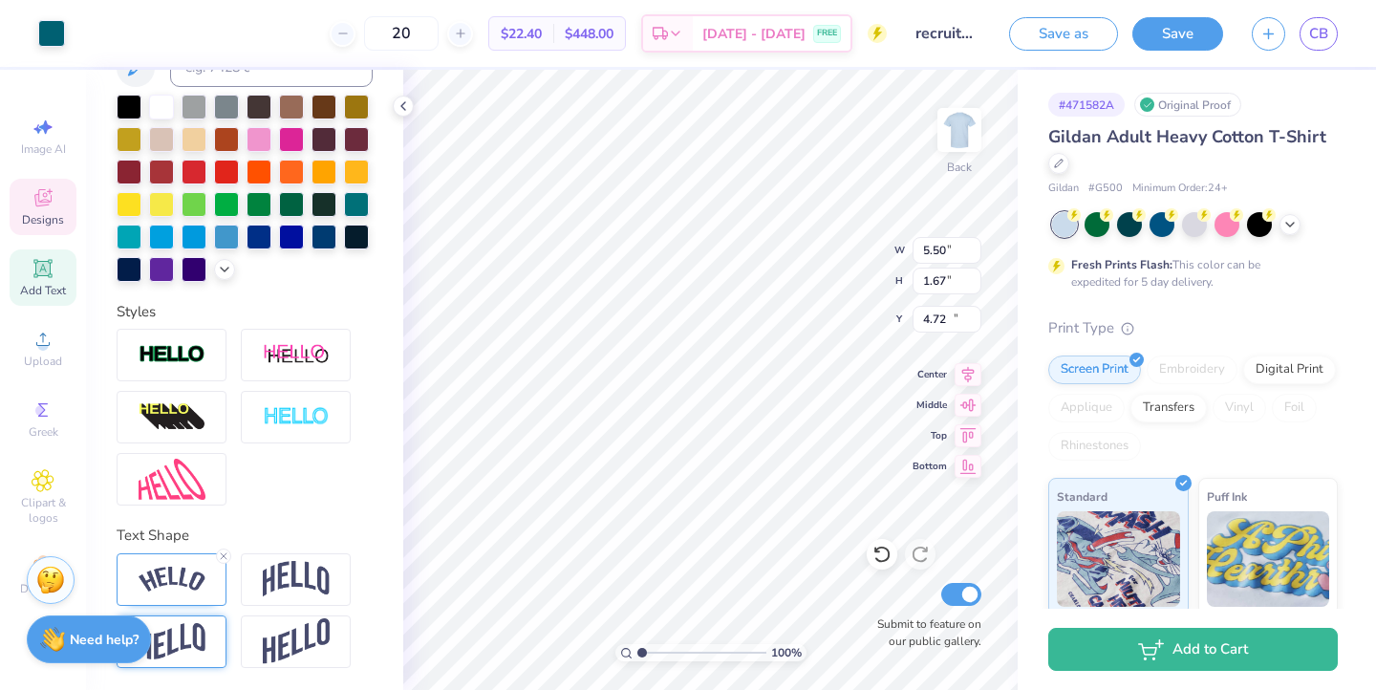
type input "1.67"
type input "10.95"
click at [225, 558] on icon at bounding box center [223, 555] width 11 height 11
type input "4.06"
type input "1.22"
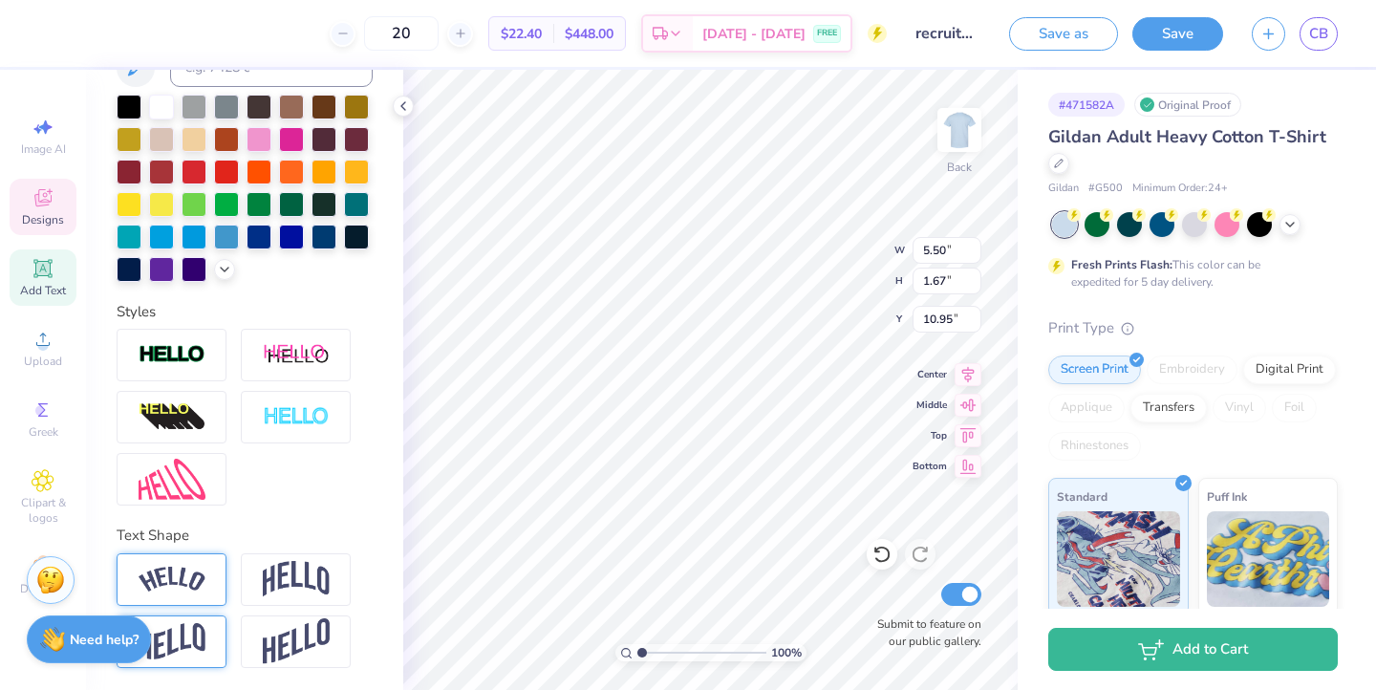
type input "11.18"
click at [46, 144] on span "Image AI" at bounding box center [43, 148] width 45 height 15
select select "4"
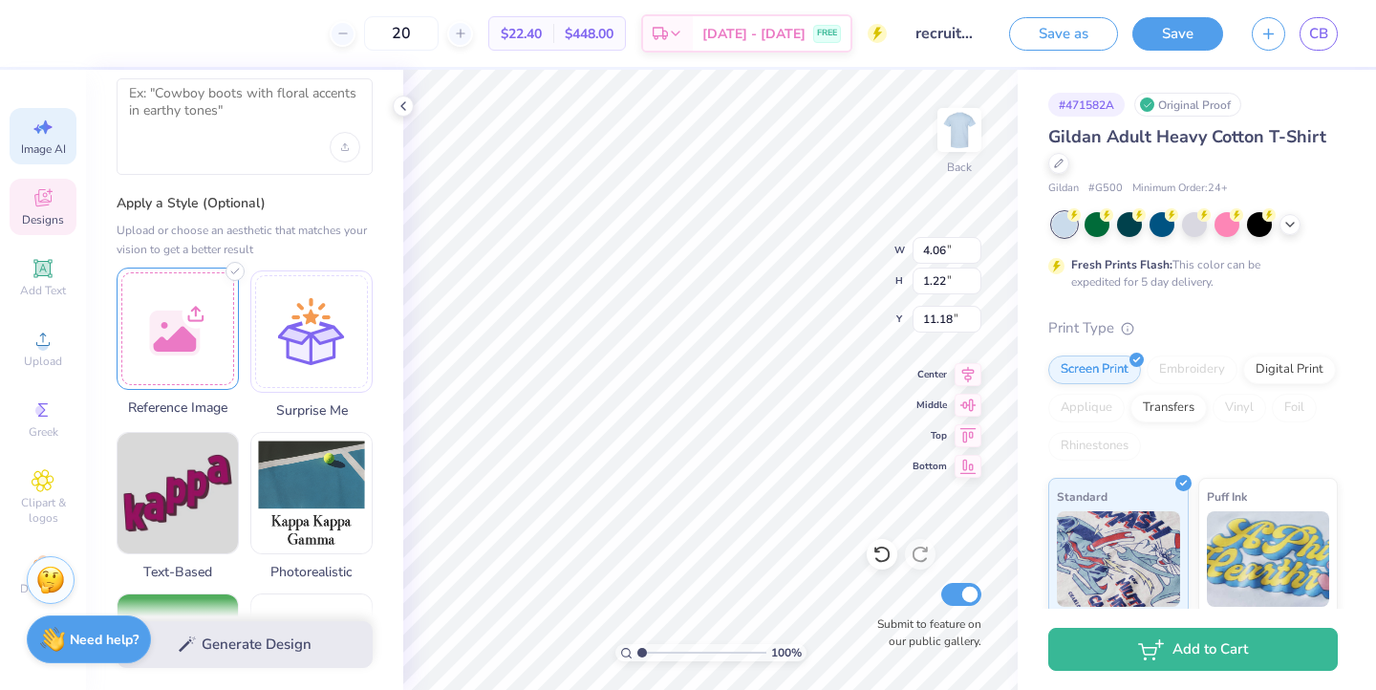
scroll to position [0, 0]
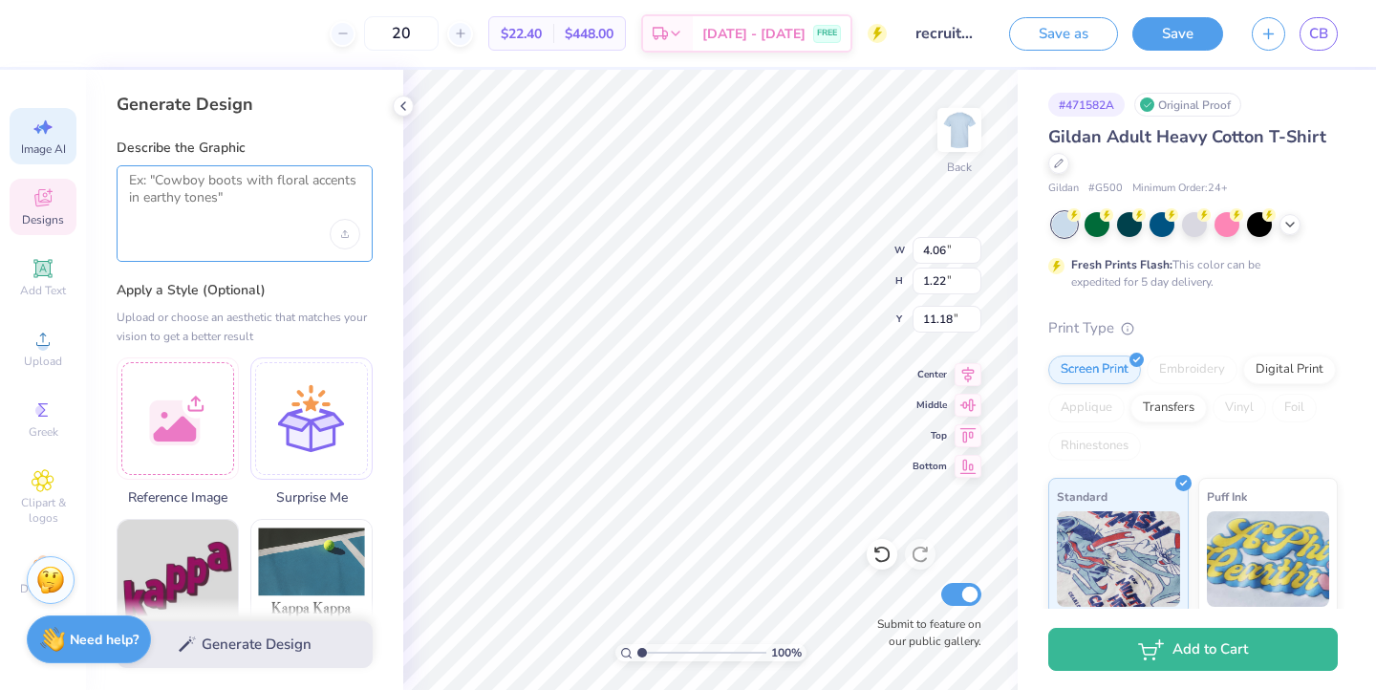
click at [165, 179] on textarea at bounding box center [244, 196] width 231 height 48
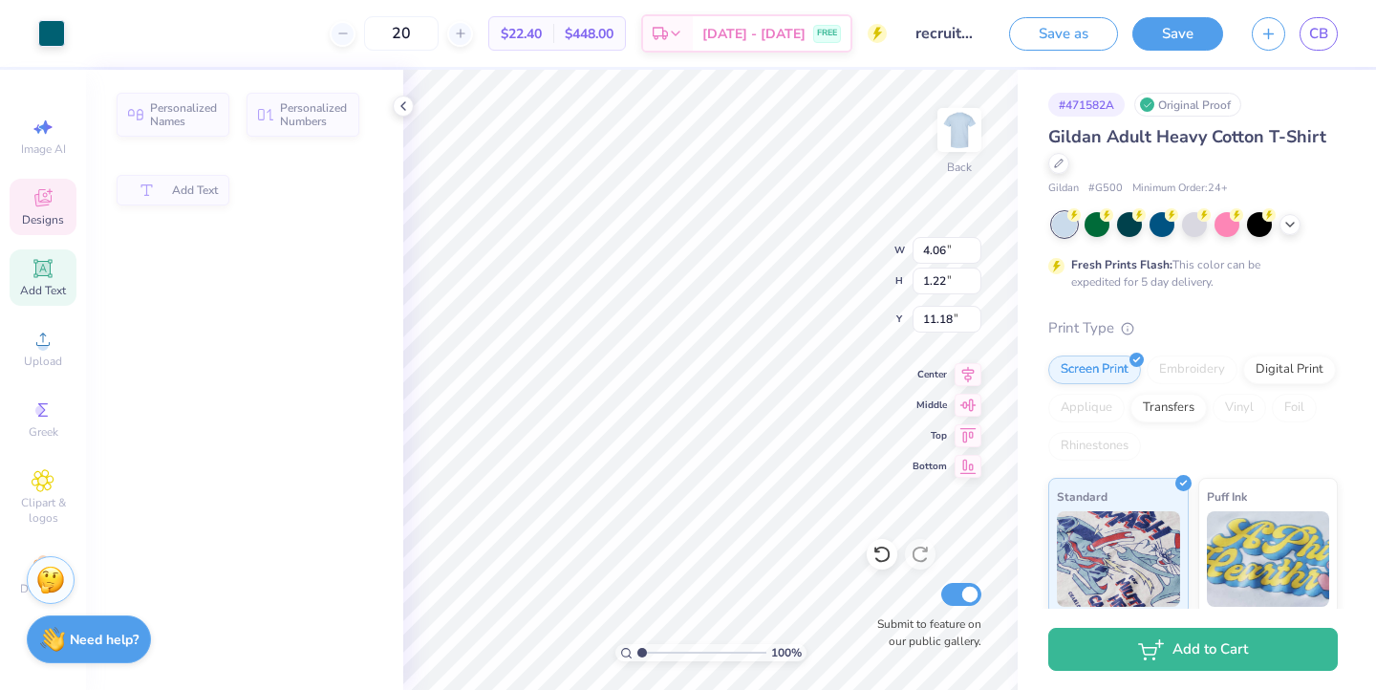
type input "4.06"
type input "1.22"
type input "11.18"
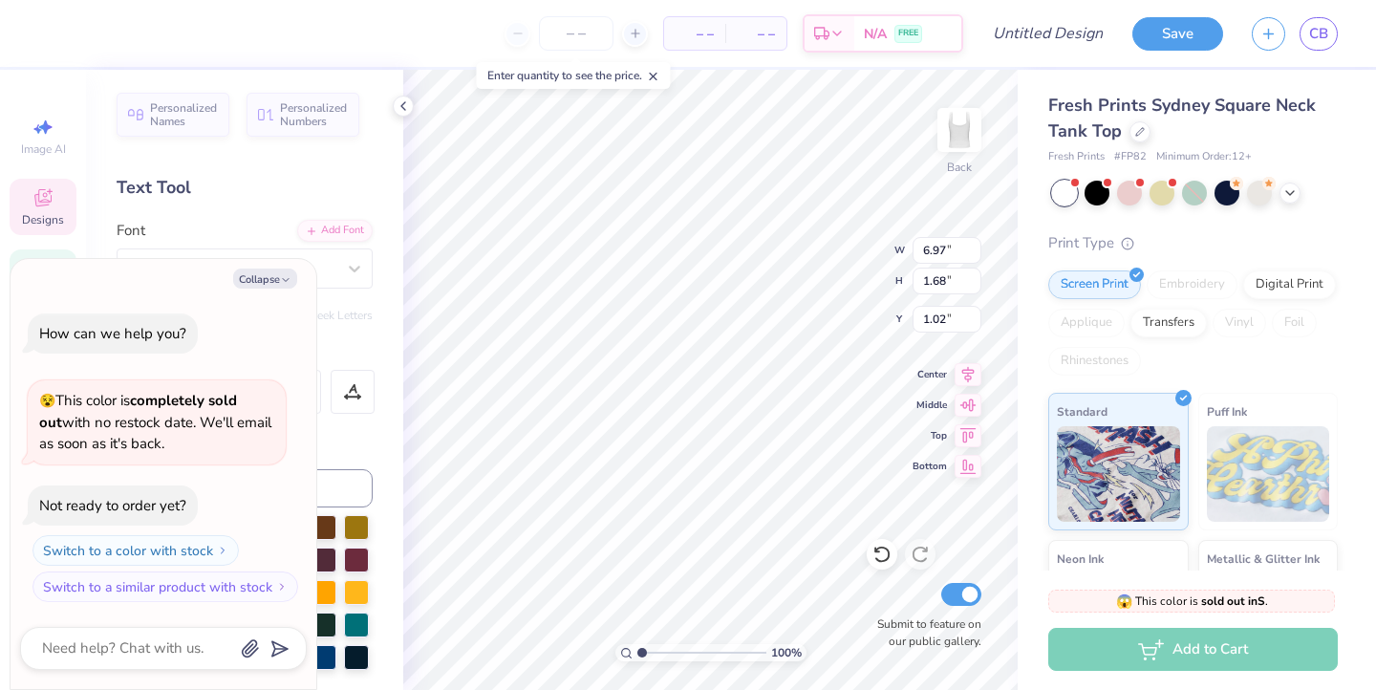
type textarea "x"
type textarea "Chi"
type textarea "x"
type textarea "Chi"
type textarea "x"
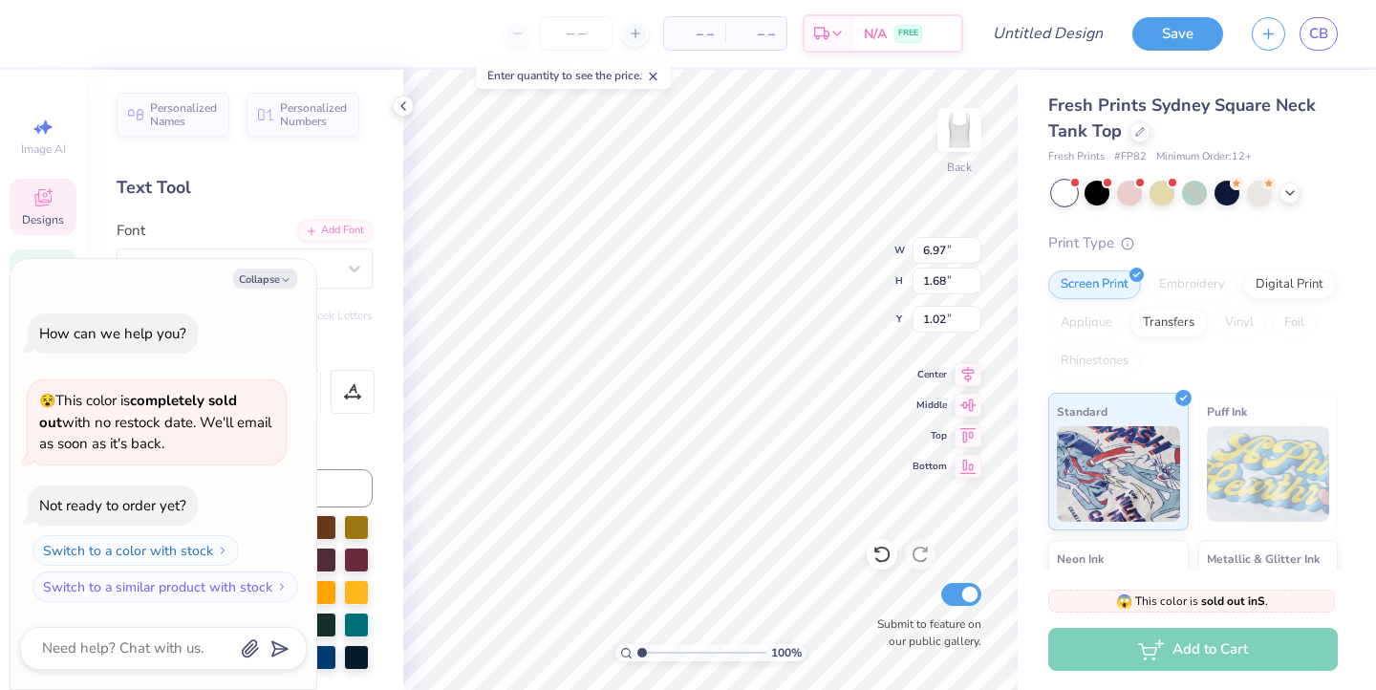
type textarea "Ch"
type textarea "x"
type textarea "C"
type textarea "x"
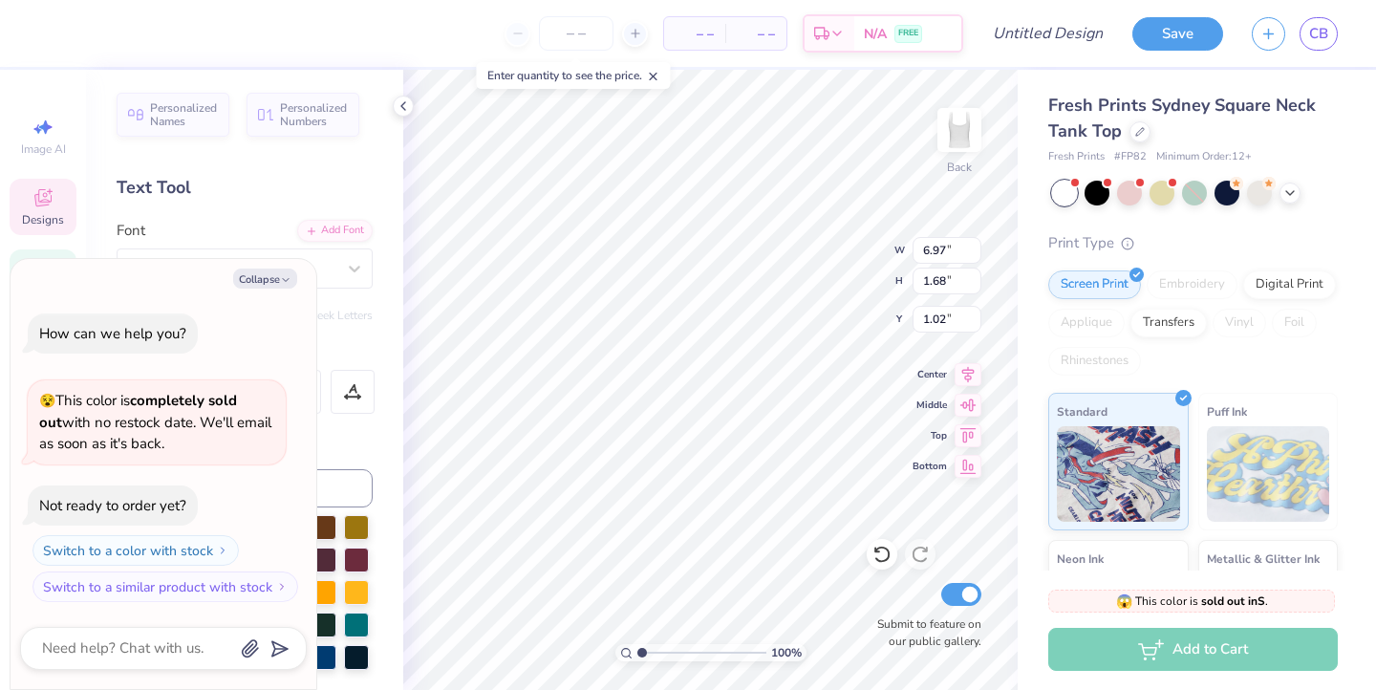
type input "7.01"
type input "1.63"
type input "6.29"
type textarea "x"
type textarea "Big"
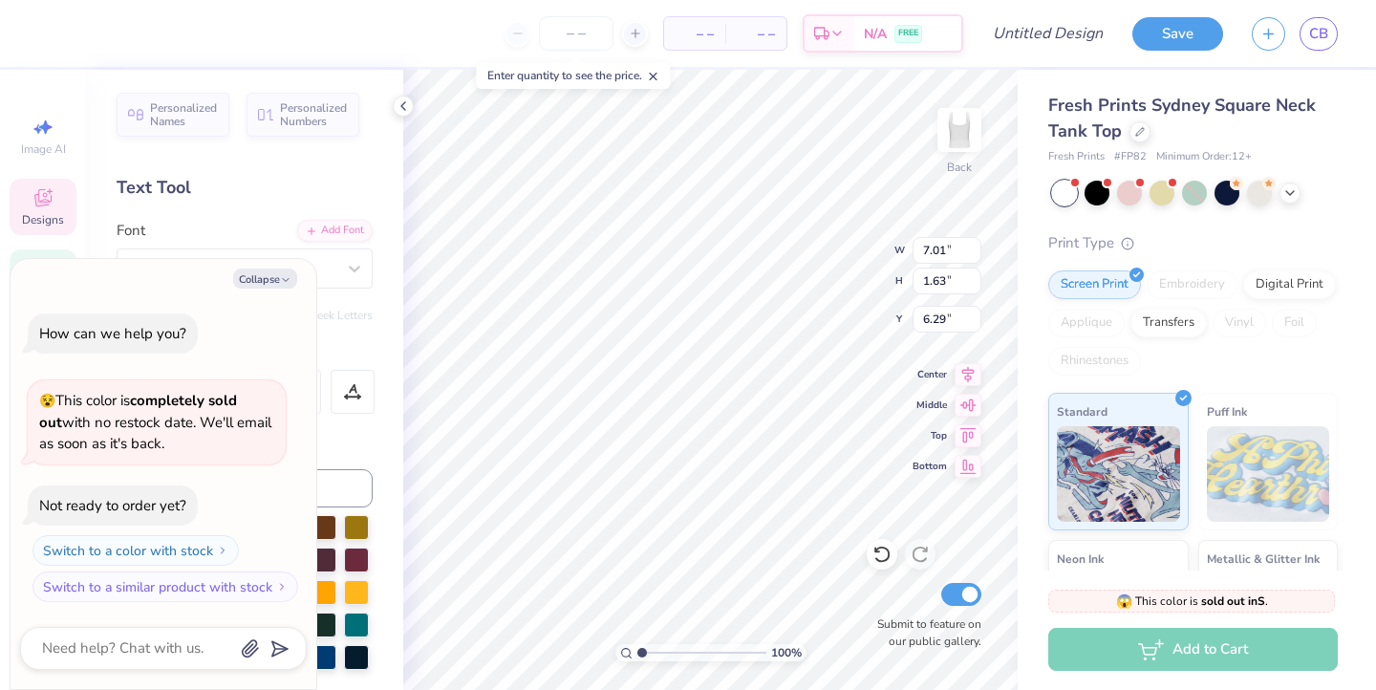
type textarea "x"
type textarea "Big"
type textarea "x"
type textarea "Bi"
type textarea "x"
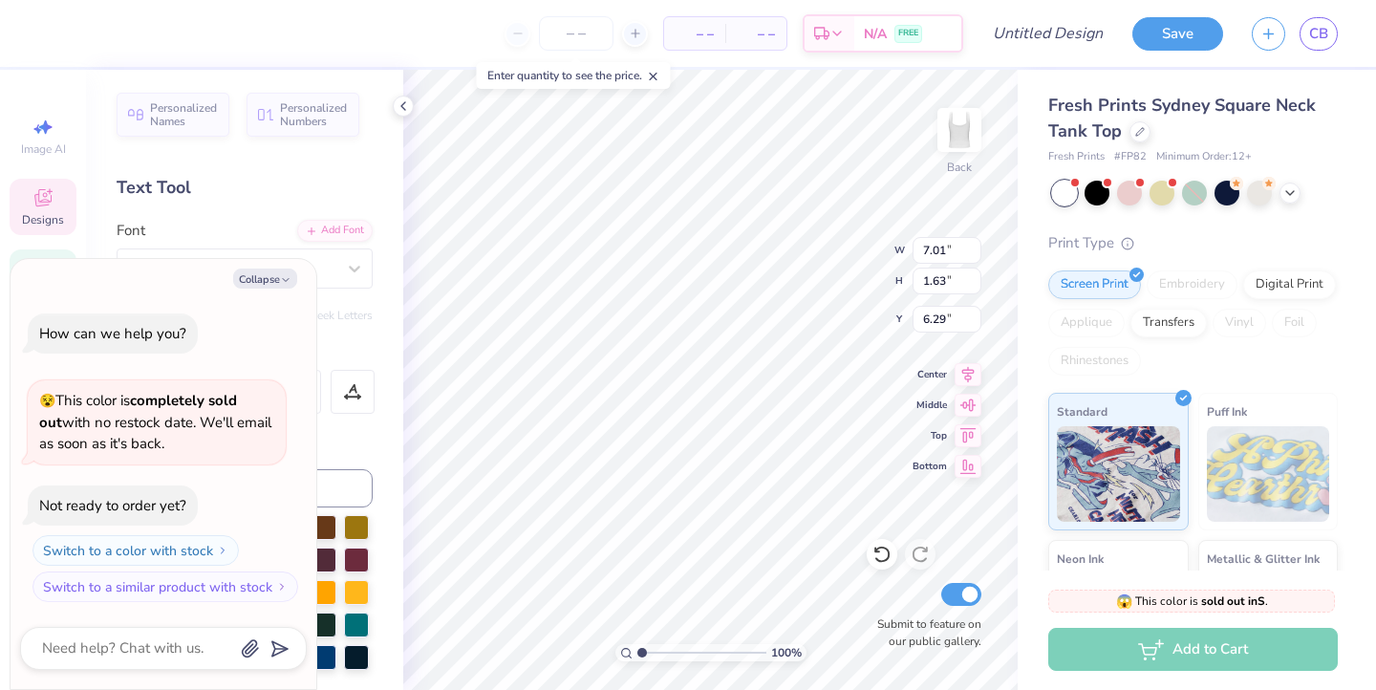
type textarea "B"
type textarea "x"
type input "2.27"
type input "2.42"
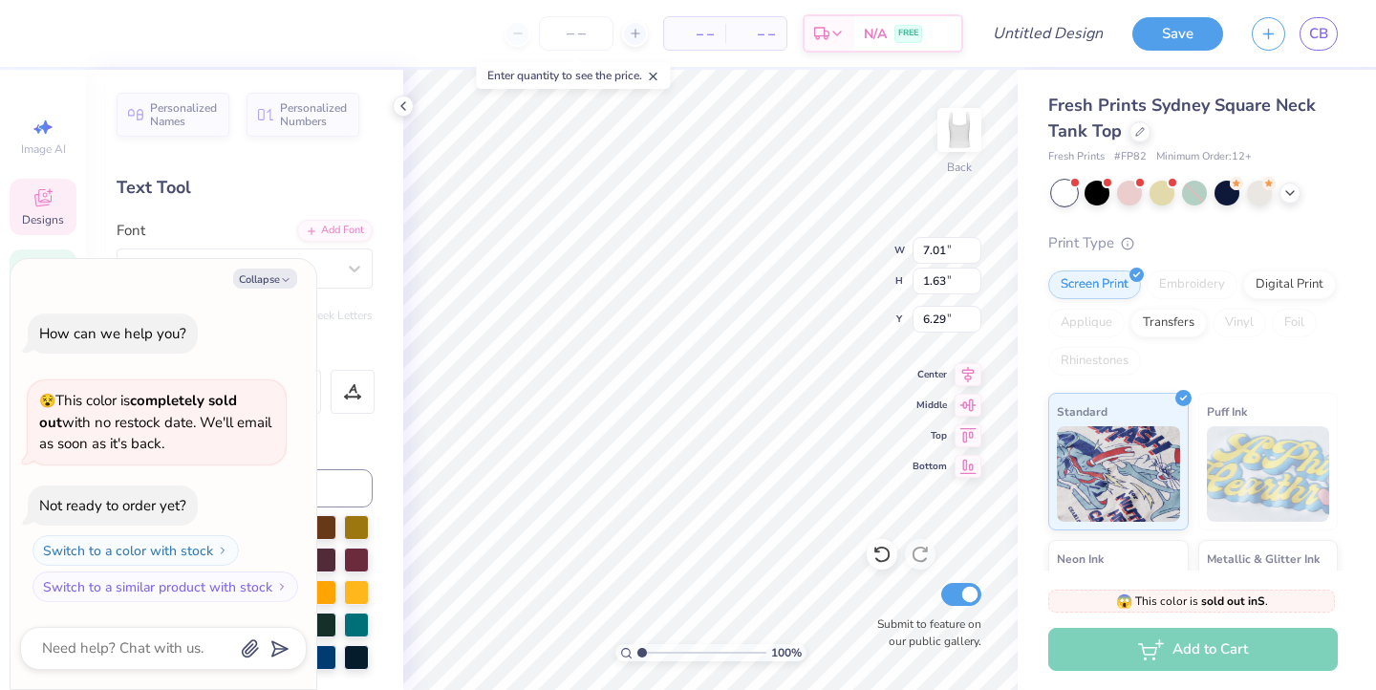
type input "4.30"
type textarea "x"
type input "1.79"
type input "1.45"
type input "2.31"
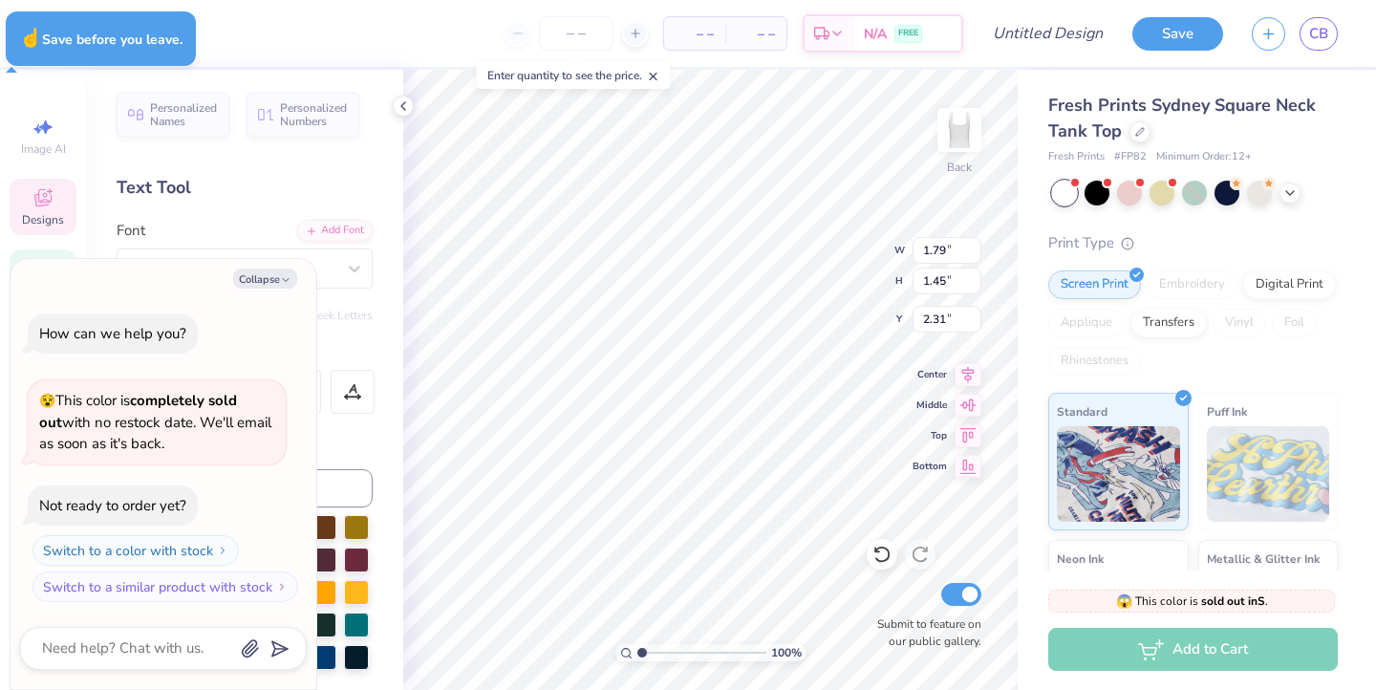
type textarea "x"
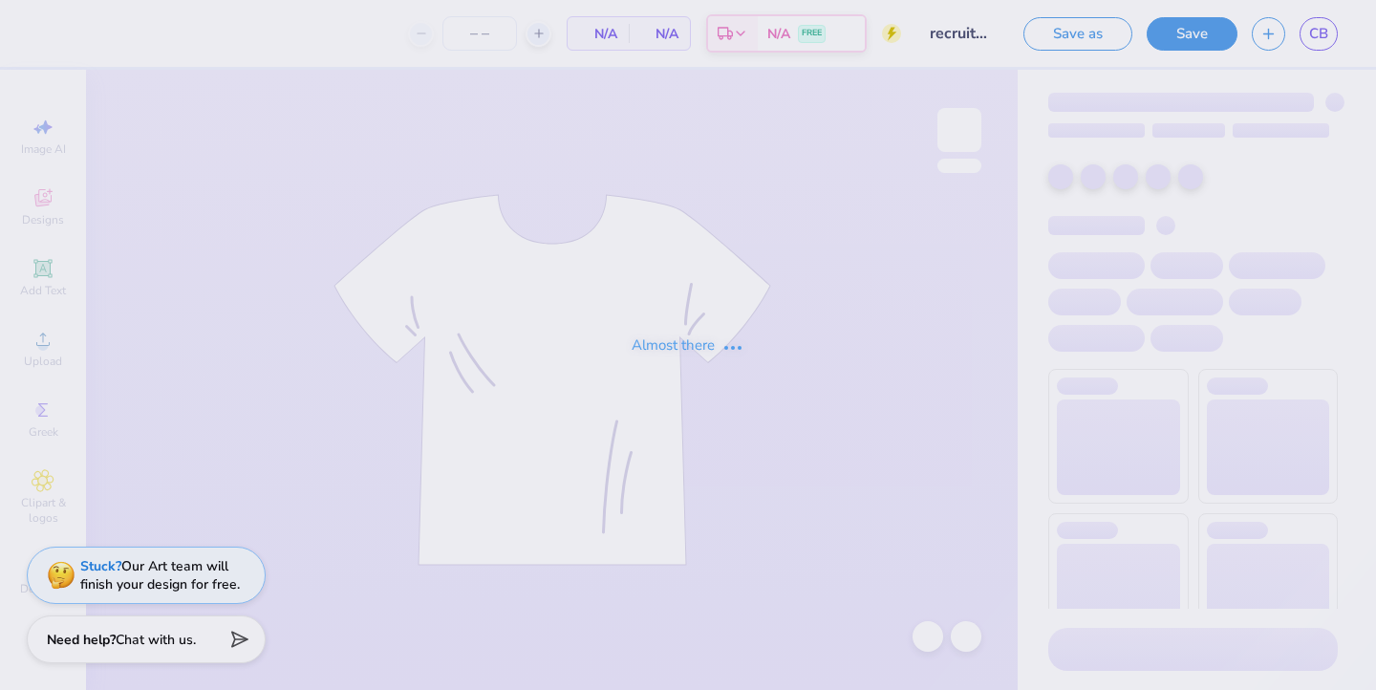
type input "20"
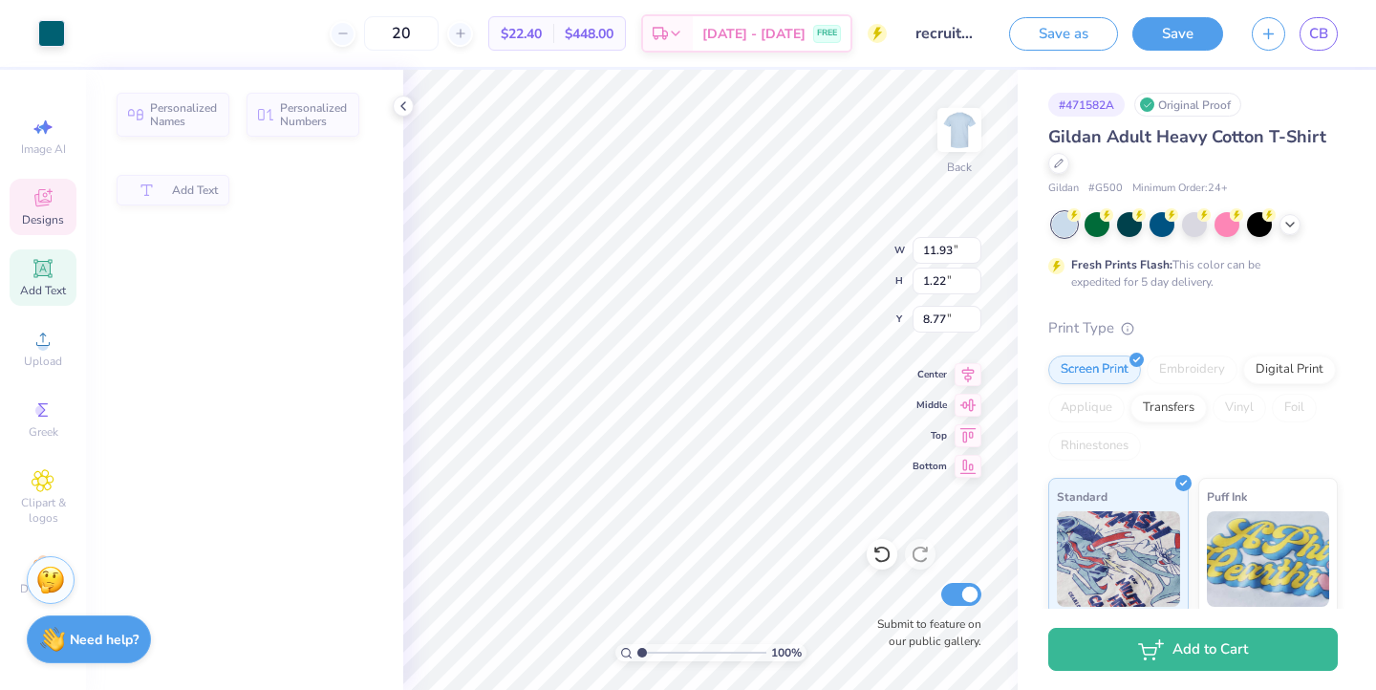
type input "11.93"
type input "1.22"
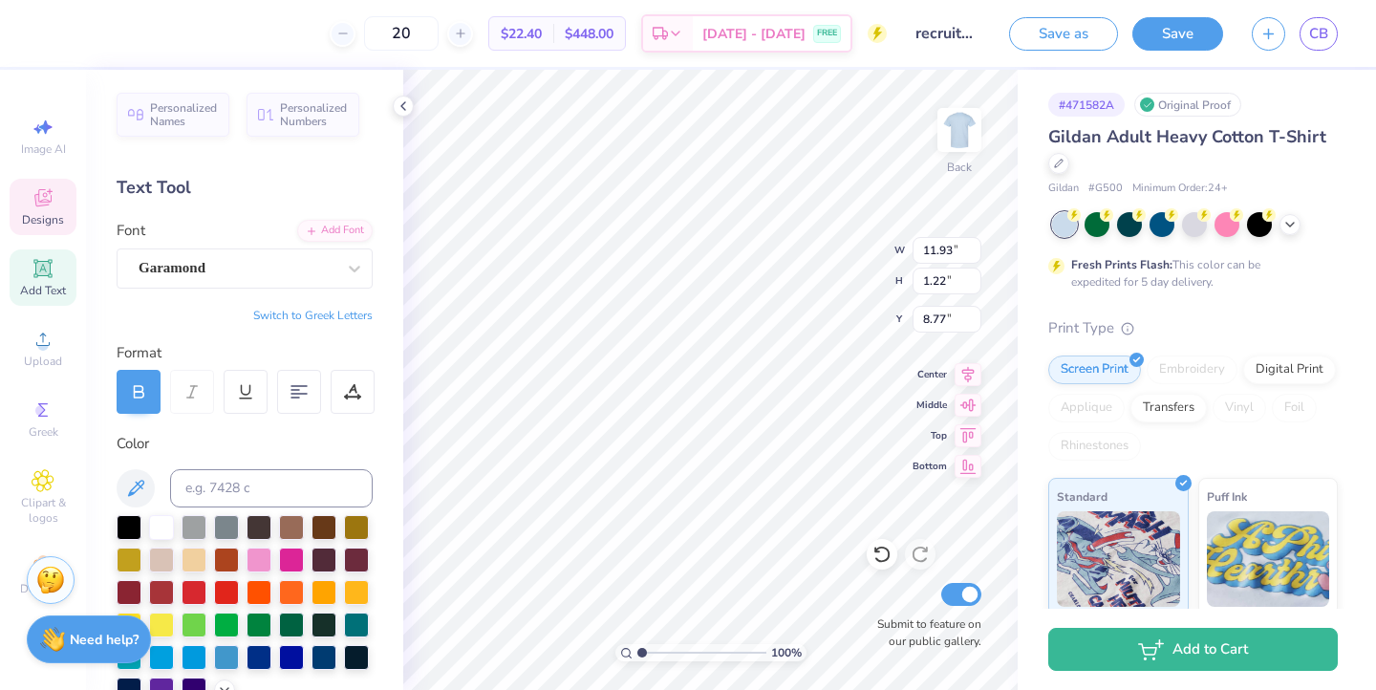
scroll to position [0, 7]
type input "12.64"
click at [37, 280] on div "Add Text" at bounding box center [43, 277] width 67 height 56
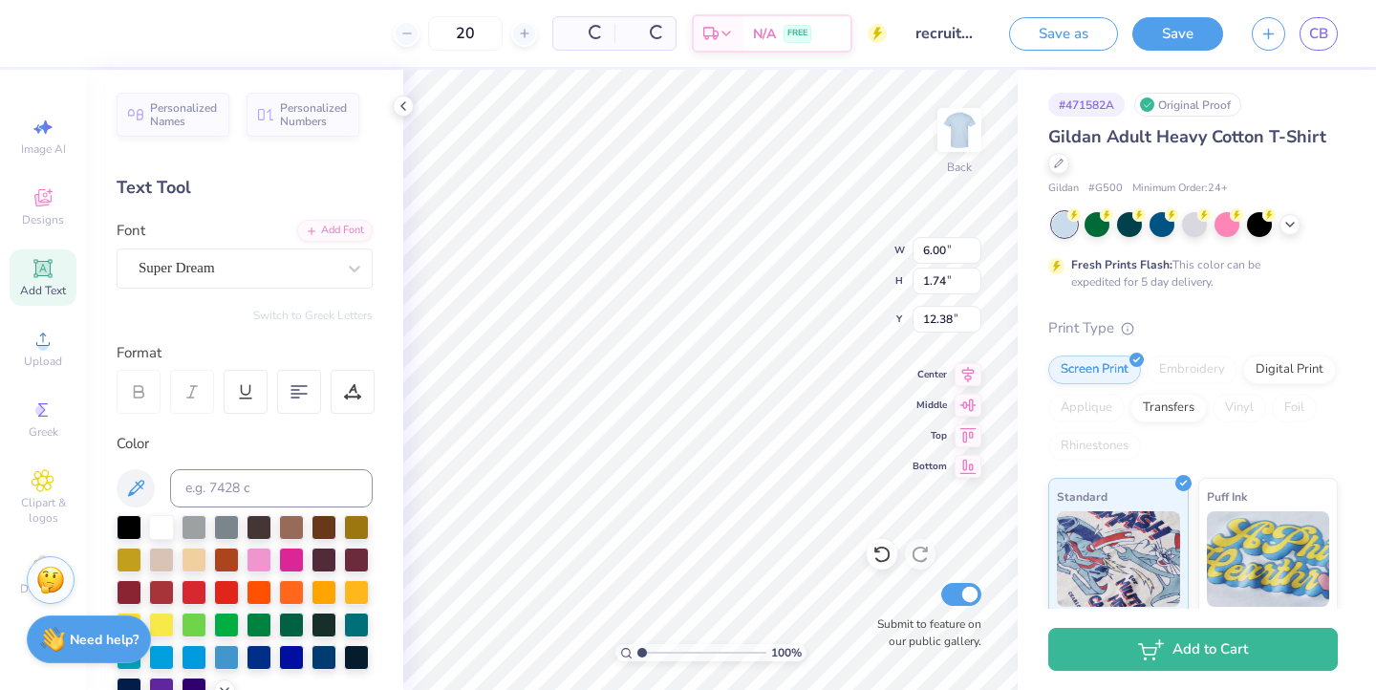
type input "6.00"
type input "1.74"
type input "12.38"
type textarea "T"
type input "11.88"
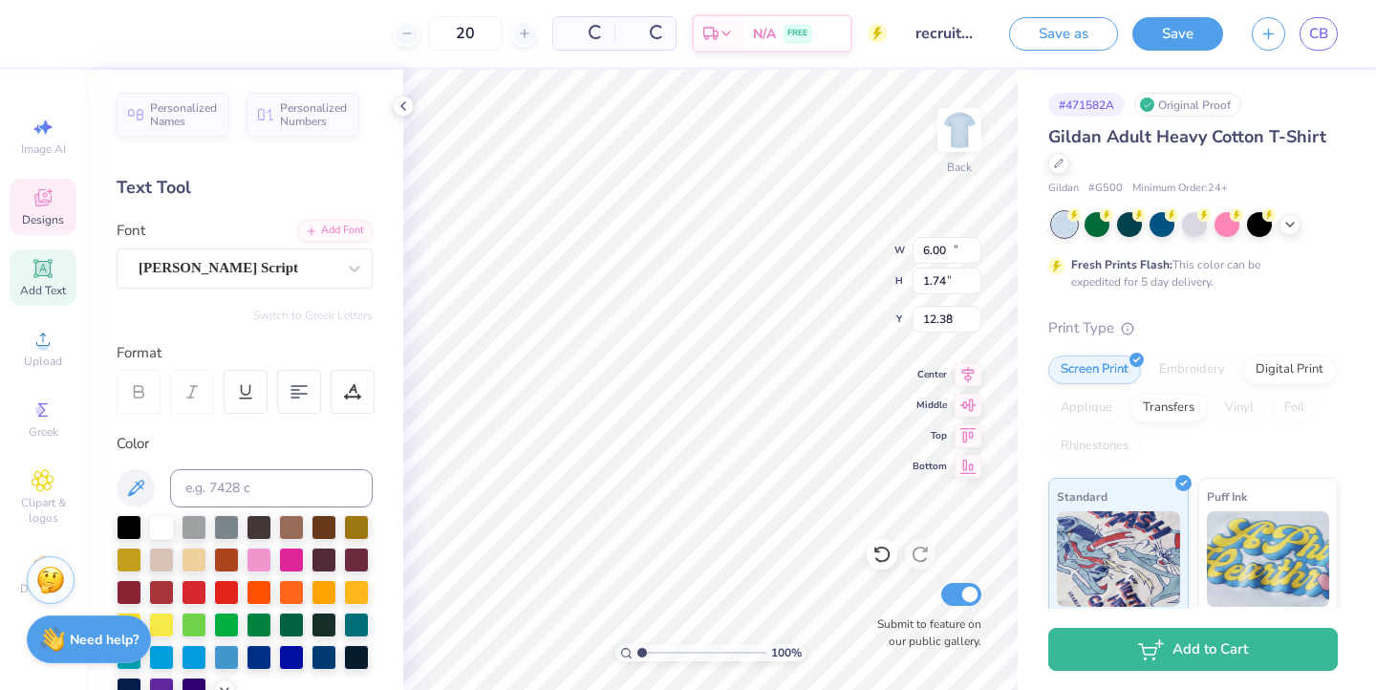
type input "0.93"
type input "3.00"
type textarea "[PERSON_NAME]' it's Better,"
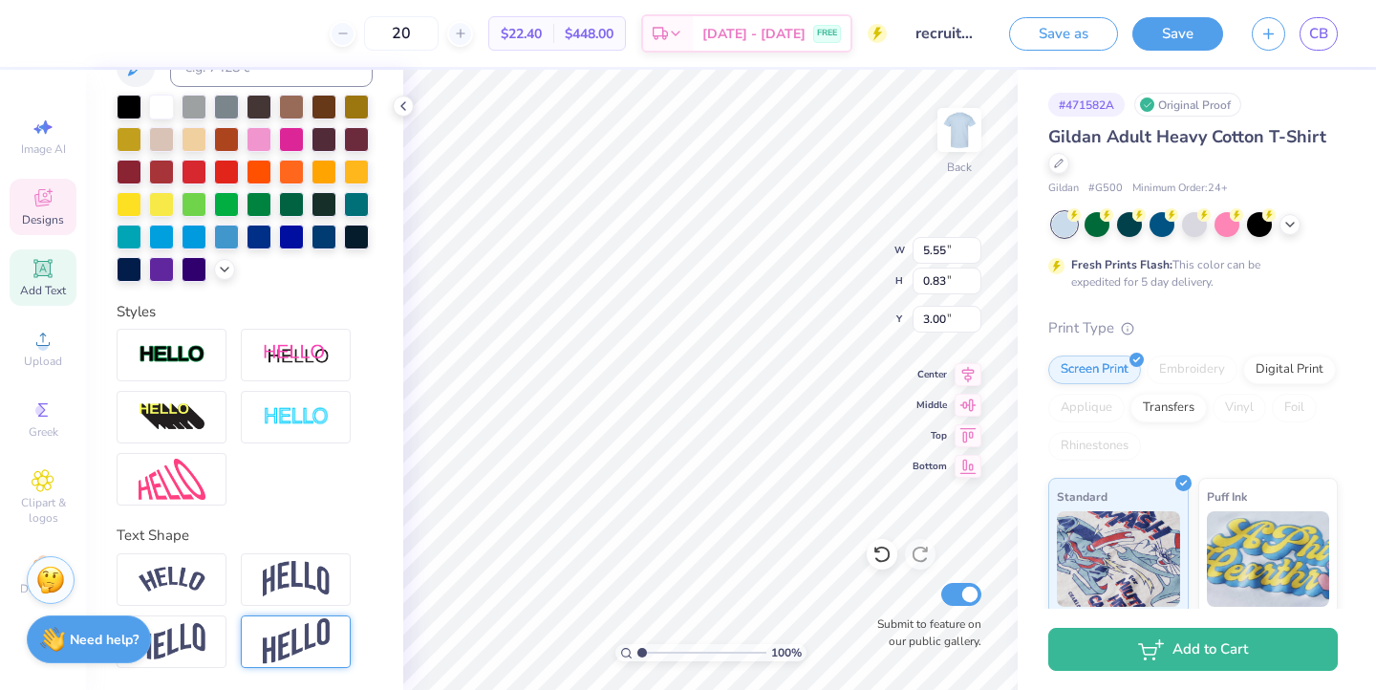
click at [251, 639] on div at bounding box center [296, 641] width 110 height 53
type input "1.55"
type input "2.64"
click at [199, 641] on img at bounding box center [172, 641] width 67 height 37
type input "1.14"
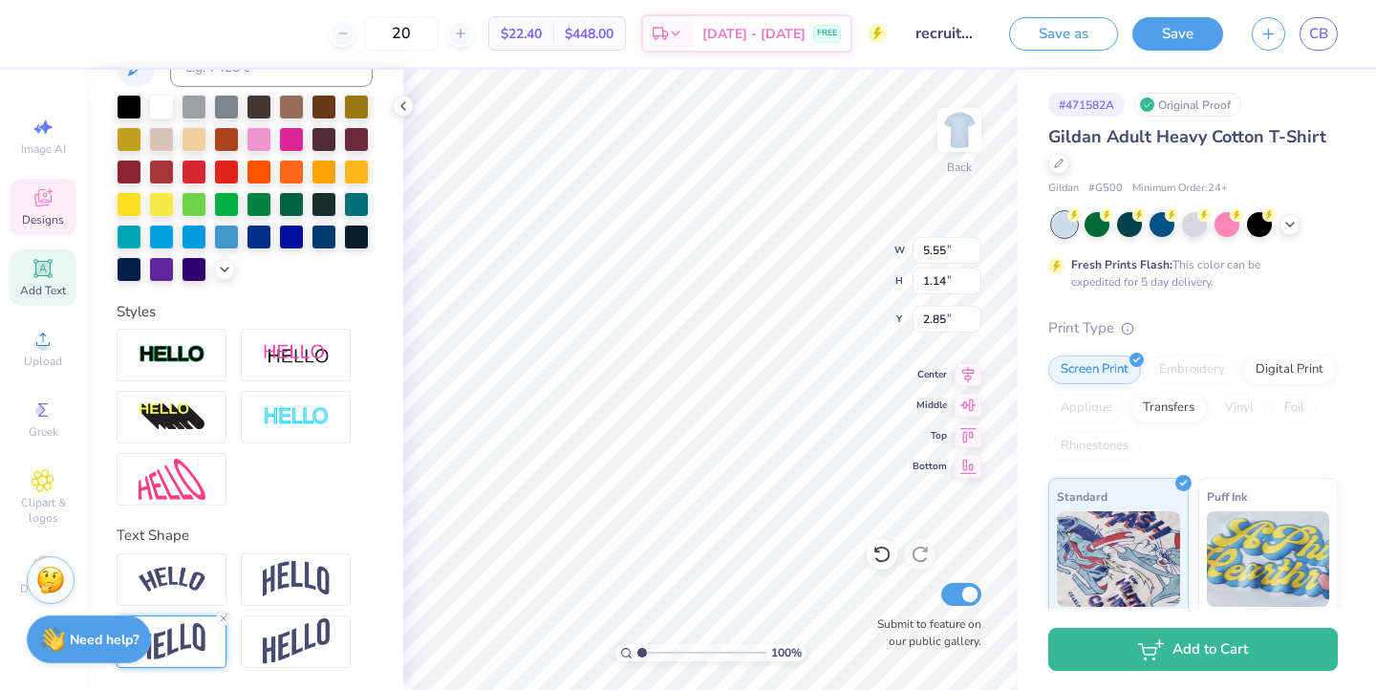
type input "3.00"
click at [32, 285] on span "Add Text" at bounding box center [43, 290] width 46 height 15
type input "6.00"
type input "1.74"
type input "12.38"
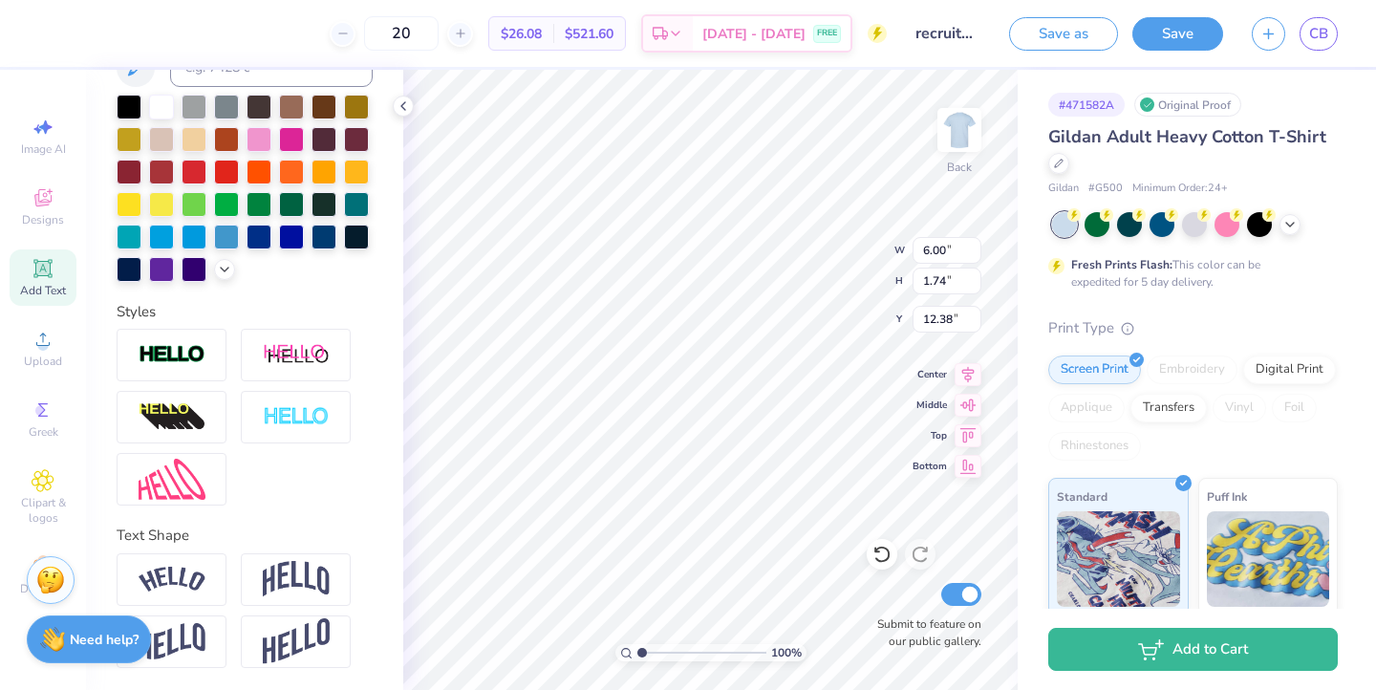
type textarea "T"
paste textarea "Wearing our Letters"
type textarea "Wearing our Letters"
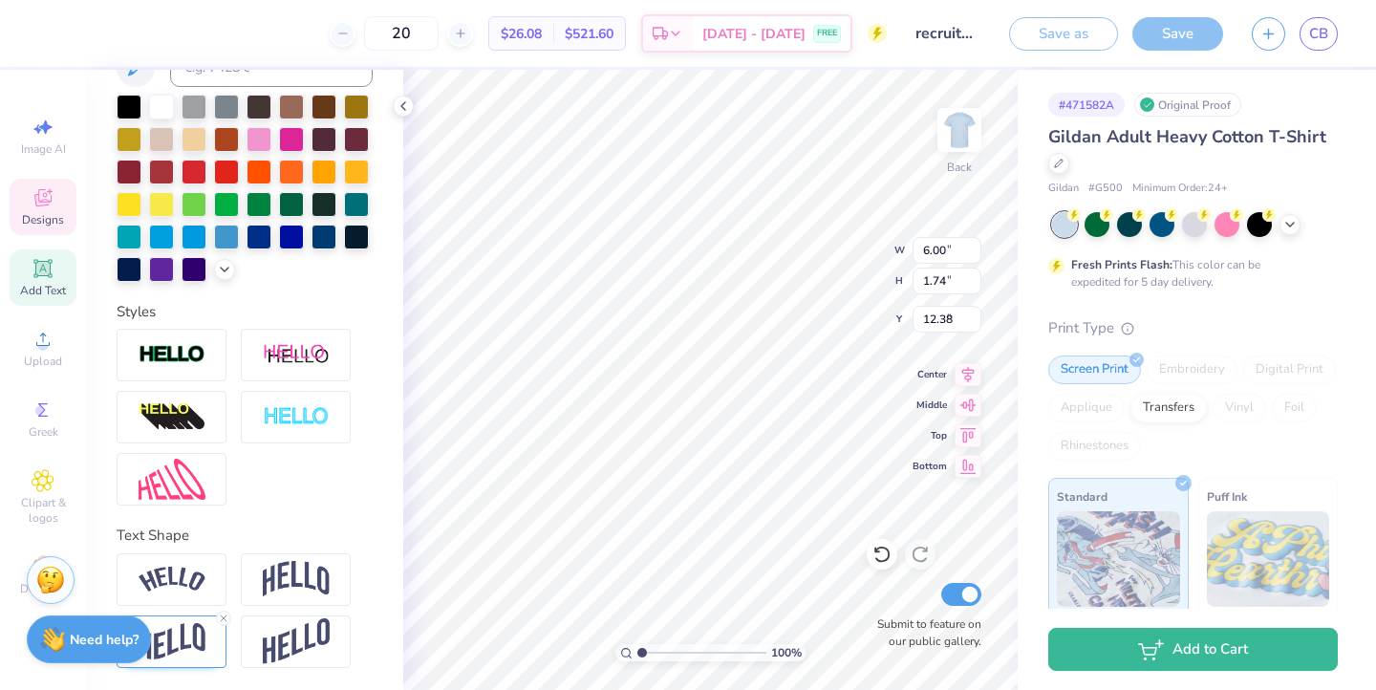
type input "5.55"
type input "1.14"
type input "3.00"
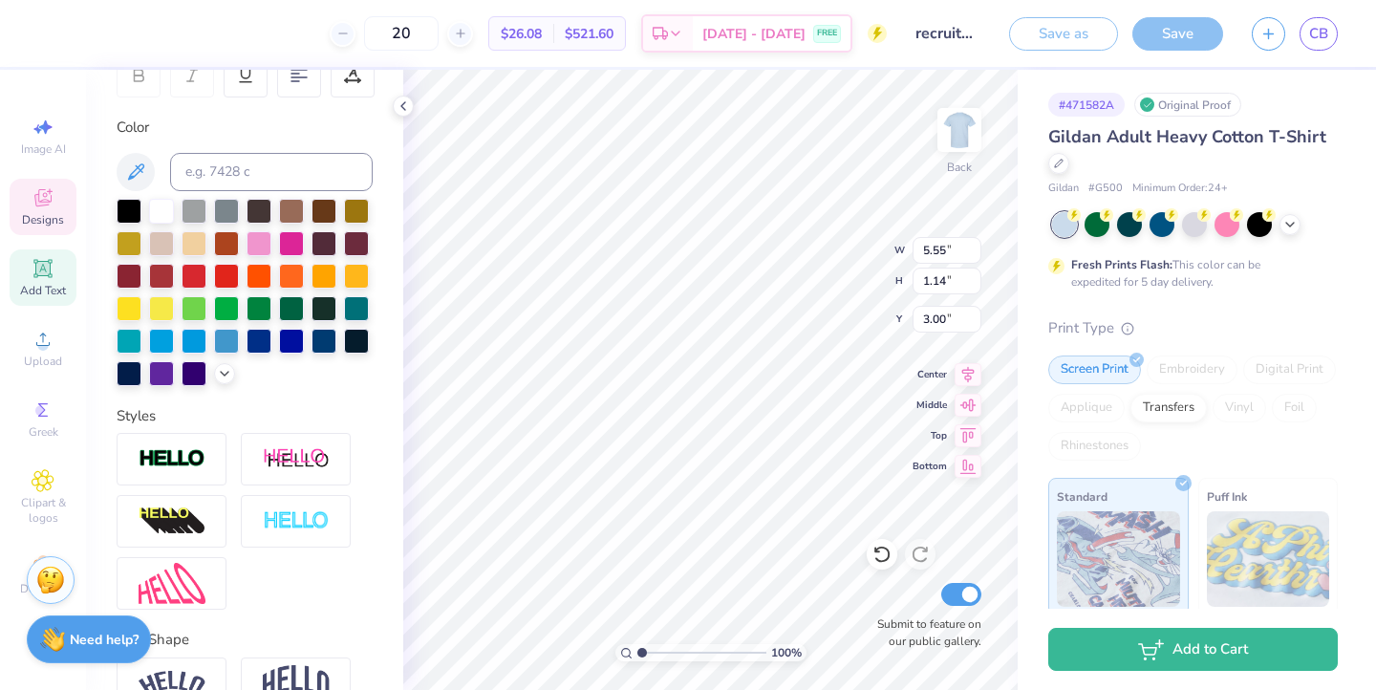
scroll to position [0, 0]
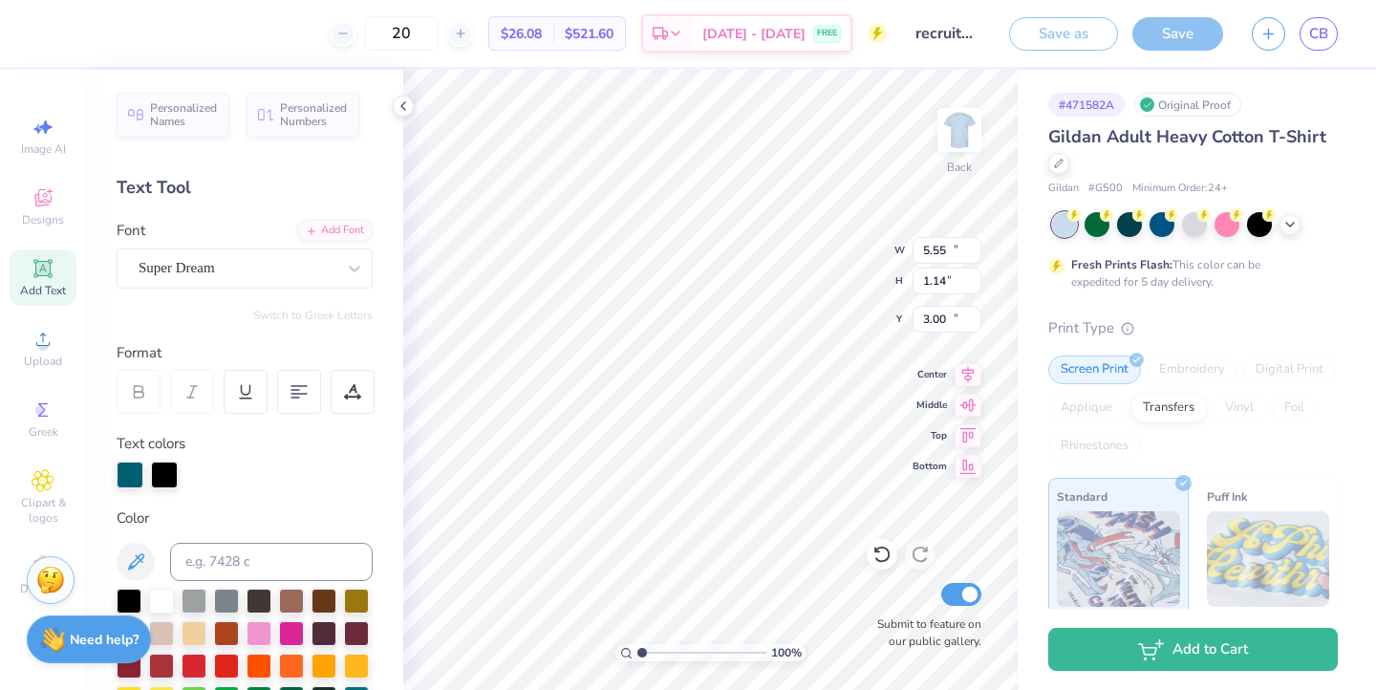
type input "15.02"
type input "1.38"
type input "12.56"
click at [343, 268] on div at bounding box center [354, 268] width 34 height 34
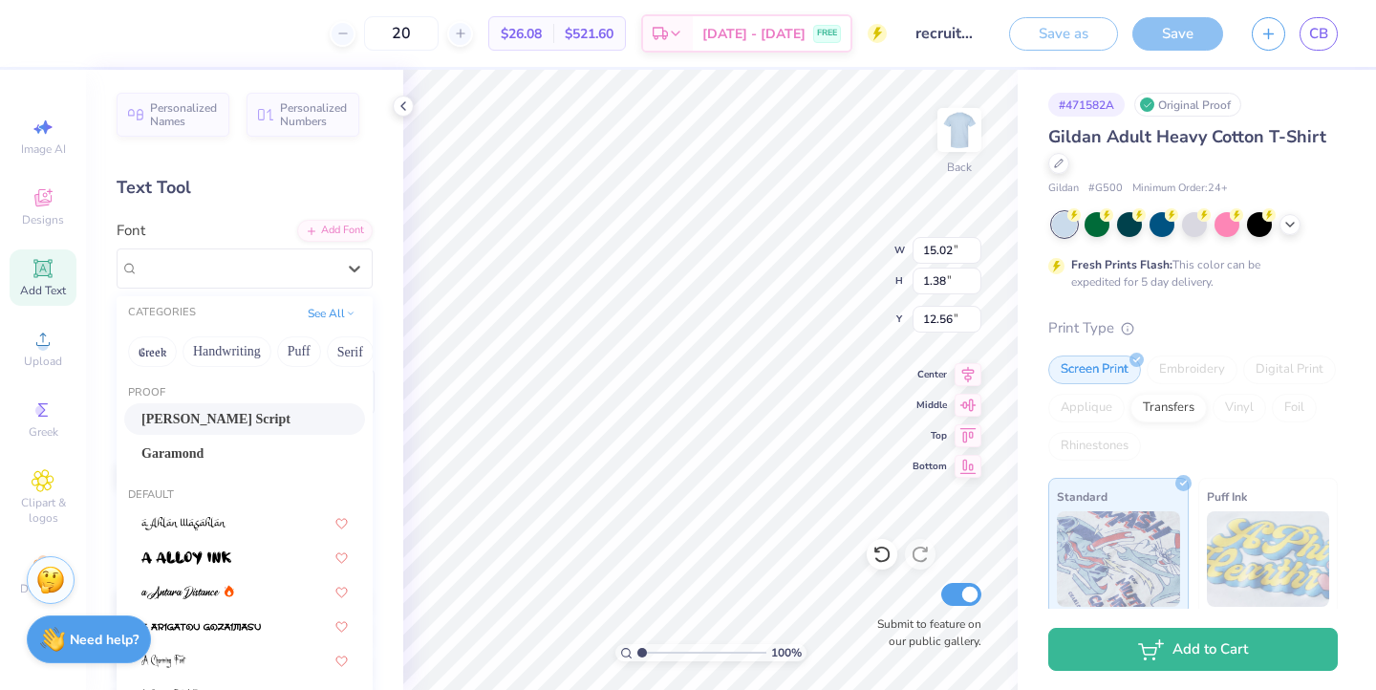
click at [300, 414] on div "[PERSON_NAME] Script" at bounding box center [244, 419] width 206 height 20
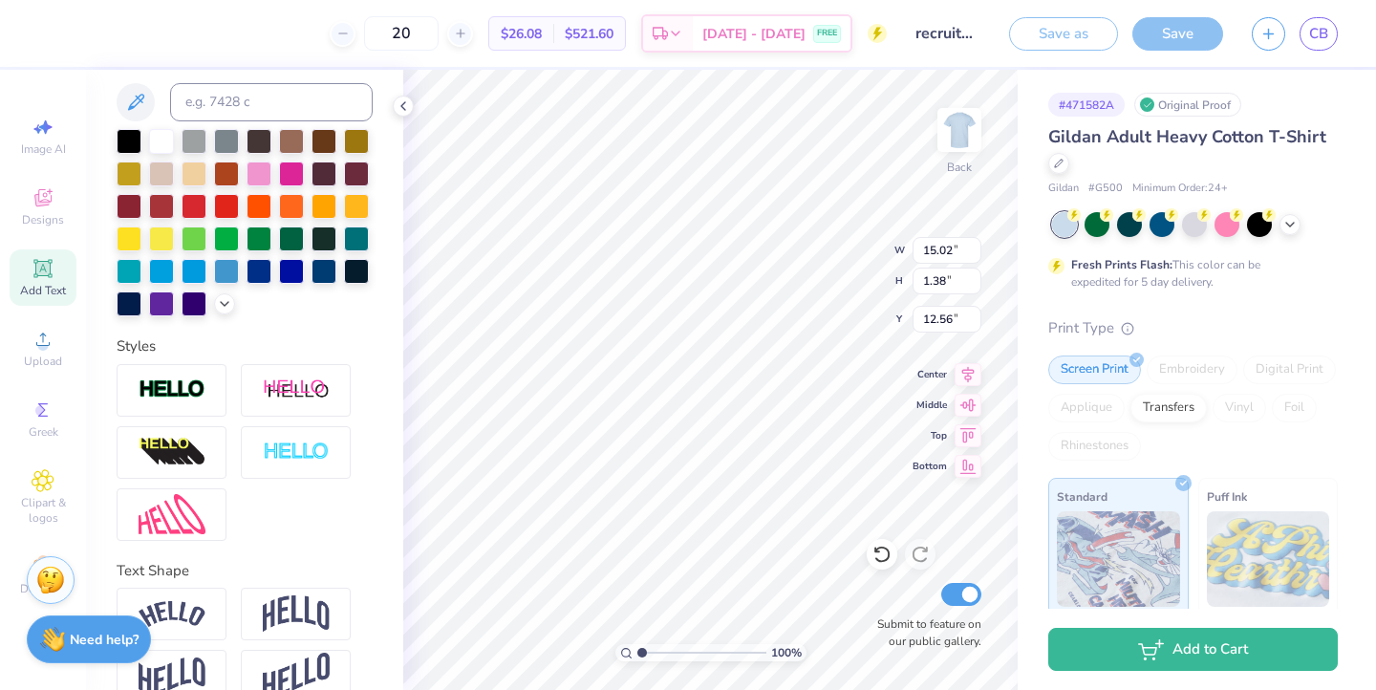
scroll to position [495, 0]
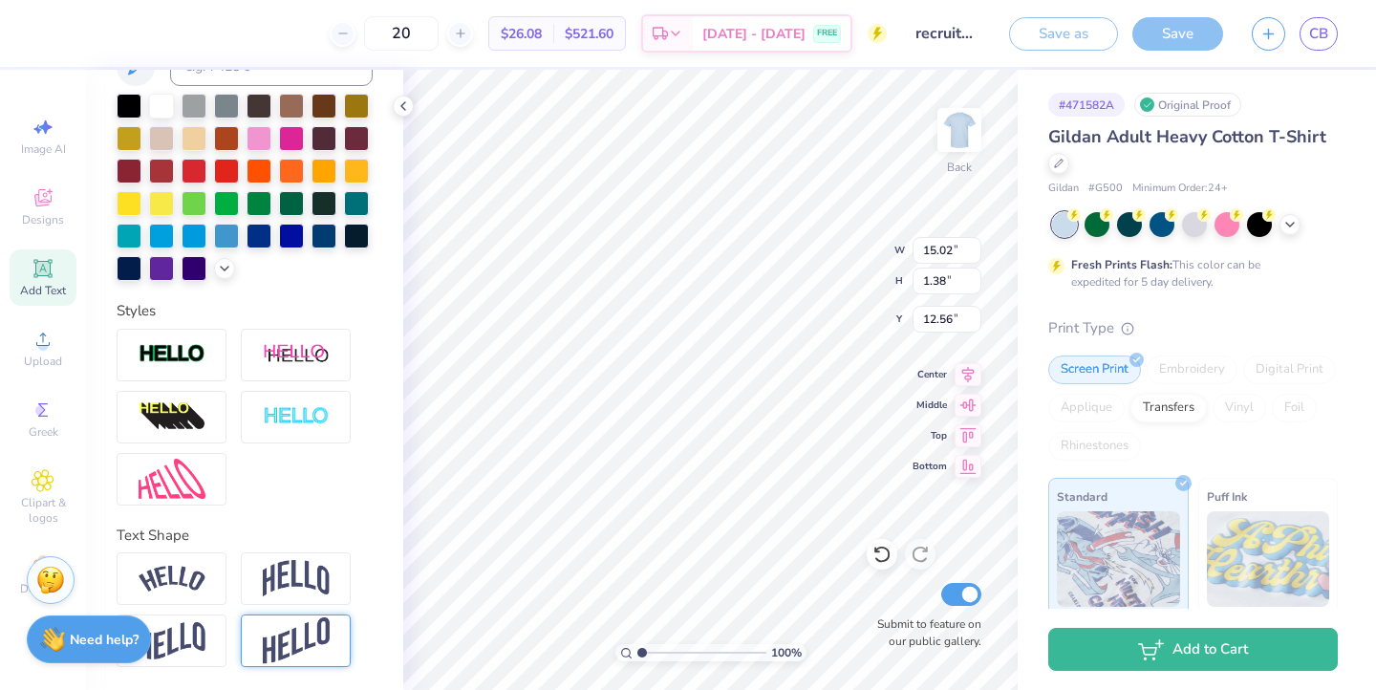
click at [318, 639] on img at bounding box center [296, 640] width 67 height 47
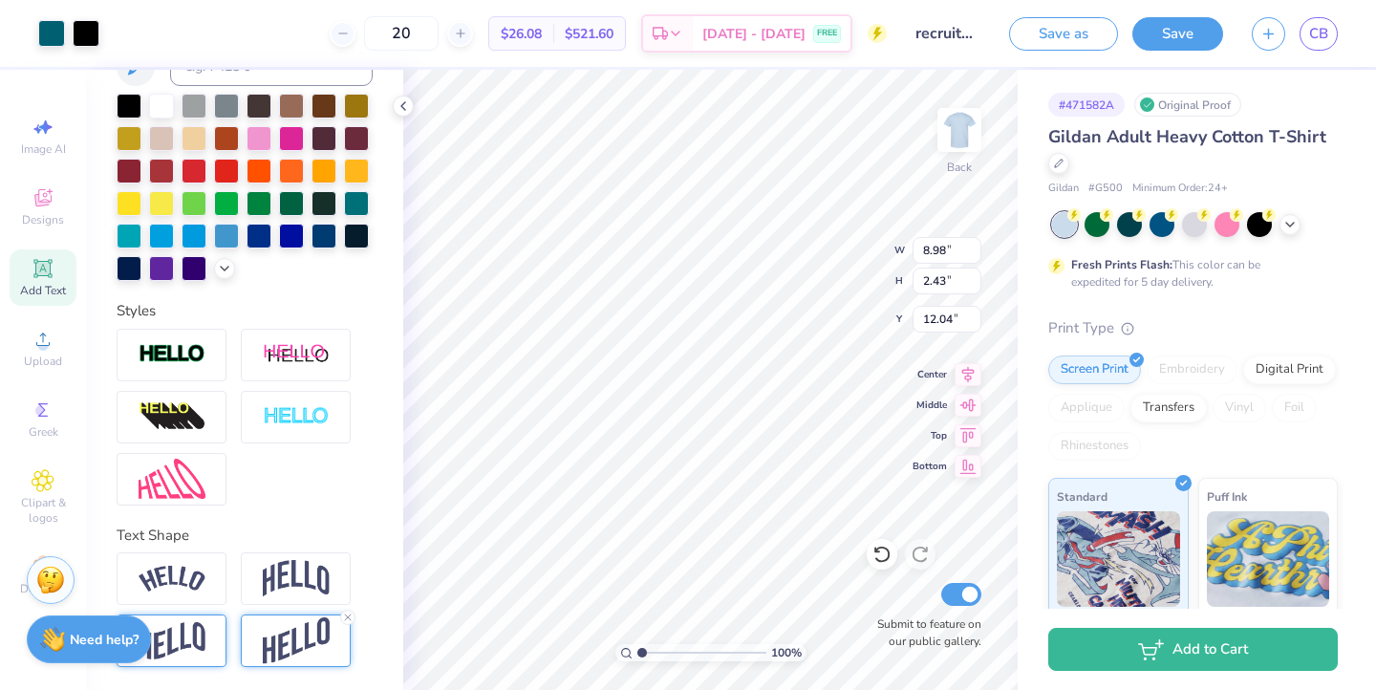
click at [212, 626] on div at bounding box center [172, 640] width 110 height 53
type input "1.91"
type input "12.29"
type input "5.43"
type input "1.16"
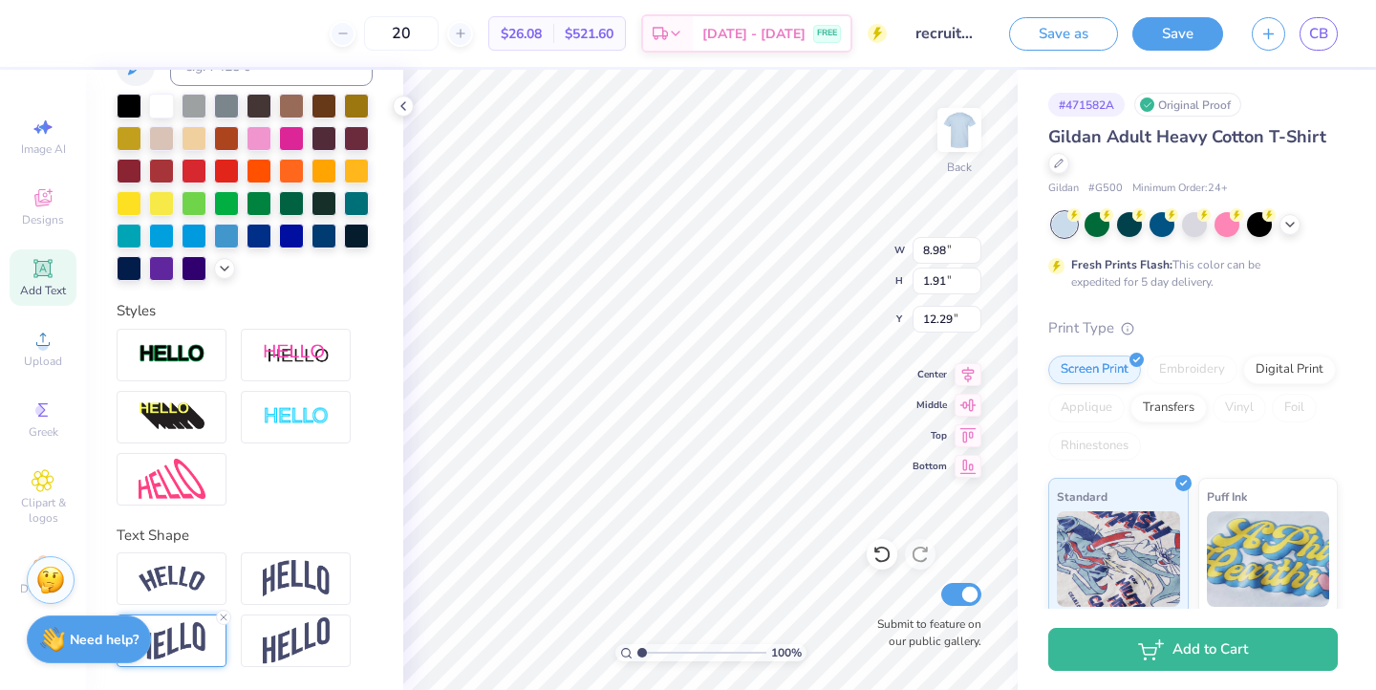
type input "13.05"
type input "8.20"
click at [473, 34] on div at bounding box center [460, 34] width 26 height 26
click at [473, 32] on div at bounding box center [460, 34] width 26 height 26
click at [439, 33] on input "22" at bounding box center [401, 33] width 75 height 34
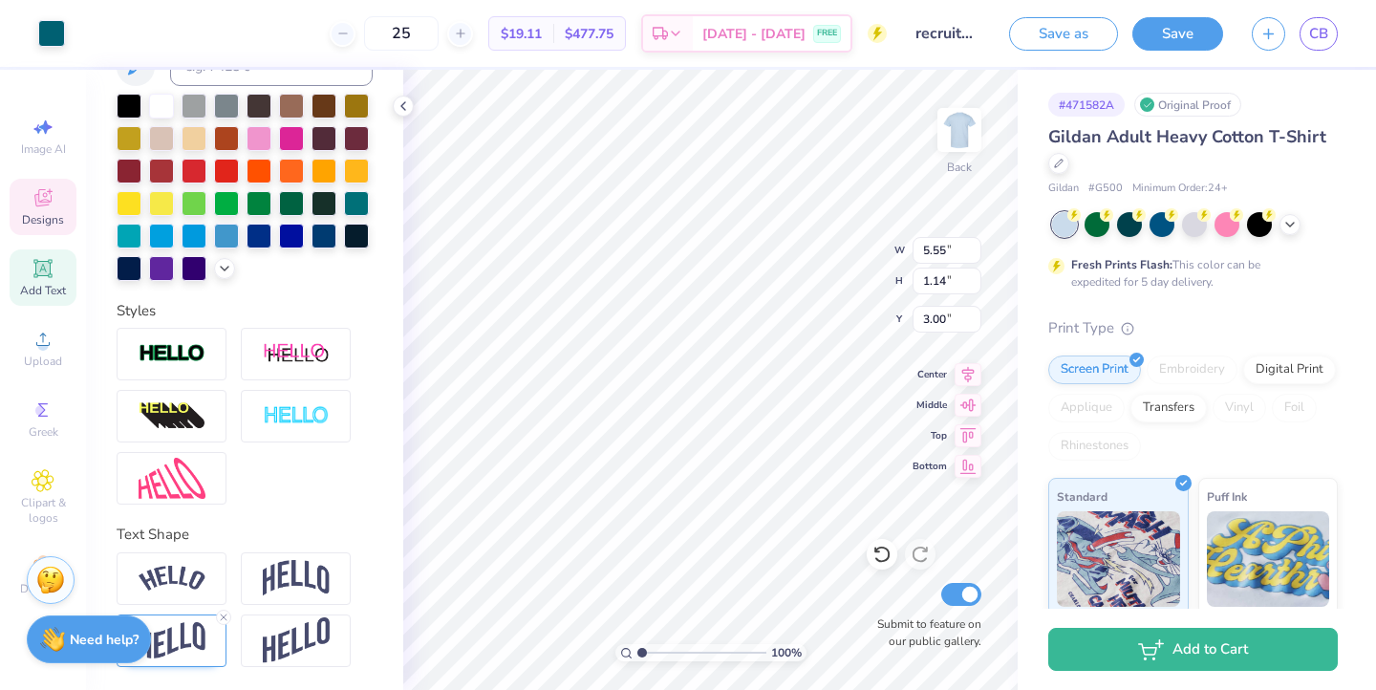
scroll to position [420, 0]
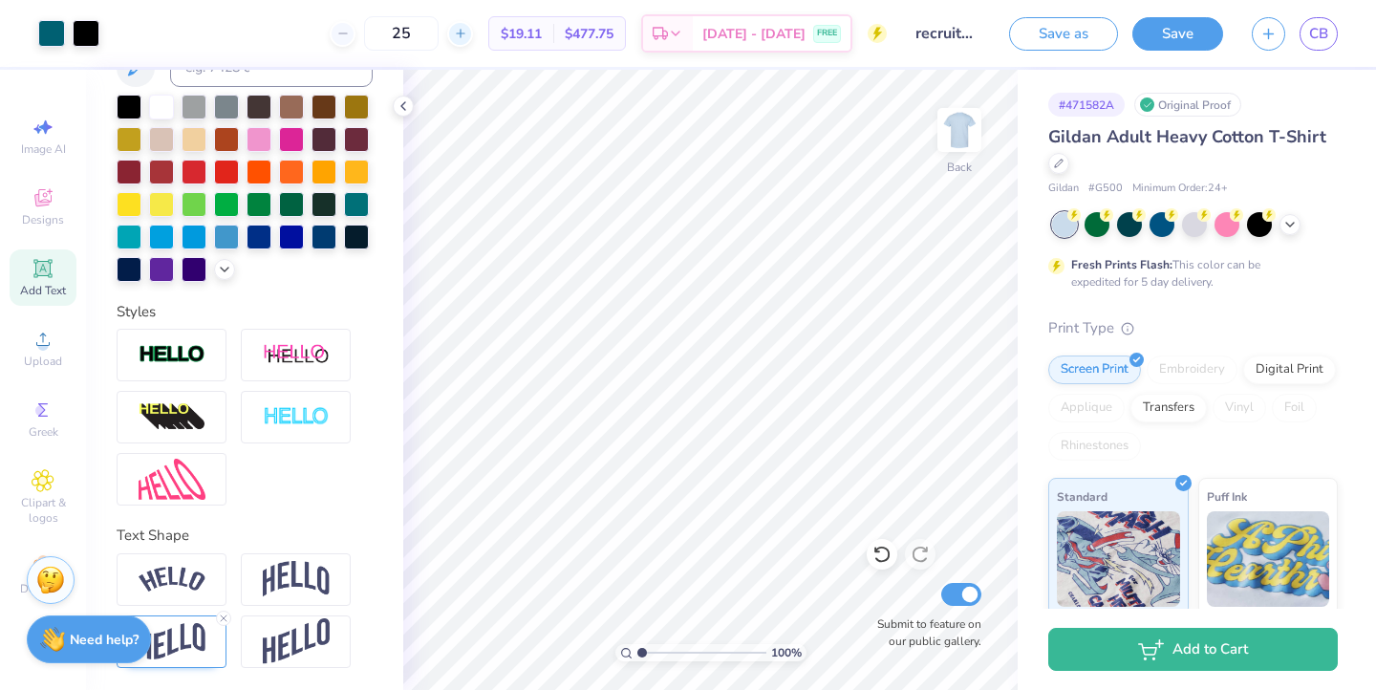
click at [467, 38] on icon at bounding box center [460, 33] width 13 height 13
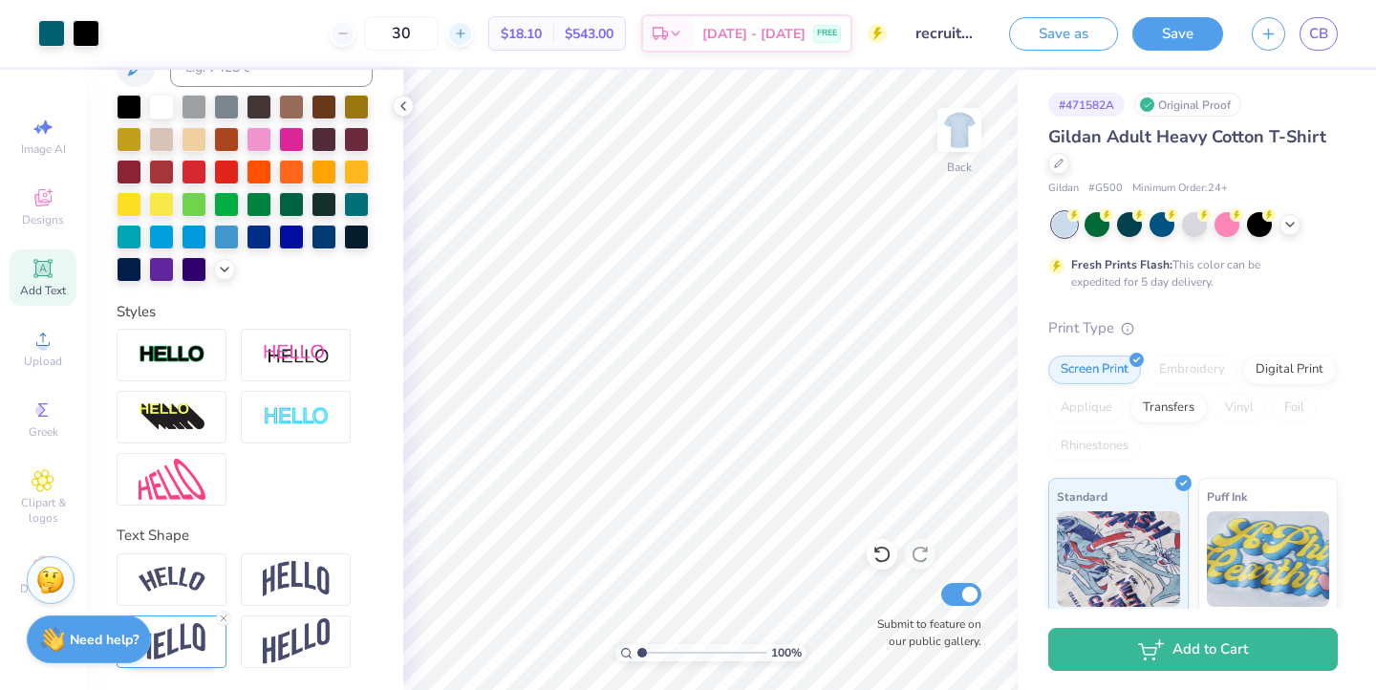
click at [467, 38] on icon at bounding box center [460, 33] width 13 height 13
click at [488, 38] on input "34" at bounding box center [465, 33] width 75 height 34
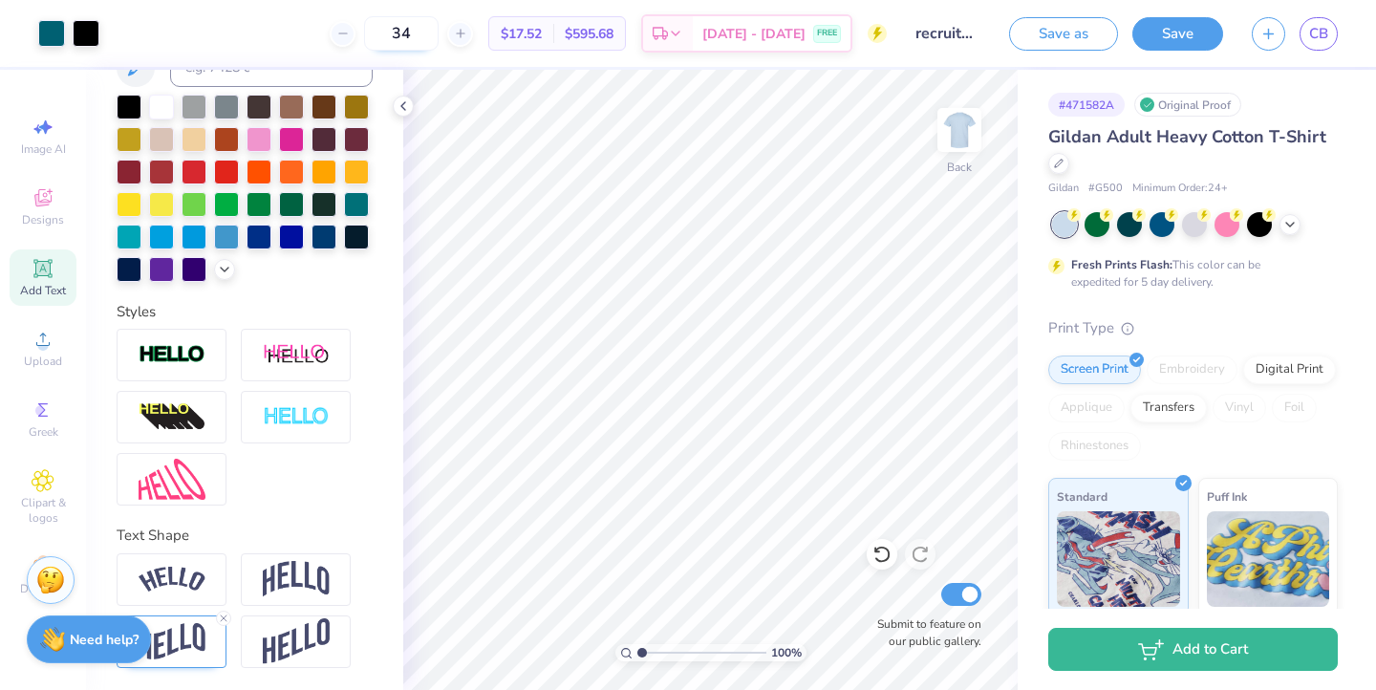
click at [467, 38] on icon at bounding box center [460, 33] width 13 height 13
type input "35"
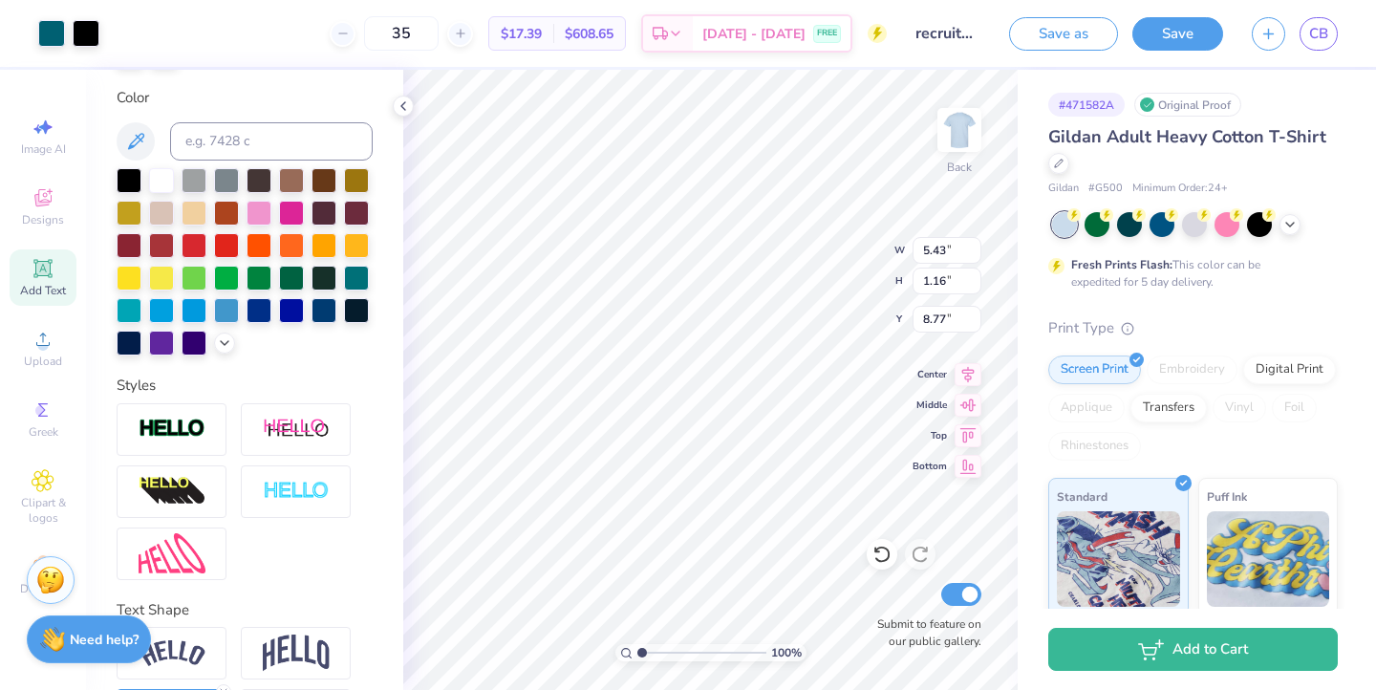
scroll to position [495, 0]
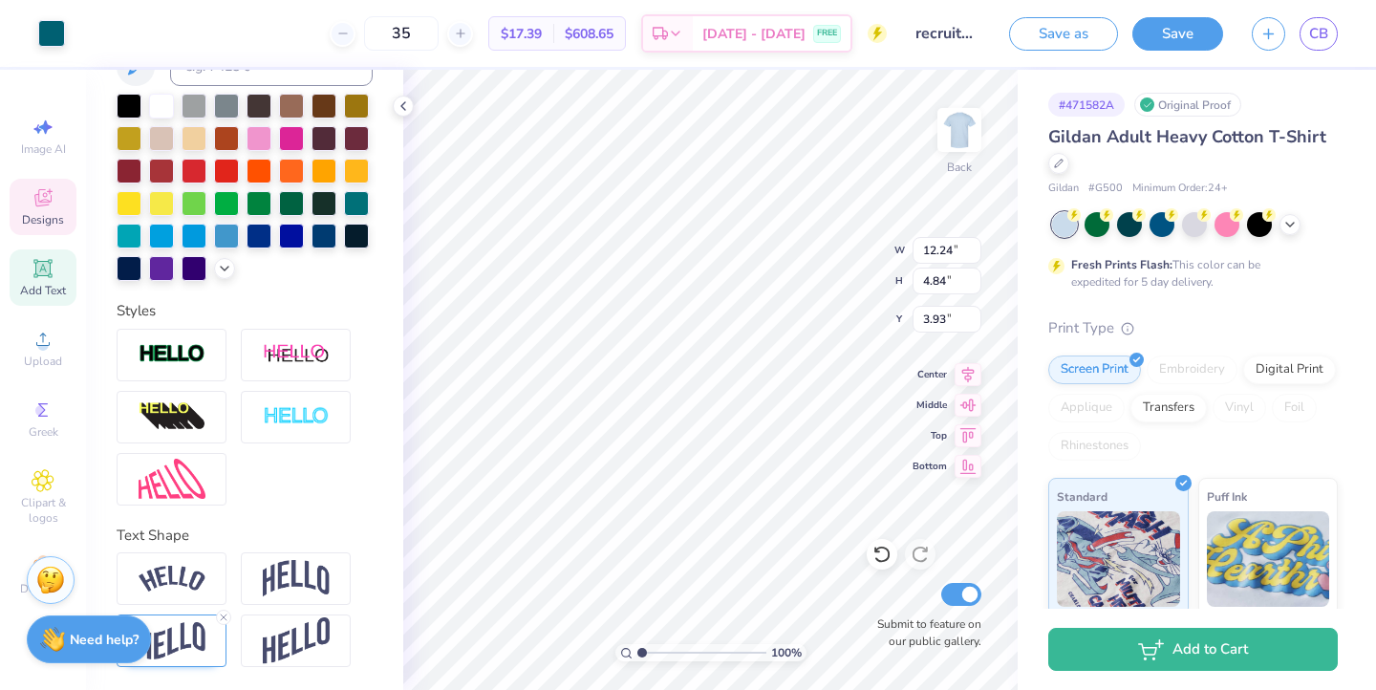
type input "12.24"
type input "4.84"
type input "3.93"
type input "5.55"
type input "1.14"
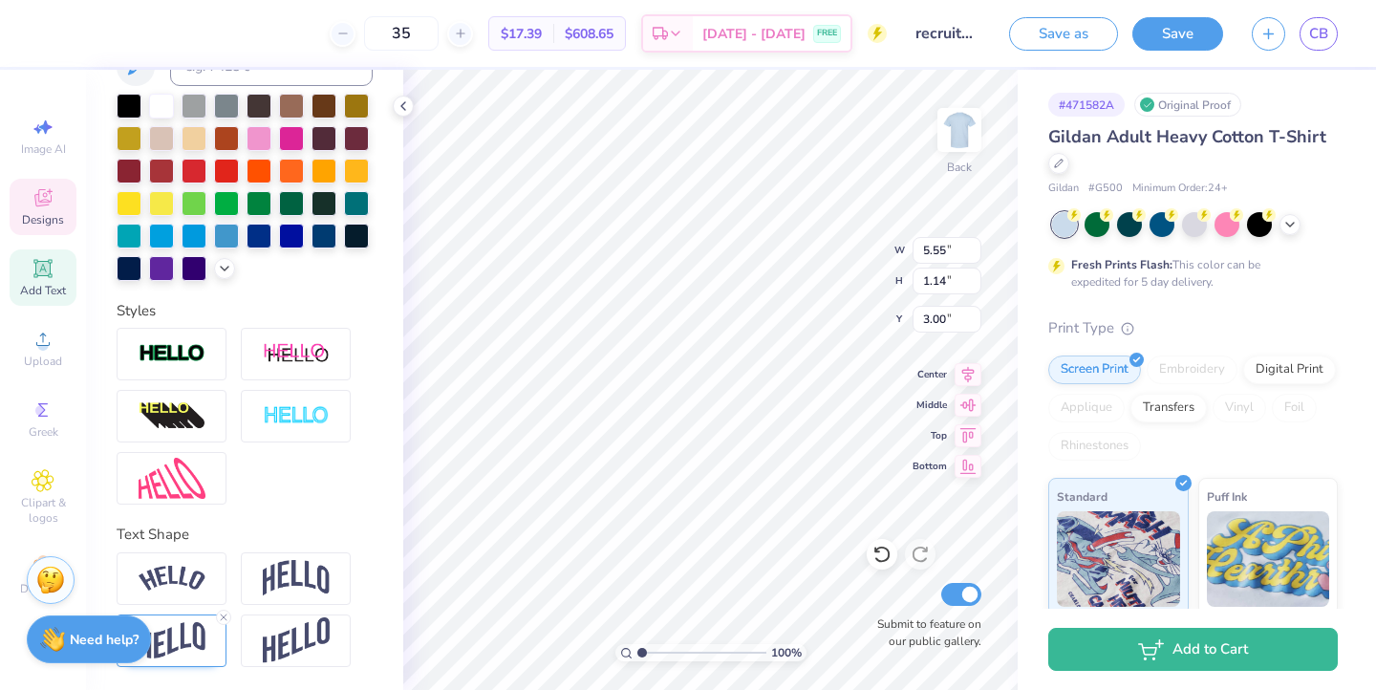
scroll to position [420, 0]
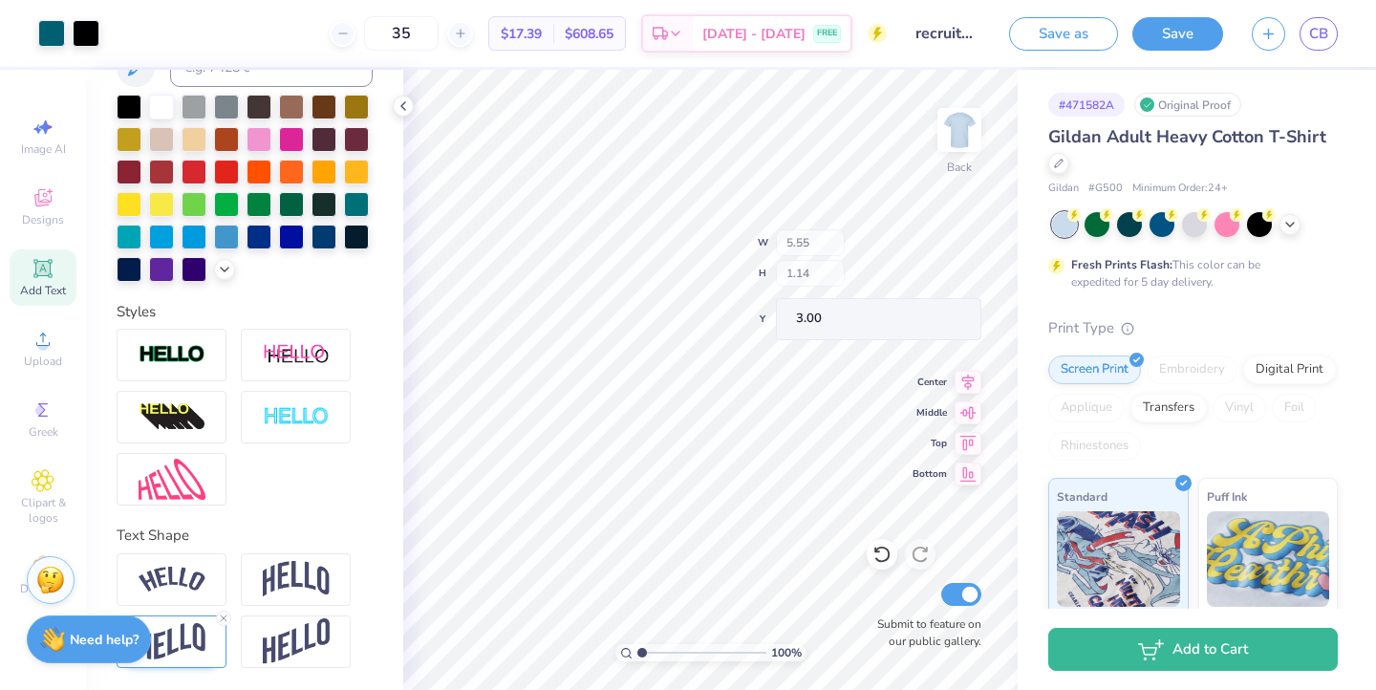
type input "3.61"
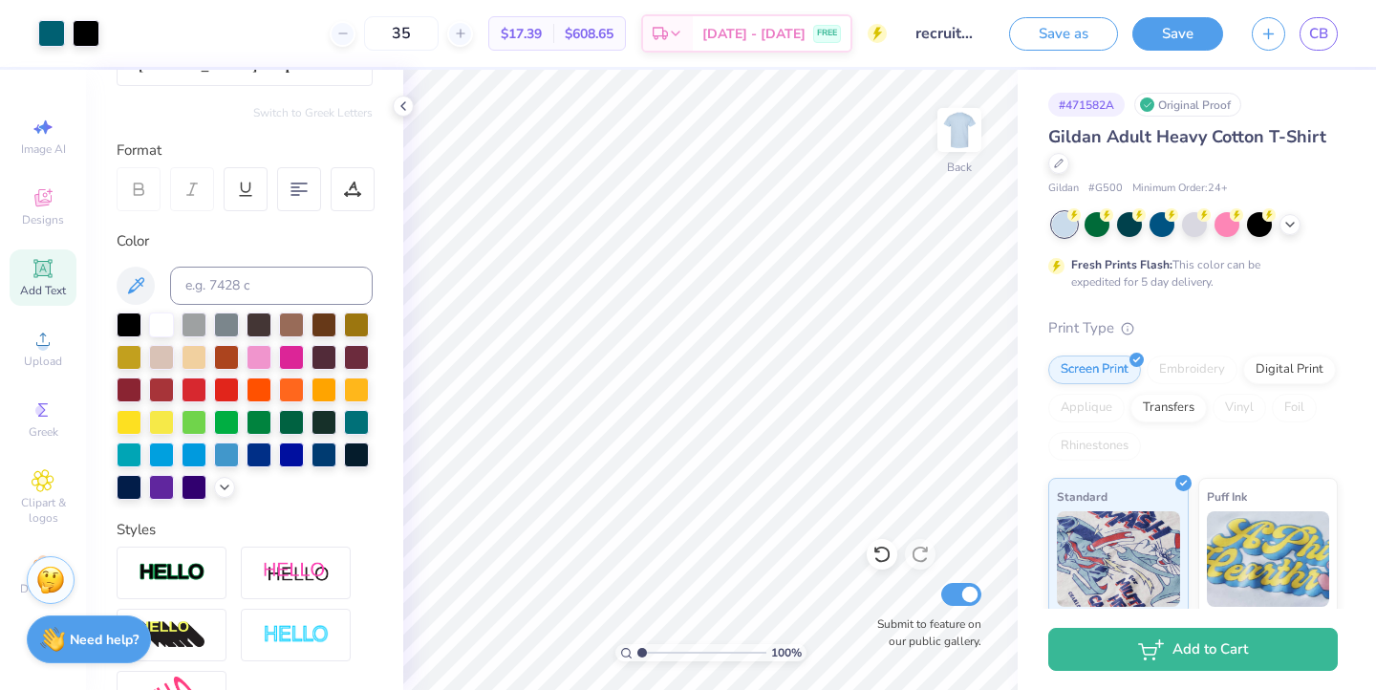
scroll to position [222, 0]
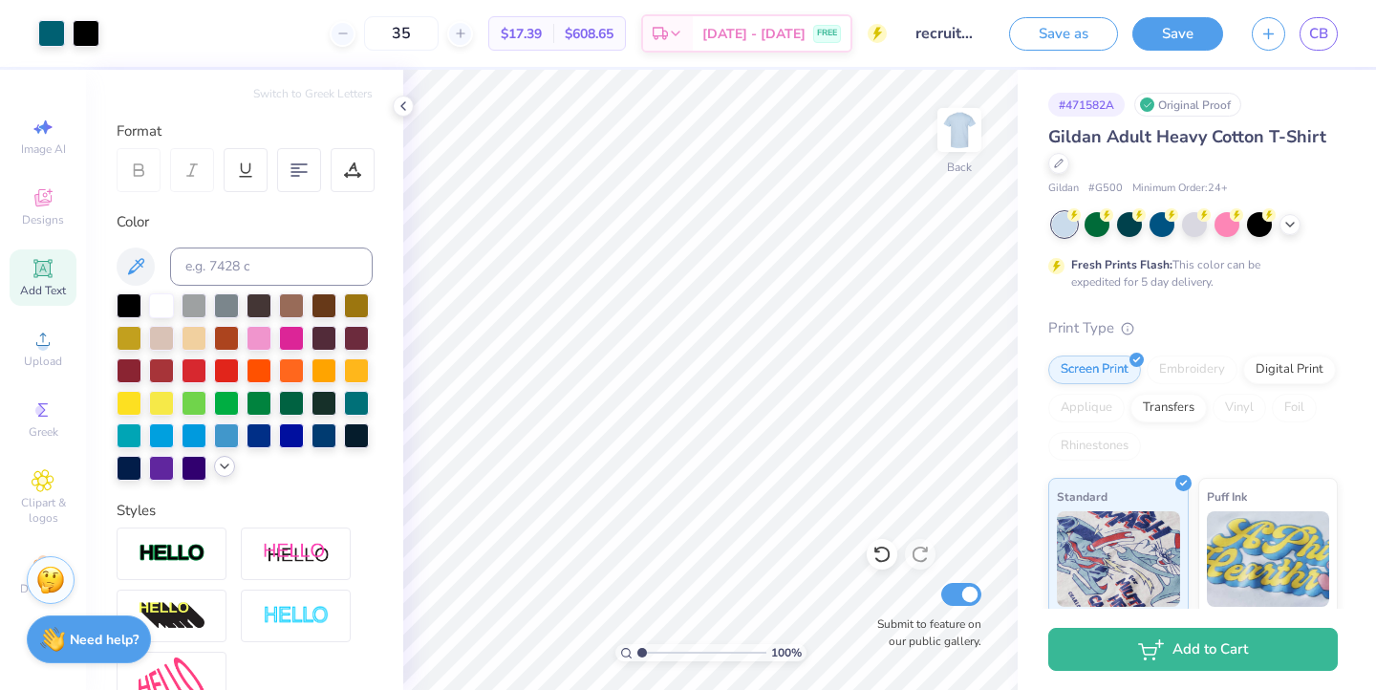
click at [222, 468] on icon at bounding box center [224, 466] width 15 height 15
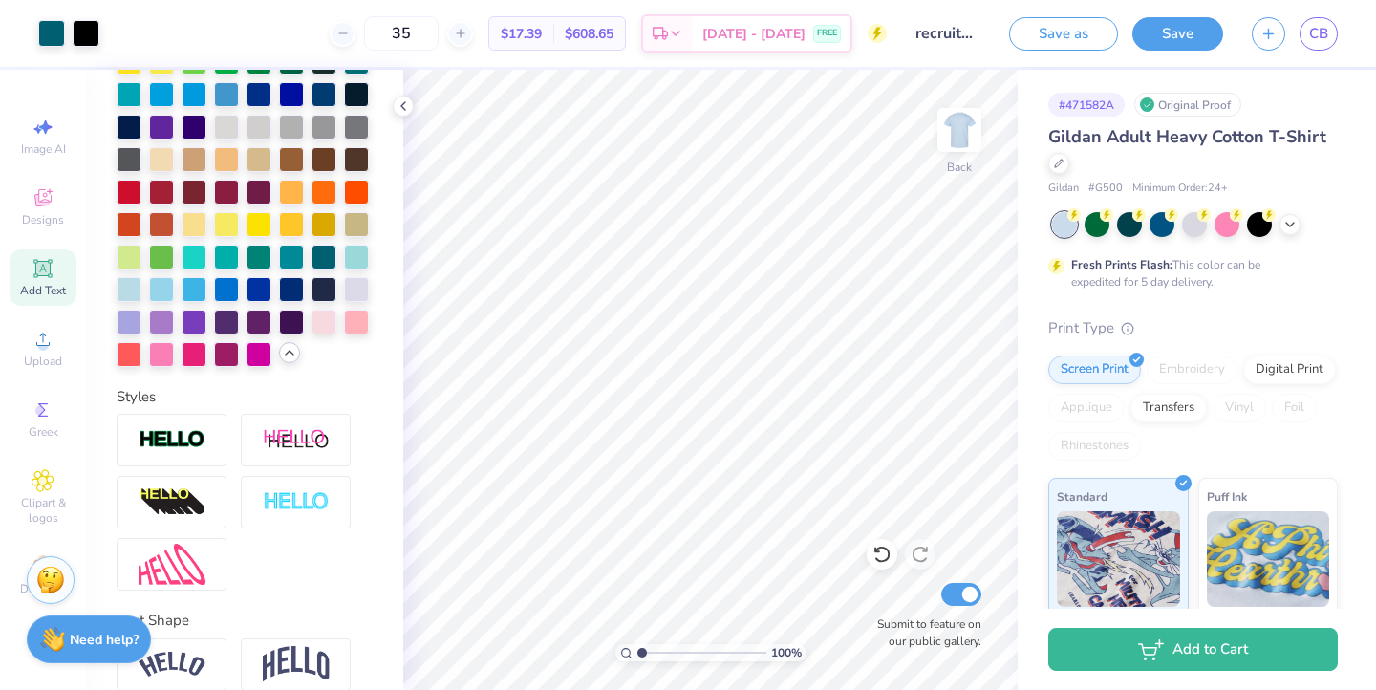
scroll to position [648, 0]
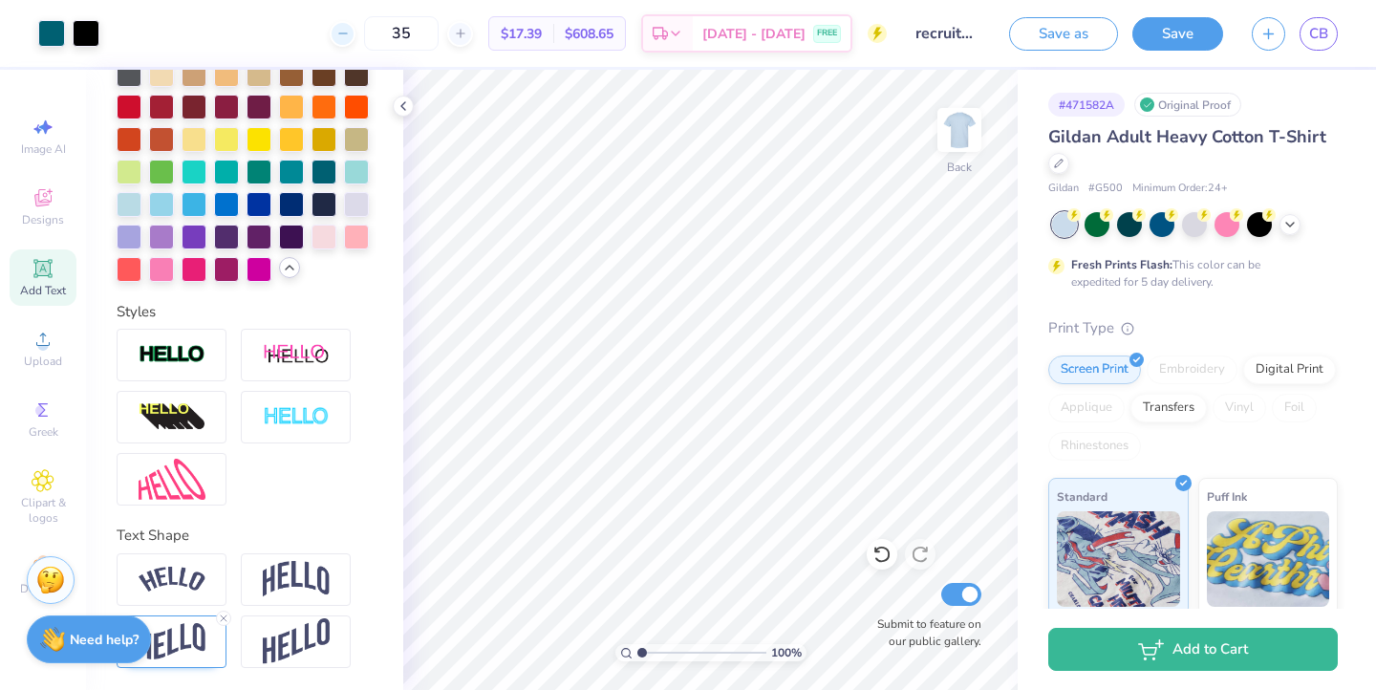
click at [350, 38] on icon at bounding box center [342, 33] width 13 height 13
click at [363, 38] on div "31 $17.39 Per Item $608.65 Total Est. Delivery [DATE] - [DATE] FREE" at bounding box center [500, 33] width 773 height 67
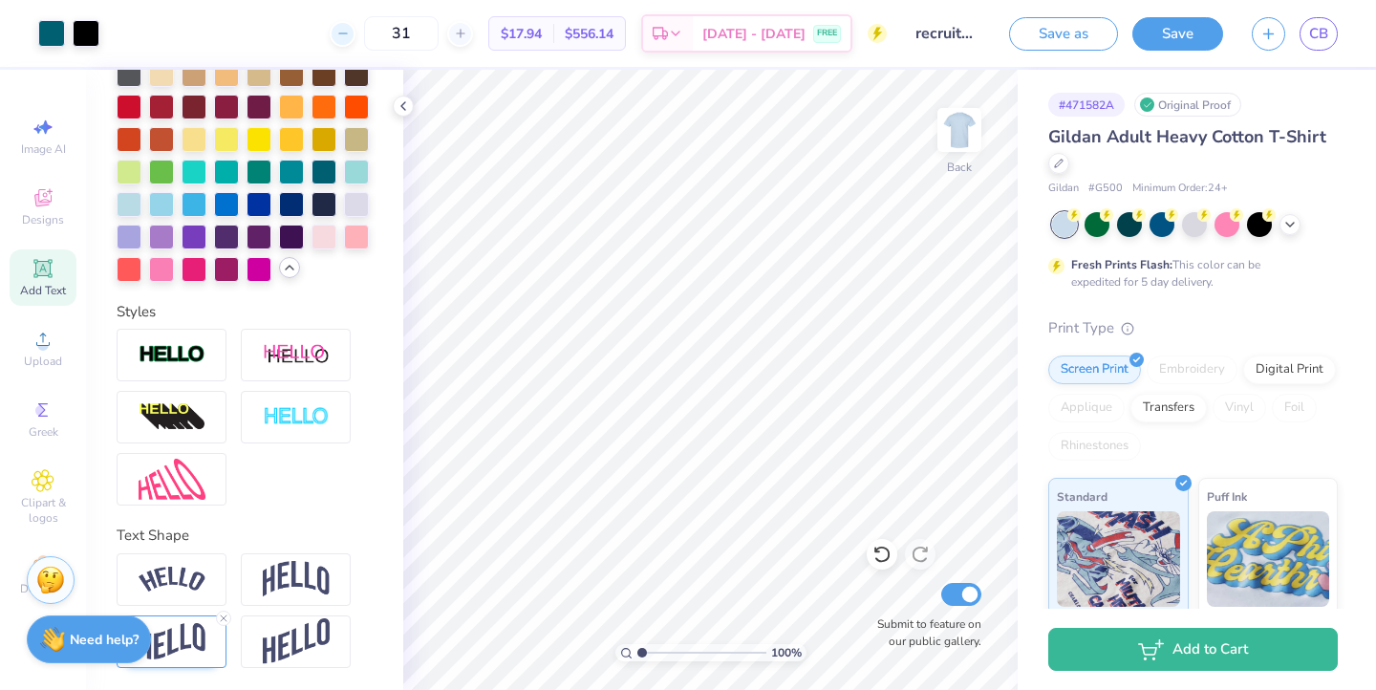
click at [350, 36] on icon at bounding box center [342, 33] width 13 height 13
type input "30"
click at [1187, 31] on button "Save" at bounding box center [1177, 30] width 91 height 33
